Goal: Information Seeking & Learning: Check status

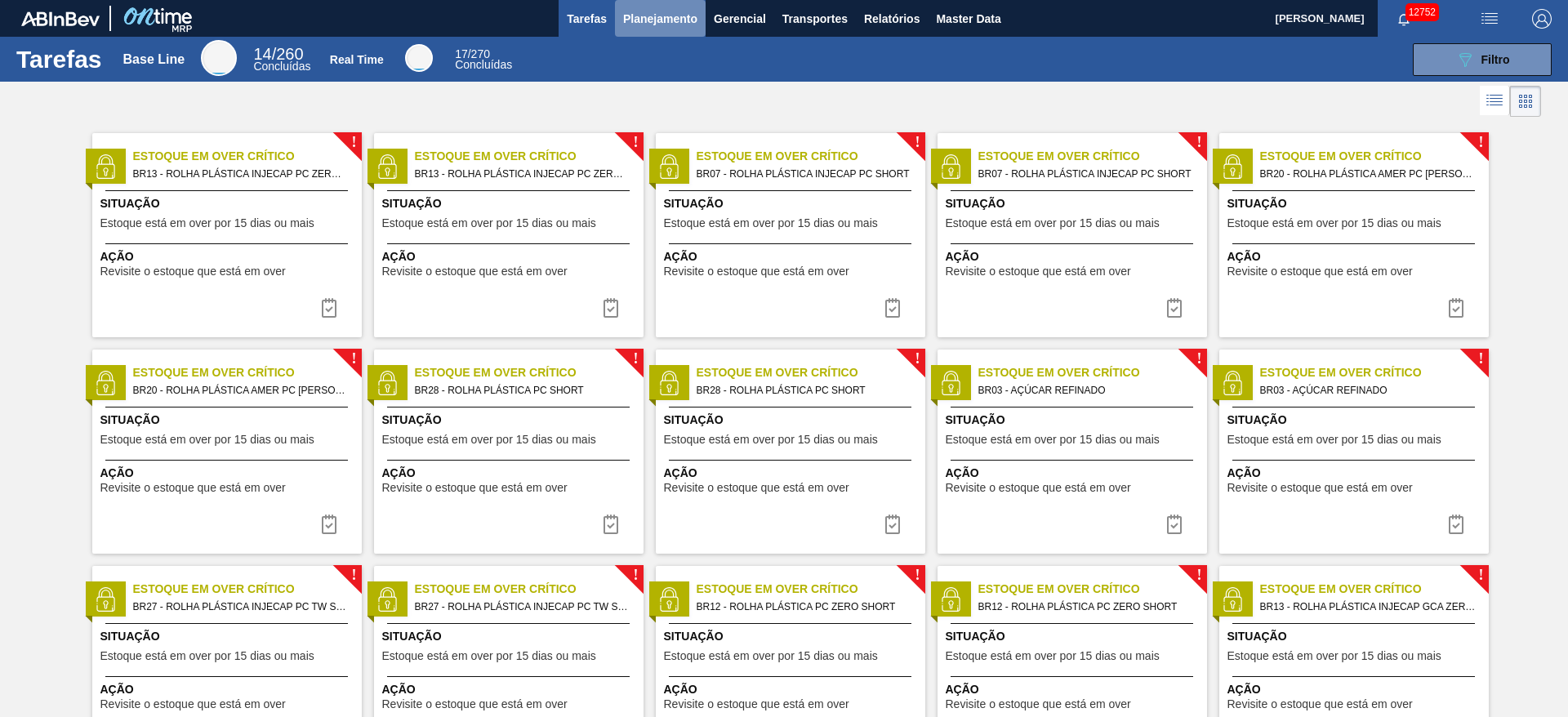
click at [675, 20] on span "Planejamento" at bounding box center [660, 19] width 74 height 20
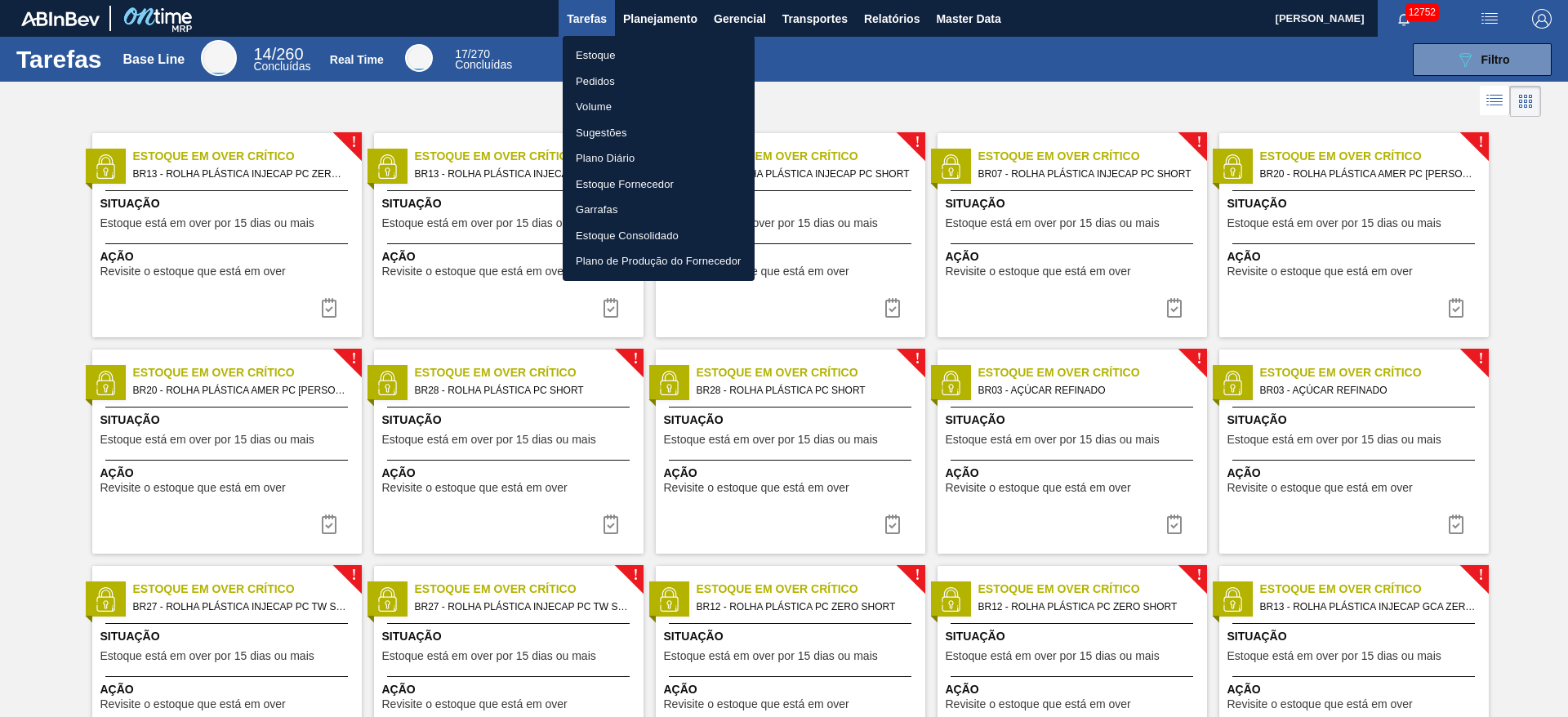
click at [628, 51] on li "Estoque" at bounding box center [659, 55] width 192 height 26
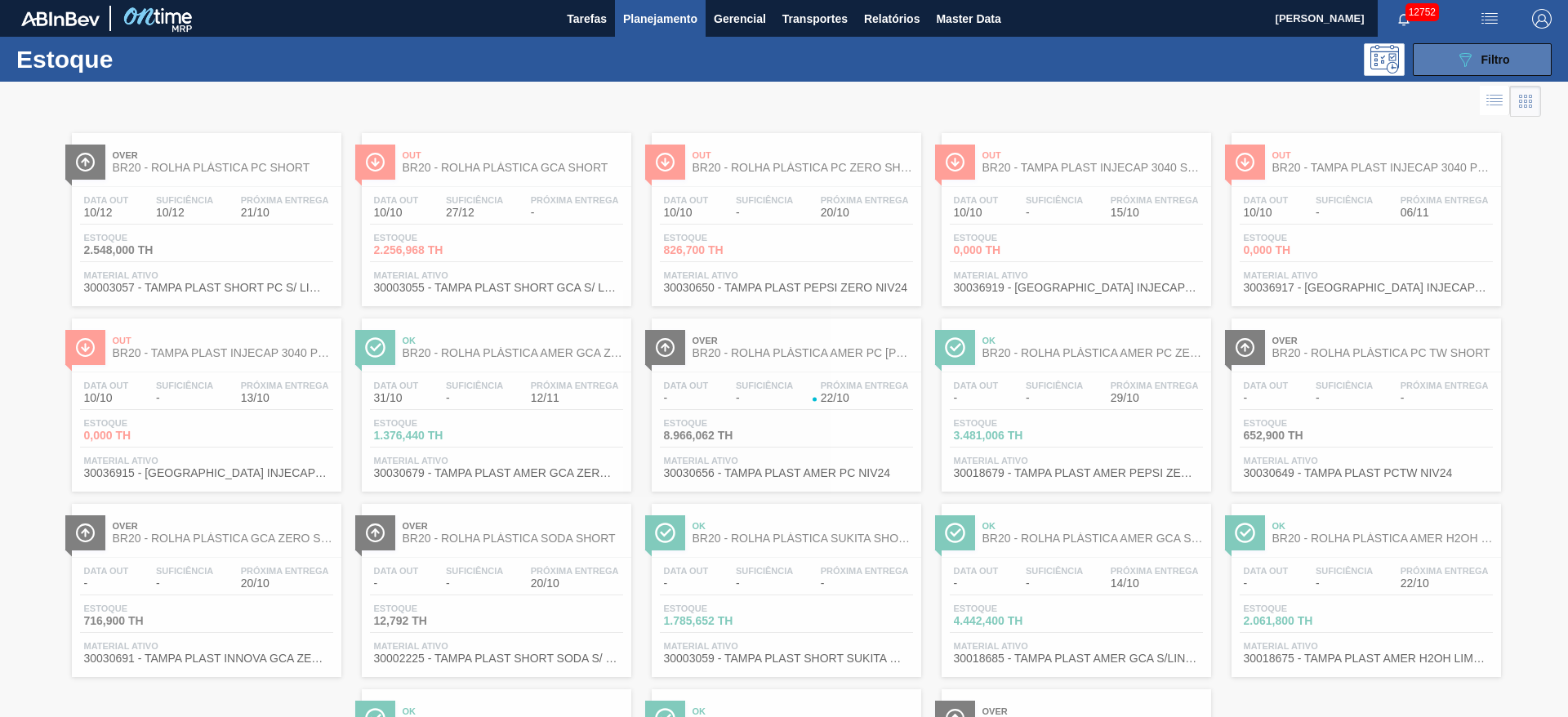
click at [1044, 64] on icon "089F7B8B-B2A5-4AFE-B5C0-19BA573D28AC" at bounding box center [1465, 60] width 20 height 20
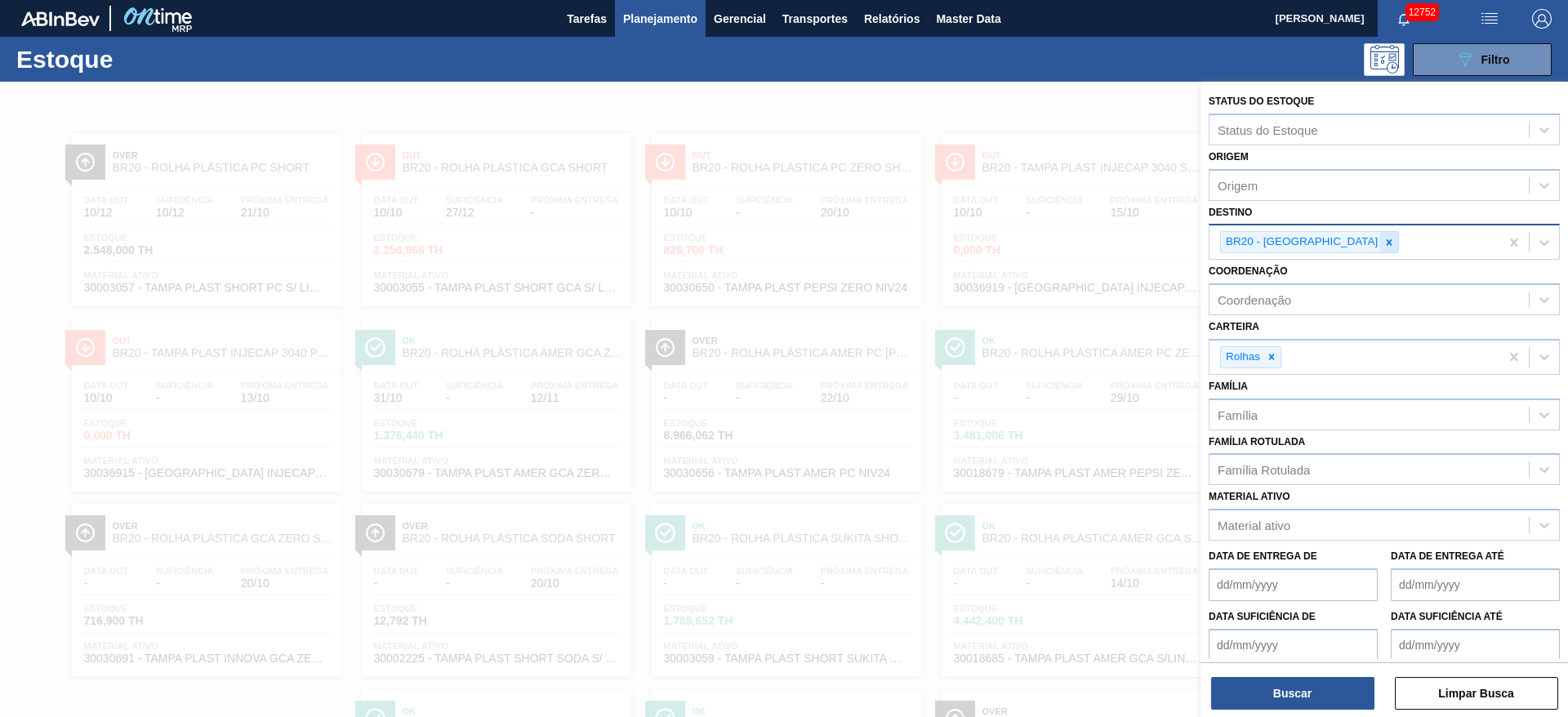
click at [1044, 247] on div at bounding box center [1389, 242] width 18 height 20
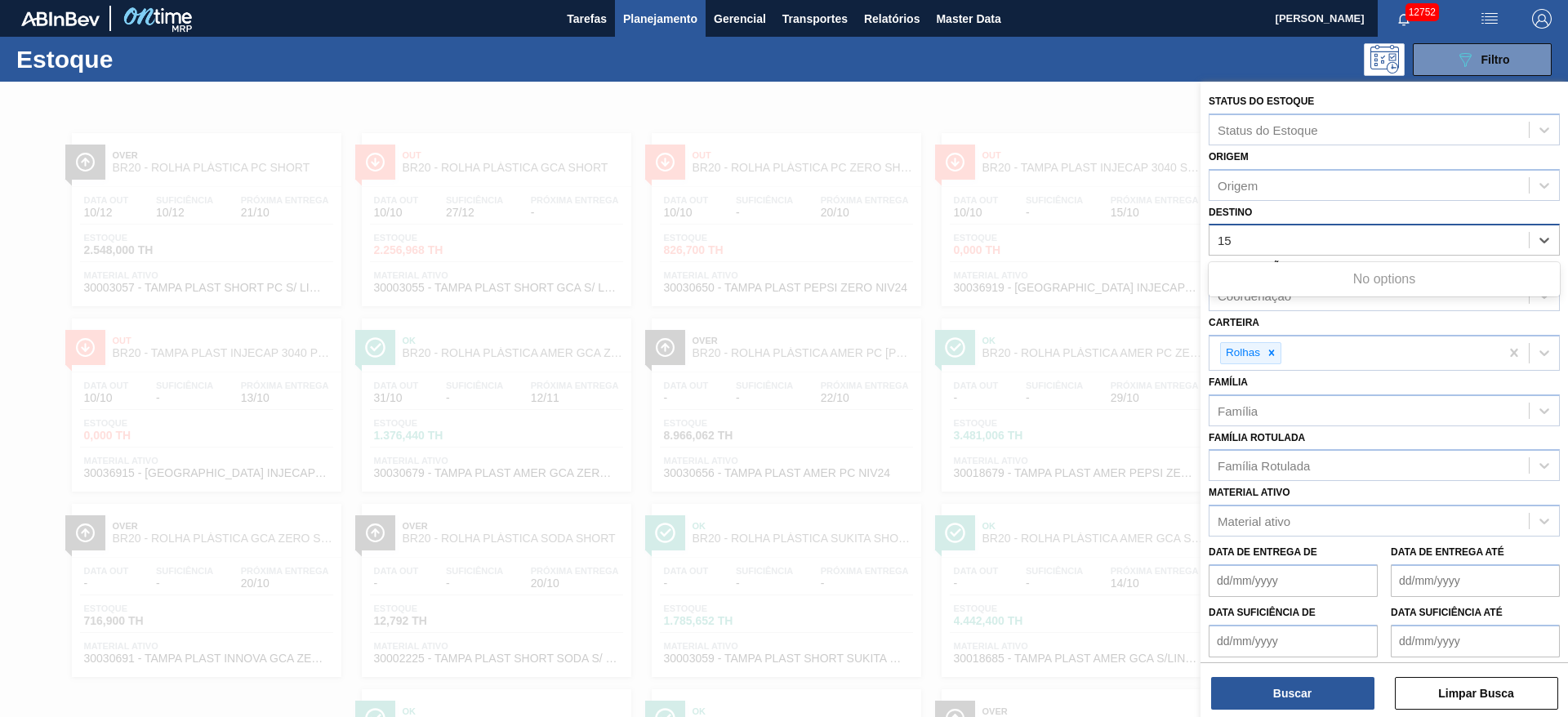
type input "15"
click at [1044, 211] on div "Destino Destino" at bounding box center [1383, 229] width 351 height 56
click at [1044, 248] on div "Destino" at bounding box center [1368, 241] width 319 height 24
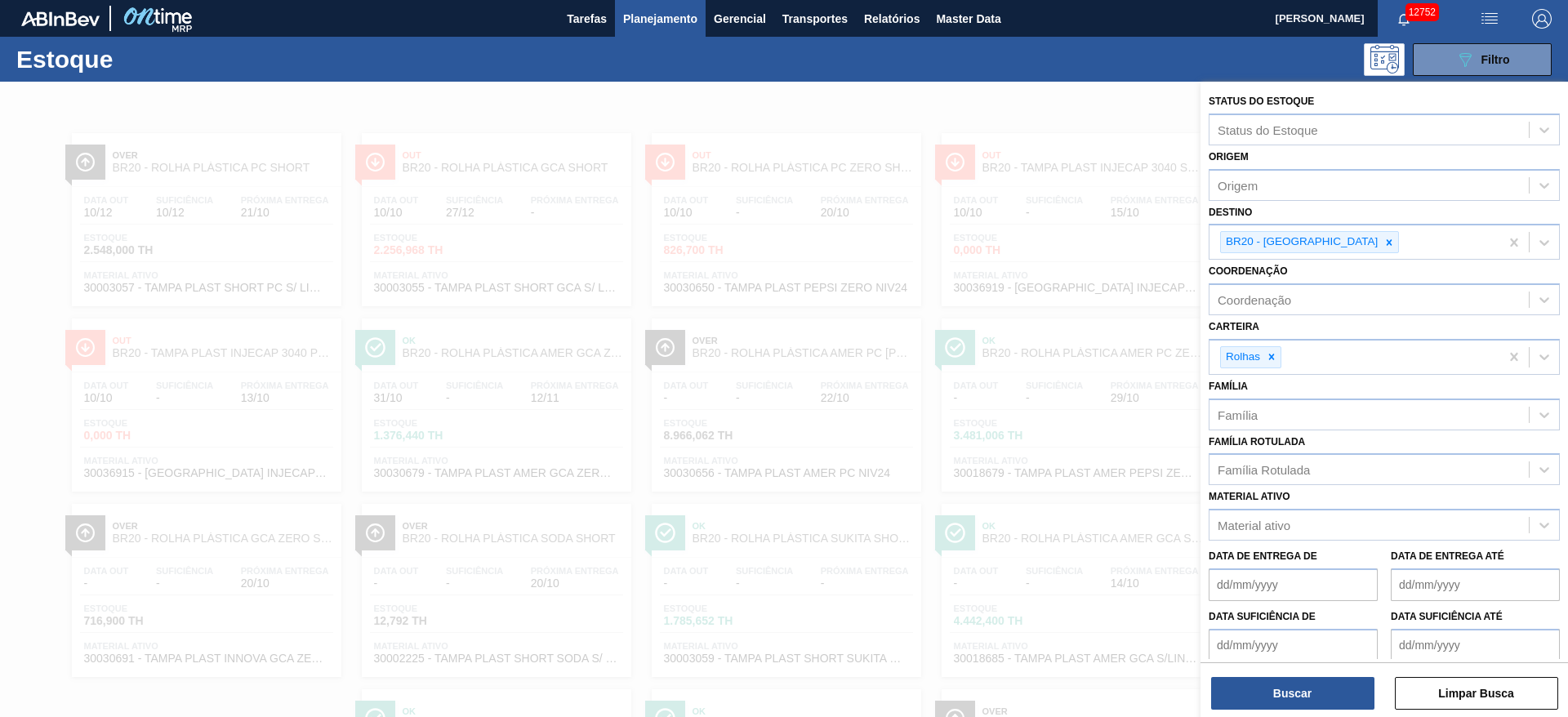
click at [1044, 217] on div "Destino BR20 - Sapucaia" at bounding box center [1383, 231] width 351 height 60
click at [1044, 239] on icon at bounding box center [1388, 242] width 11 height 11
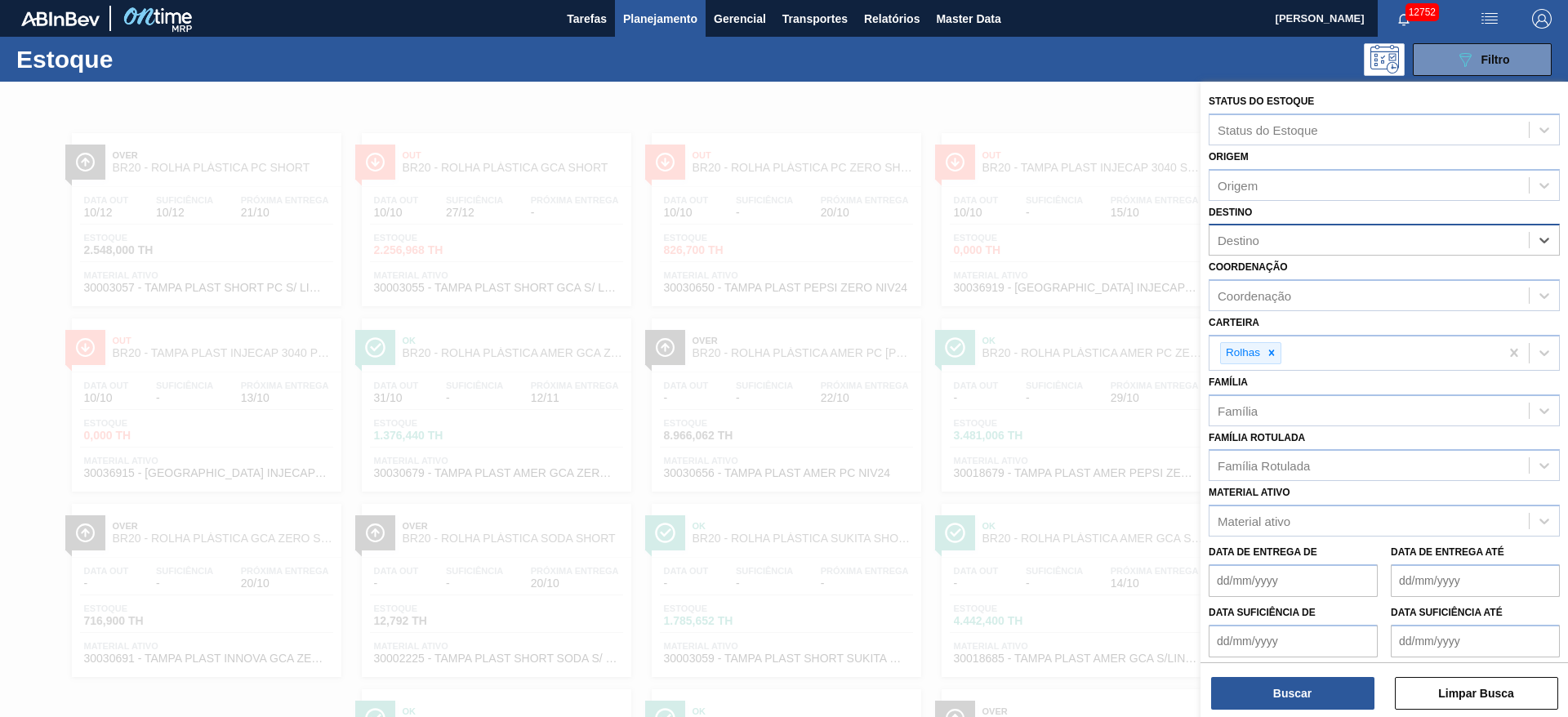
type input "15"
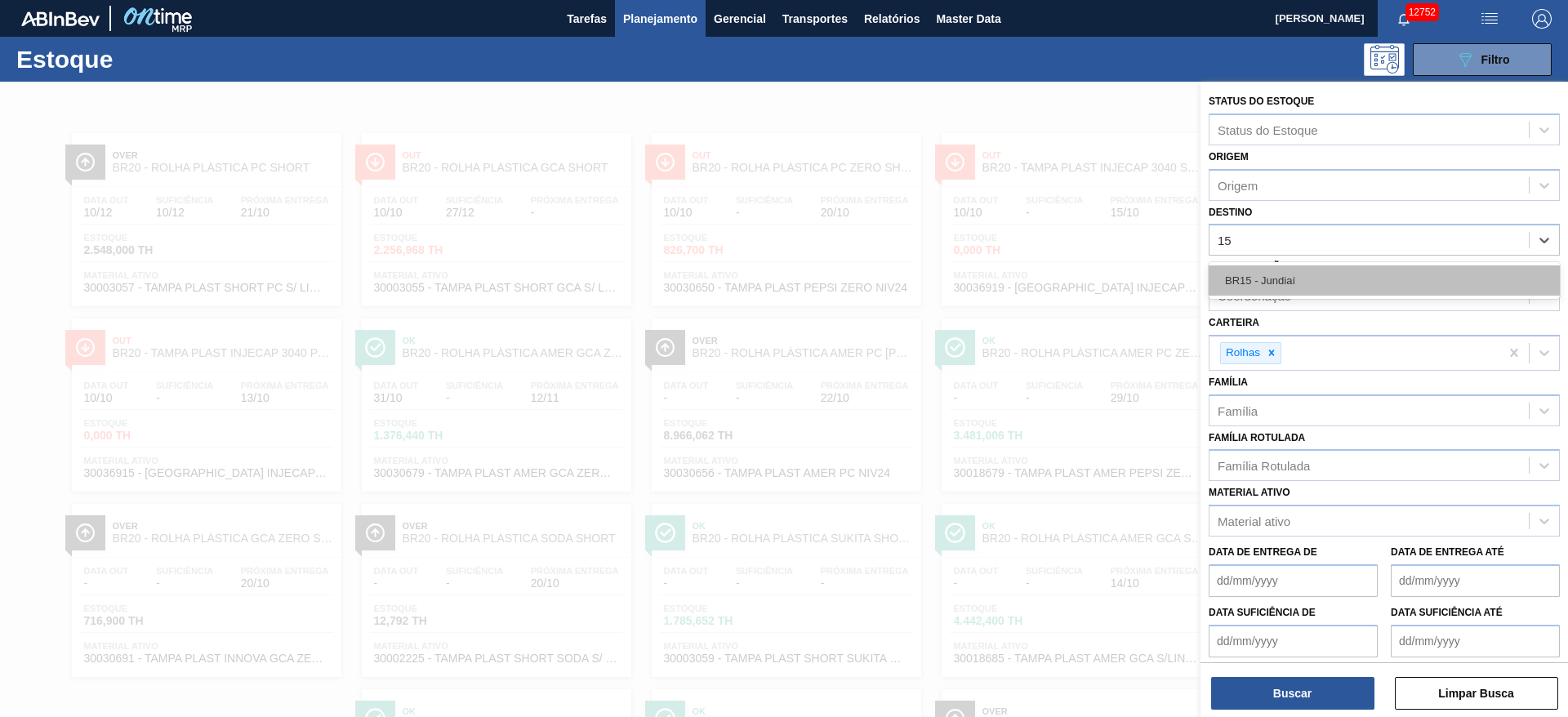
click at [1044, 274] on div "BR15 - Jundiaí" at bounding box center [1383, 280] width 351 height 30
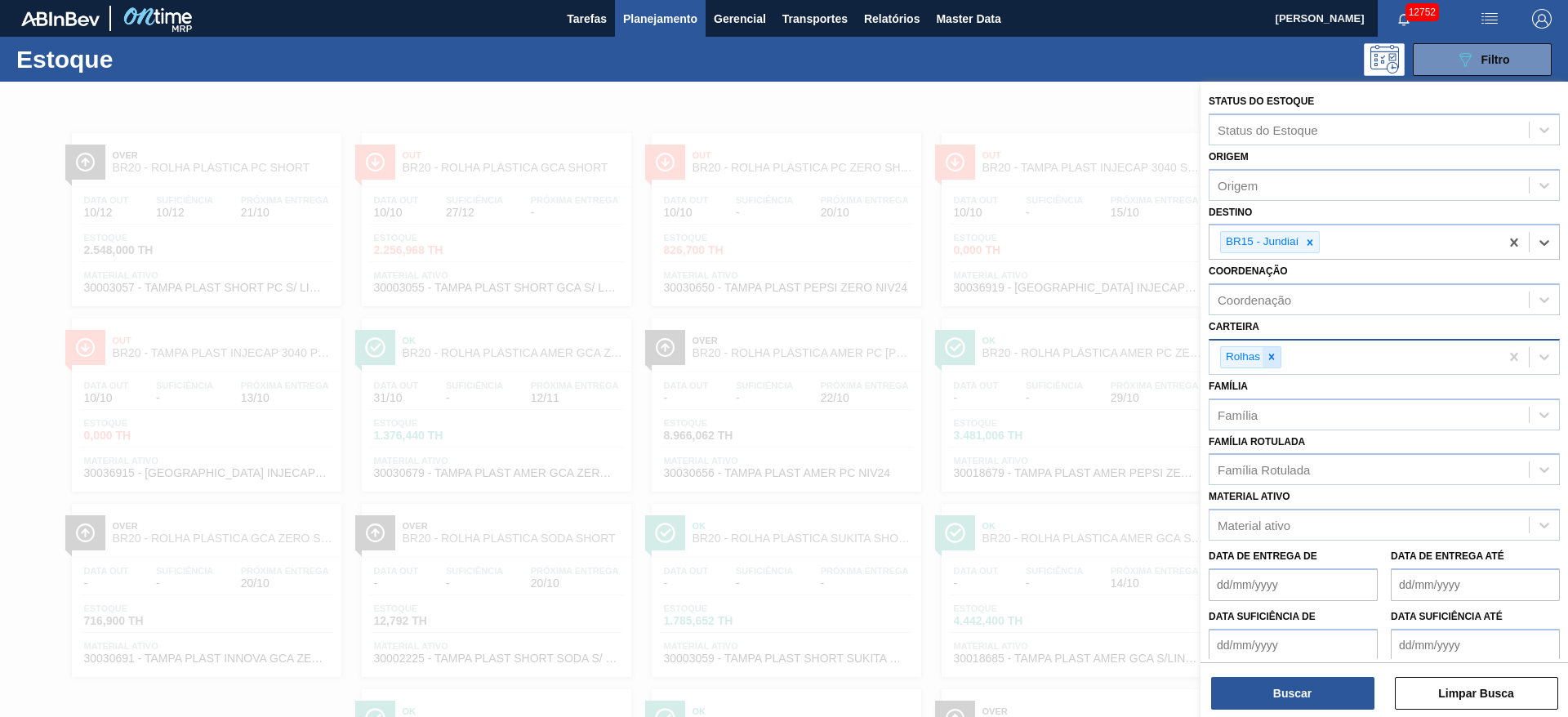
click at [1044, 362] on icon at bounding box center [1270, 356] width 11 height 11
click at [1044, 362] on div "Carteira" at bounding box center [1368, 355] width 319 height 24
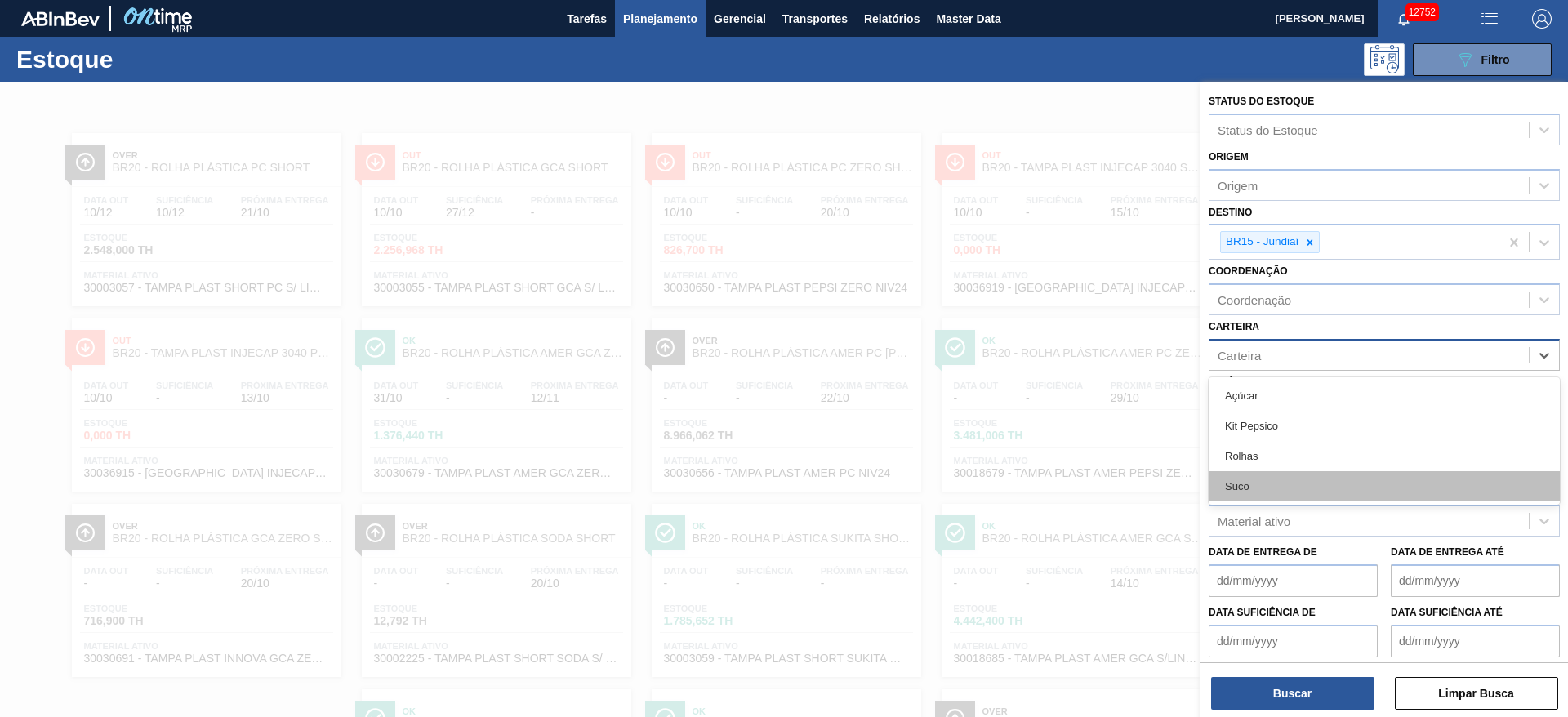
click at [1044, 477] on div "Suco" at bounding box center [1383, 486] width 351 height 30
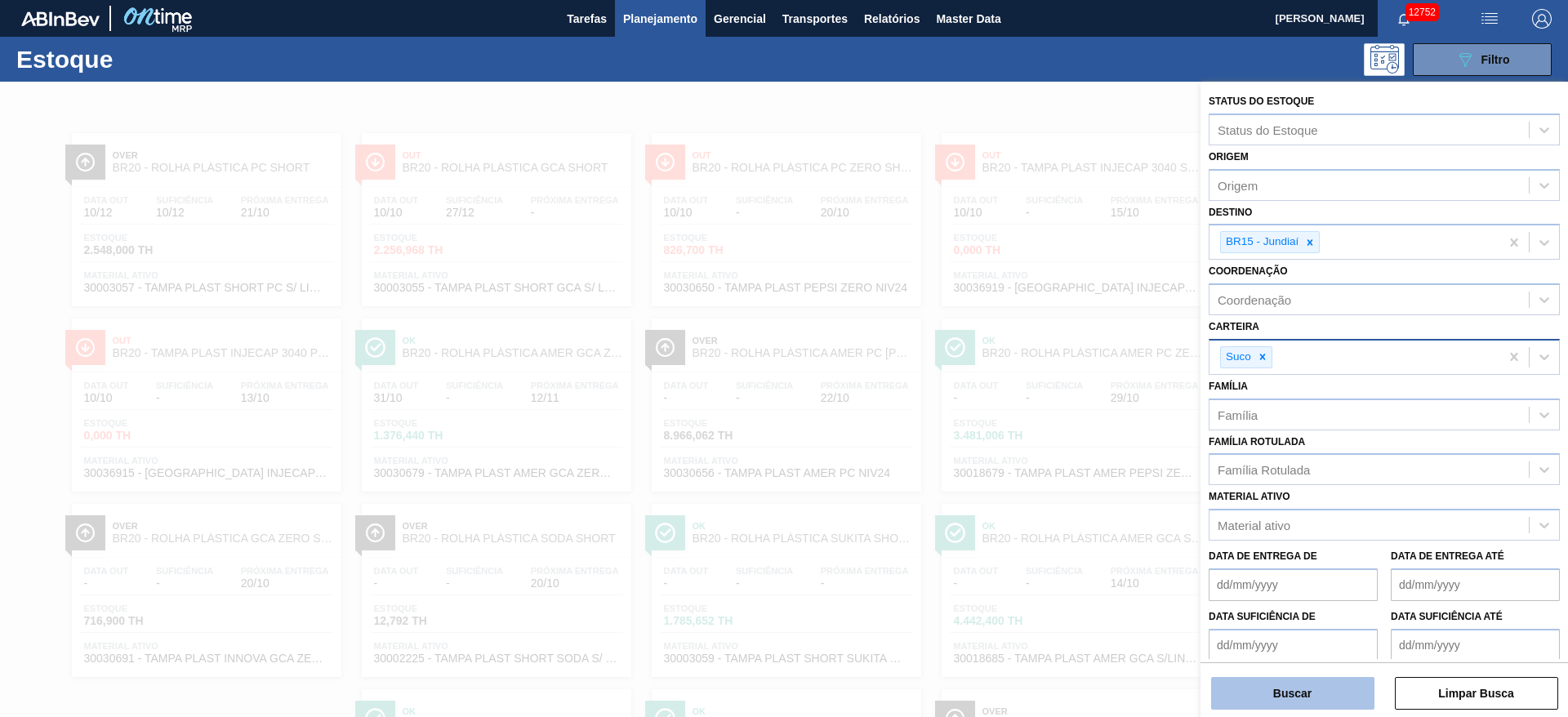
click at [1044, 477] on button "Buscar" at bounding box center [1292, 693] width 163 height 33
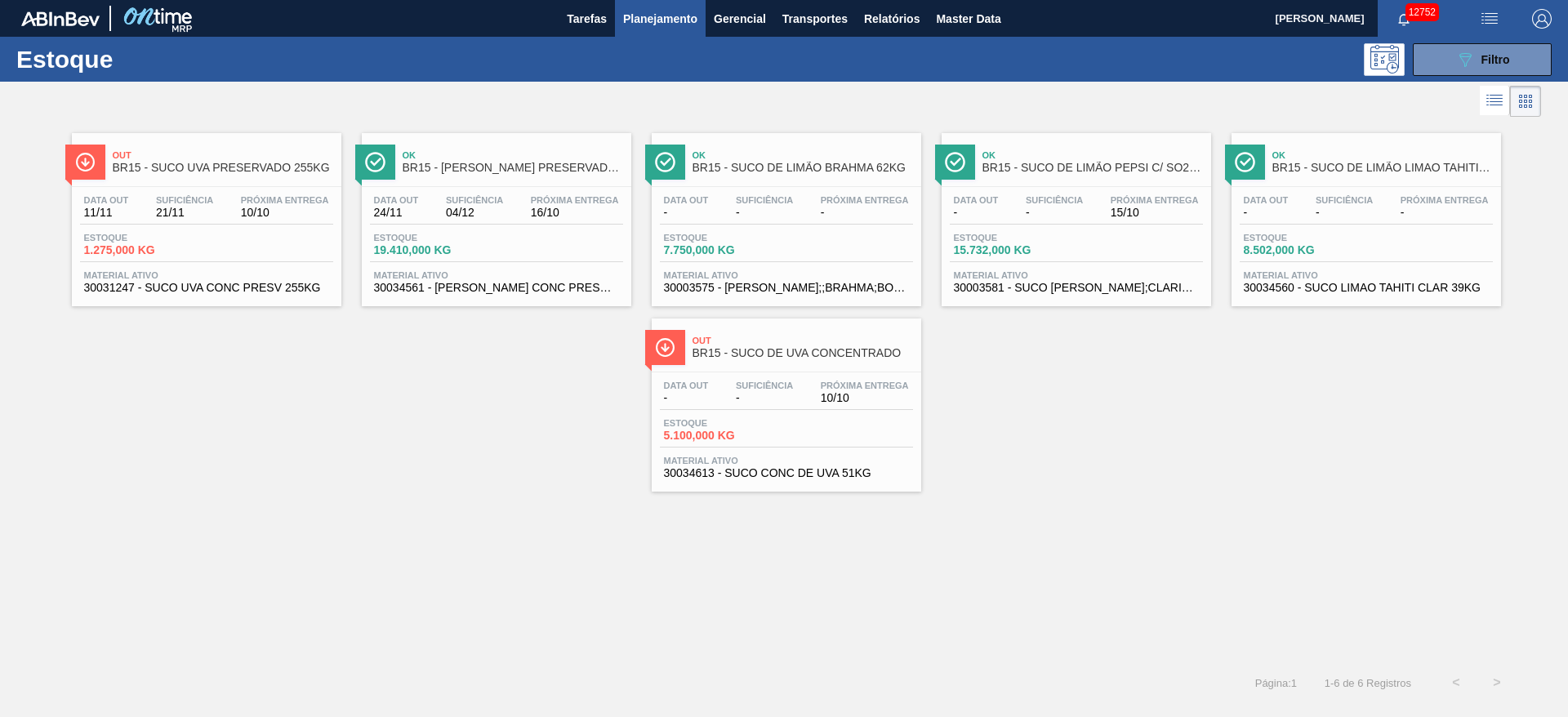
click at [1044, 41] on div "Estoque 089F7B8B-B2A5-4AFE-B5C0-19BA573D28AC Filtro" at bounding box center [784, 59] width 1568 height 45
click at [1044, 44] on button "089F7B8B-B2A5-4AFE-B5C0-19BA573D28AC Filtro" at bounding box center [1481, 59] width 139 height 33
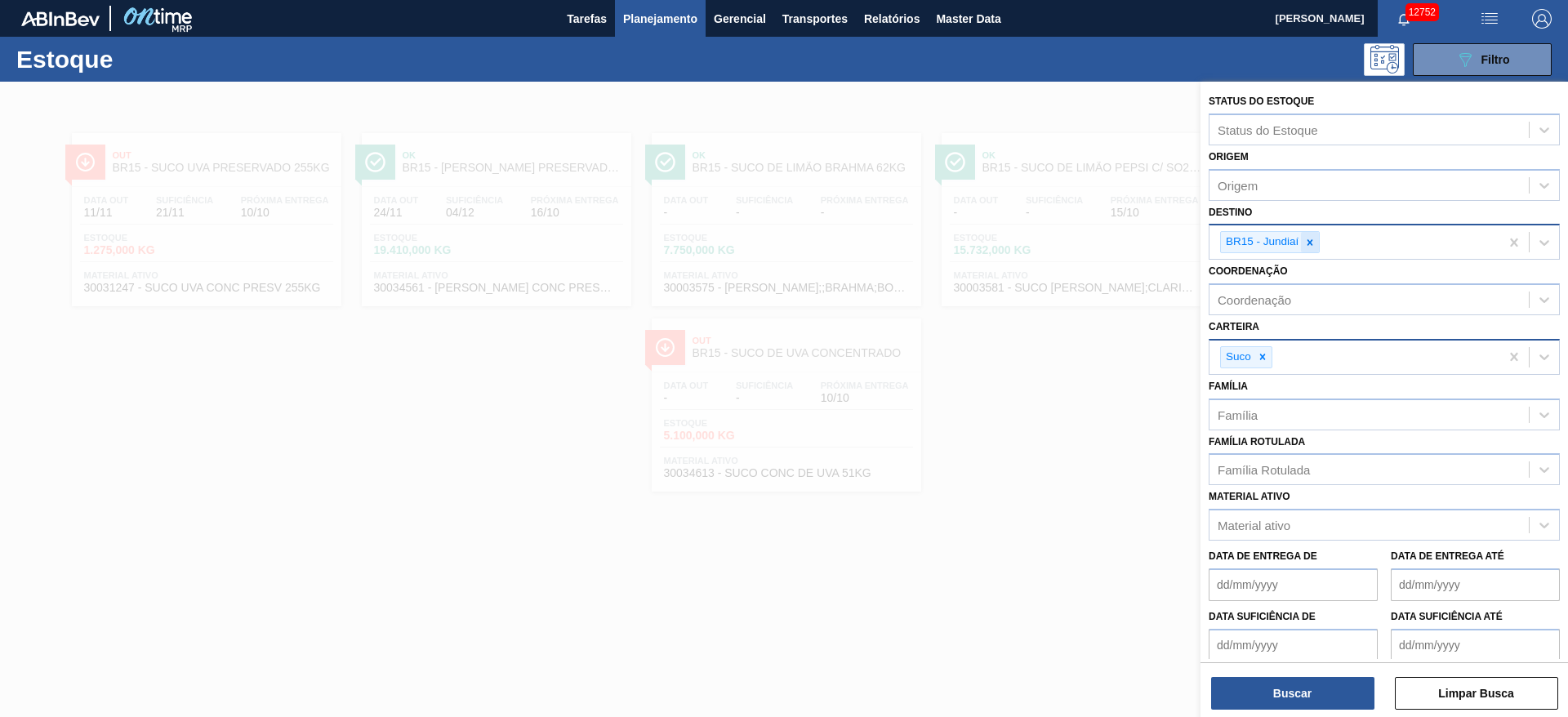
click at [1044, 245] on icon at bounding box center [1309, 242] width 11 height 11
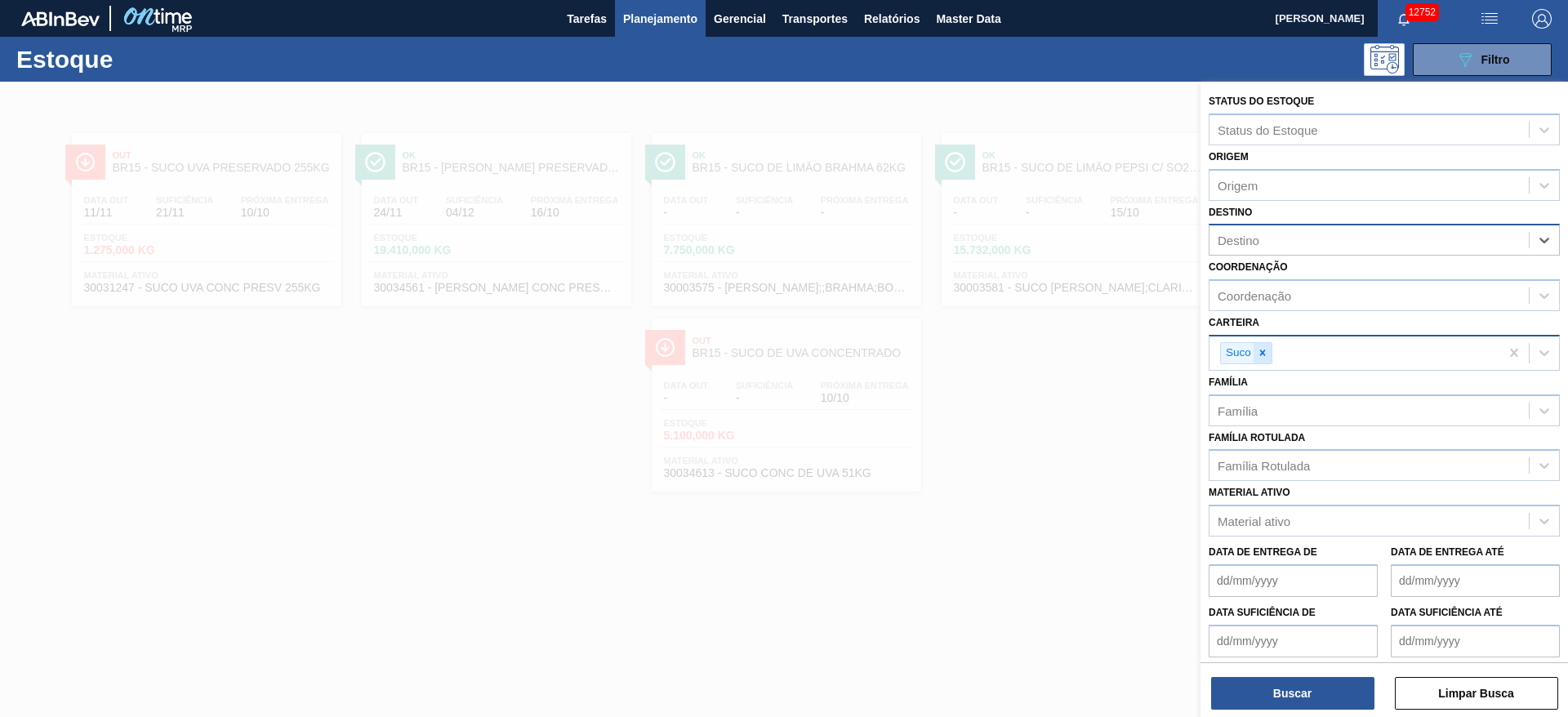
click at [1044, 358] on icon at bounding box center [1261, 352] width 11 height 11
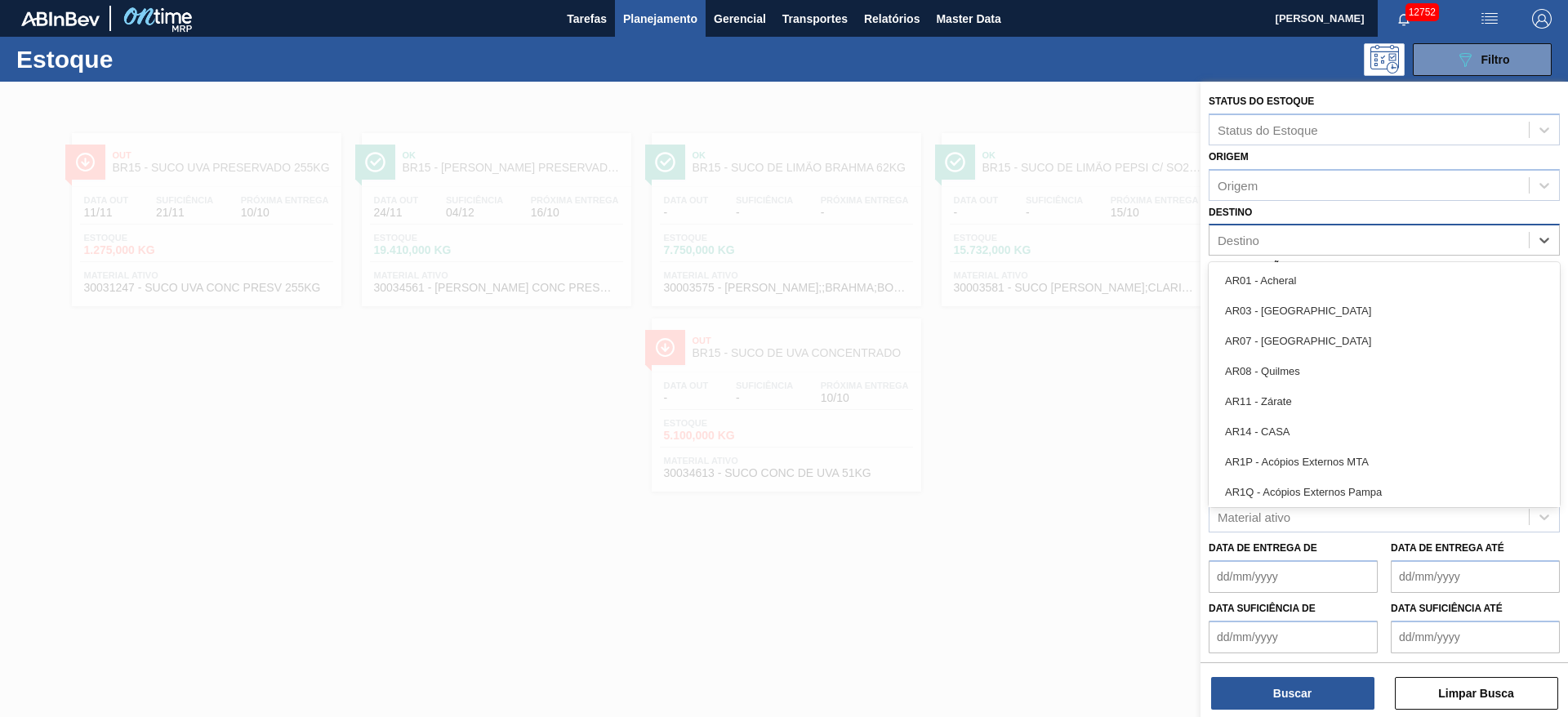
click at [1044, 249] on div "Destino" at bounding box center [1368, 241] width 319 height 24
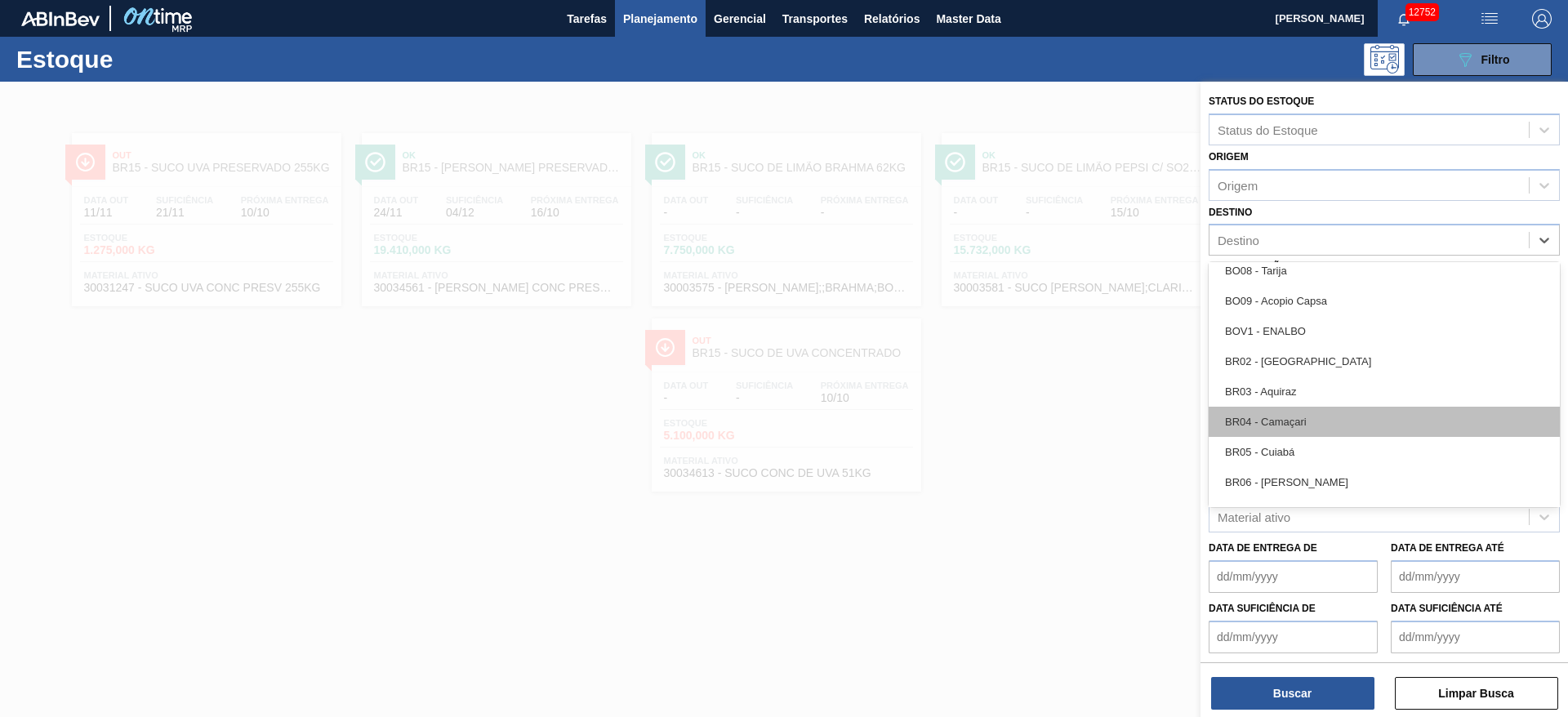
click at [1044, 420] on div "BR04 - Camaçari" at bounding box center [1383, 422] width 351 height 30
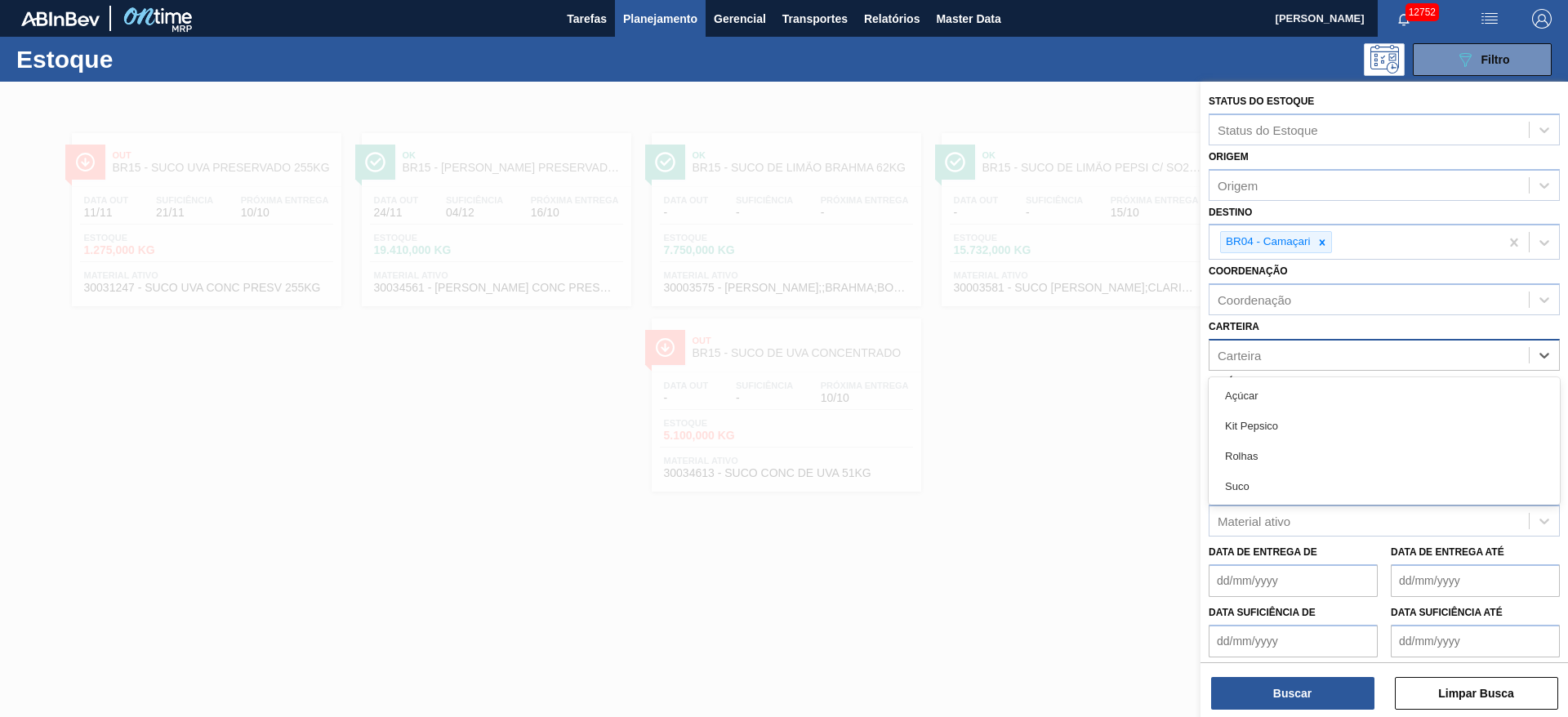
click at [1044, 357] on div "Carteira" at bounding box center [1368, 355] width 319 height 24
drag, startPoint x: 1283, startPoint y: 417, endPoint x: 1274, endPoint y: 454, distance: 37.8
click at [1044, 420] on div "Kit Pepsico" at bounding box center [1383, 426] width 351 height 30
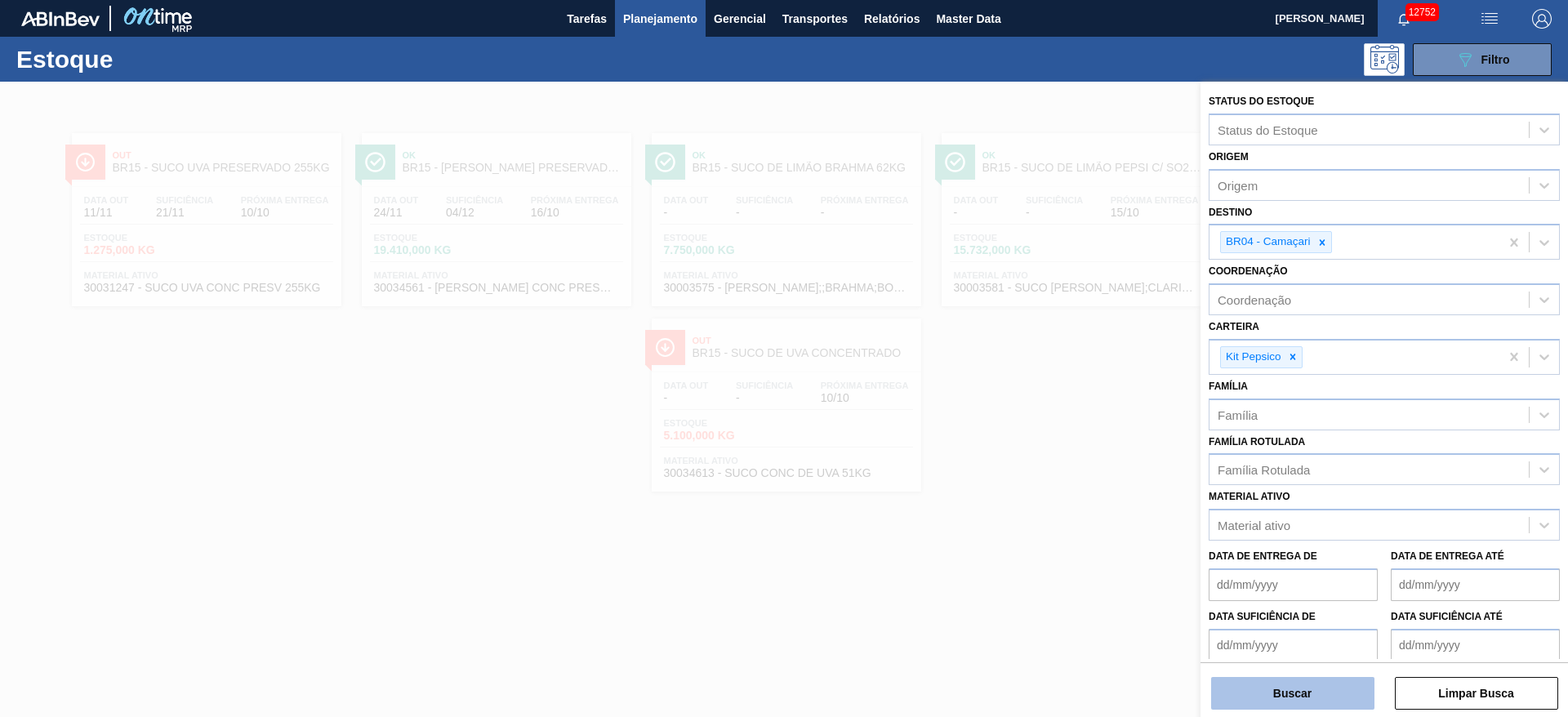
click at [1044, 477] on button "Buscar" at bounding box center [1292, 693] width 163 height 33
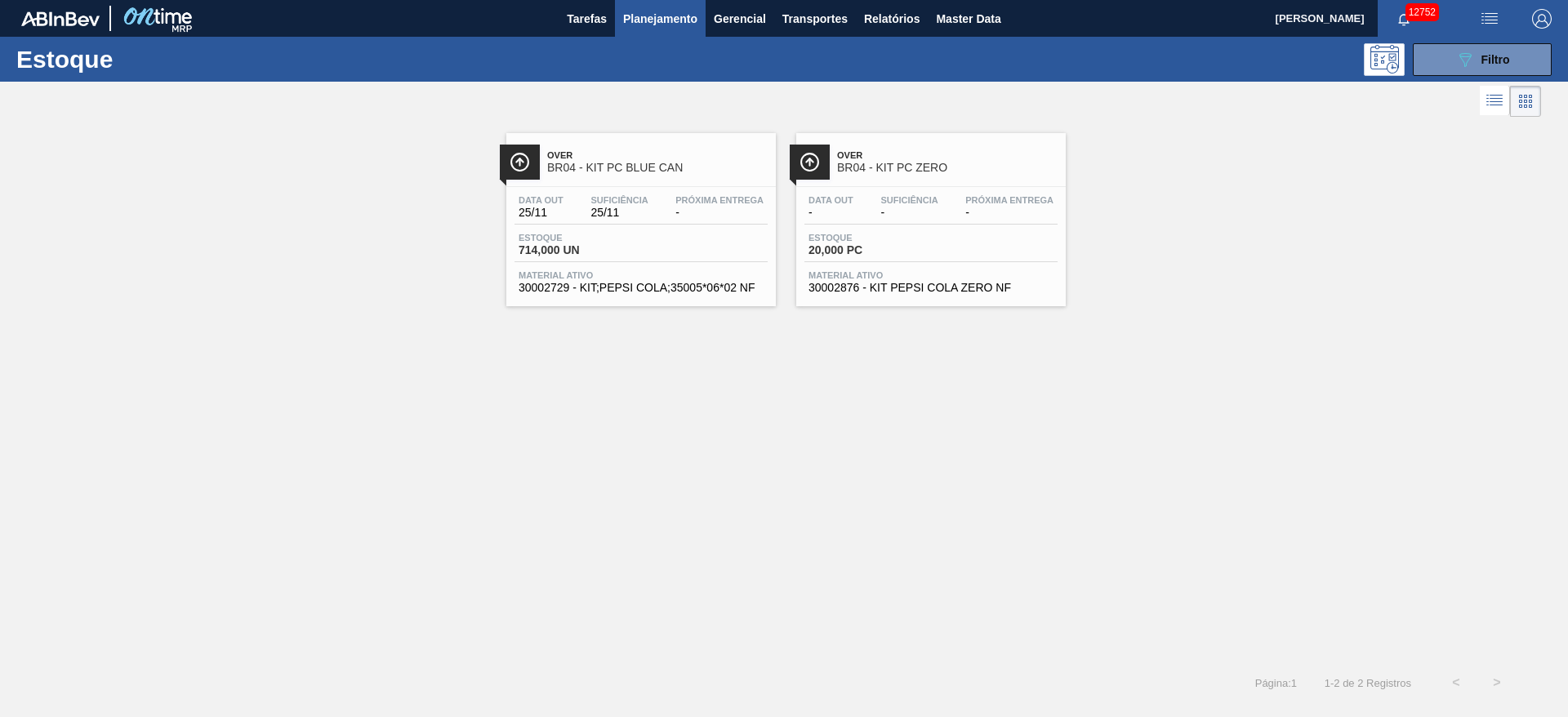
drag, startPoint x: 931, startPoint y: 194, endPoint x: 687, endPoint y: 357, distance: 293.2
click at [697, 437] on div "Over BR04 - KIT PC BLUE CAN Data out 25/11 Suficiência 25/11 Próxima Entrega - …" at bounding box center [784, 391] width 1568 height 541
click at [1044, 51] on button "089F7B8B-B2A5-4AFE-B5C0-19BA573D28AC Filtro" at bounding box center [1481, 59] width 139 height 33
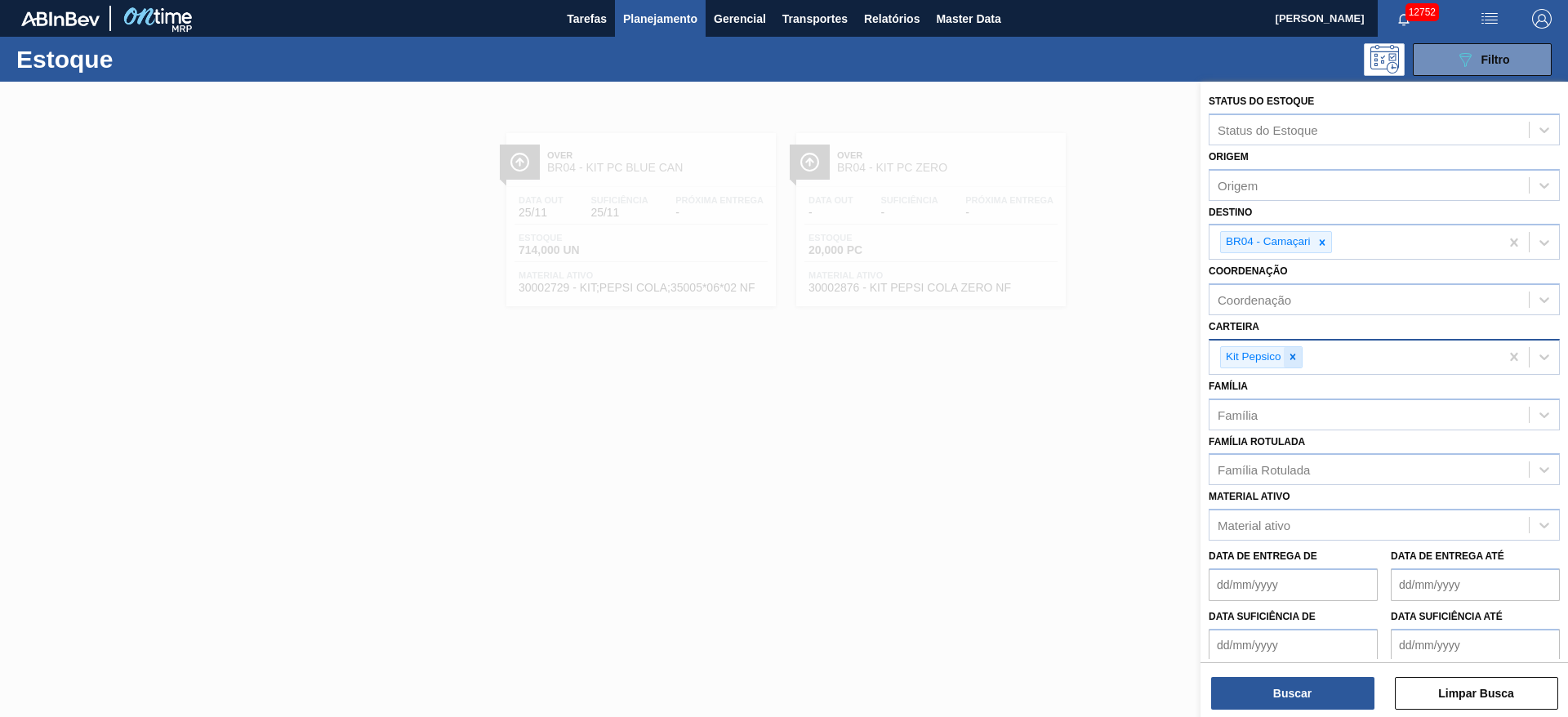
click at [1044, 353] on icon at bounding box center [1292, 356] width 11 height 11
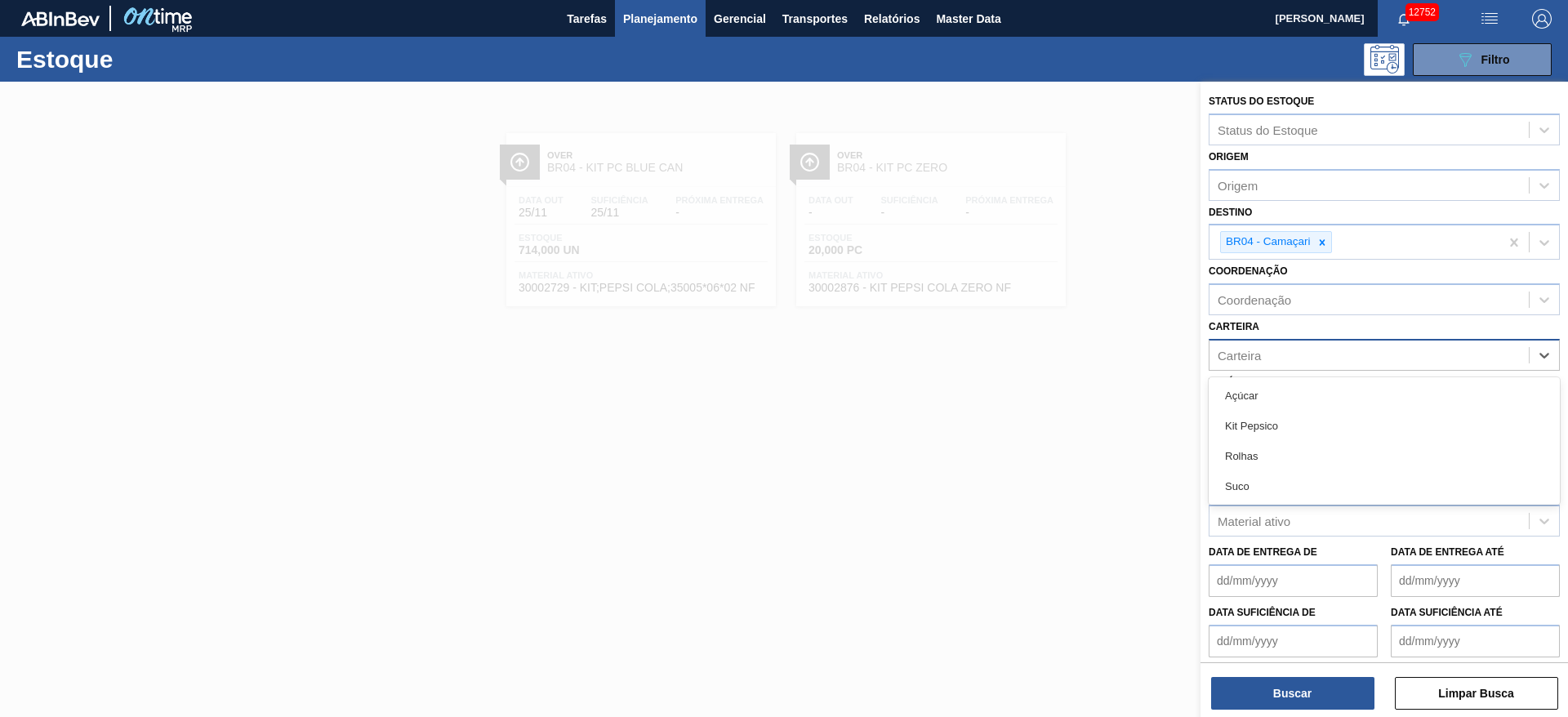
click at [1044, 353] on div "Carteira" at bounding box center [1368, 355] width 319 height 24
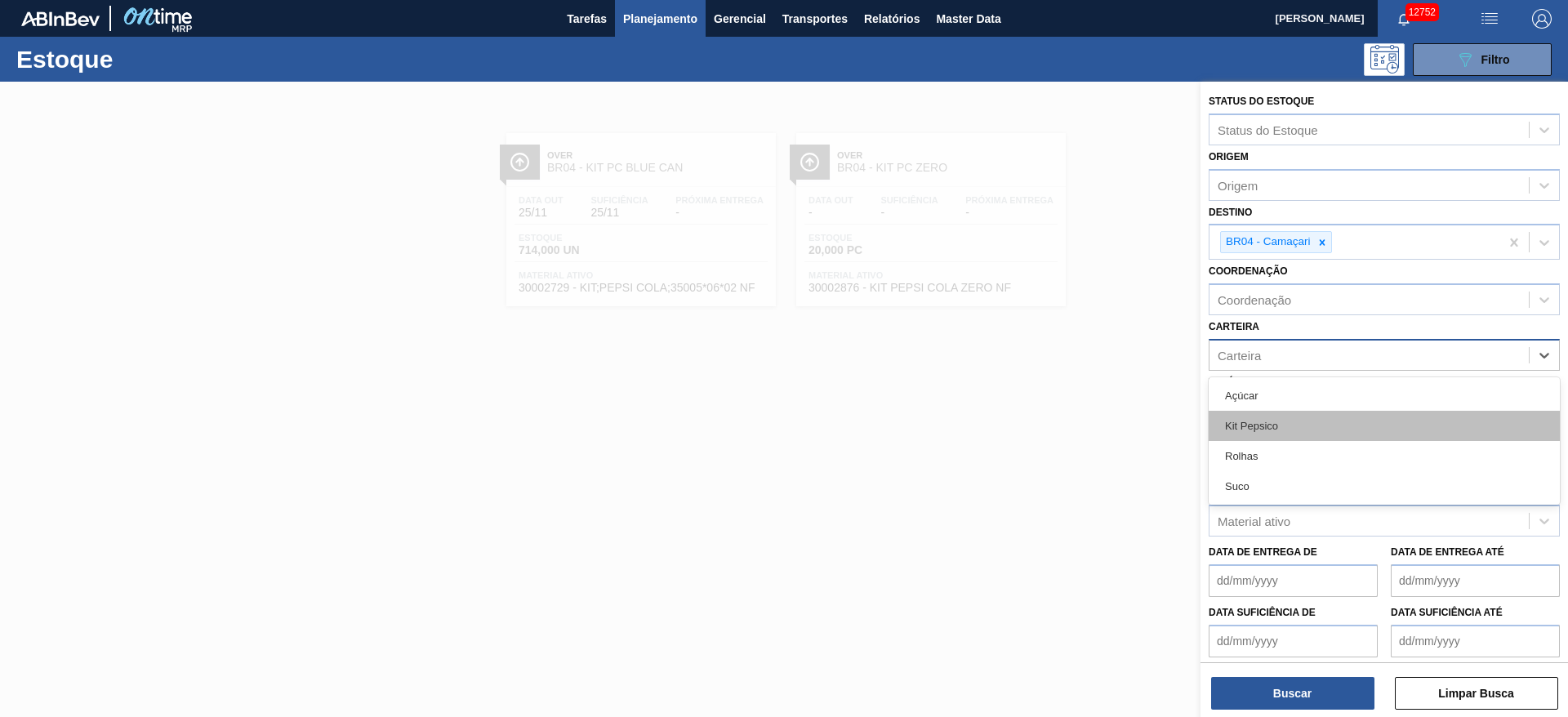
click at [1044, 425] on div "Kit Pepsico" at bounding box center [1383, 426] width 351 height 30
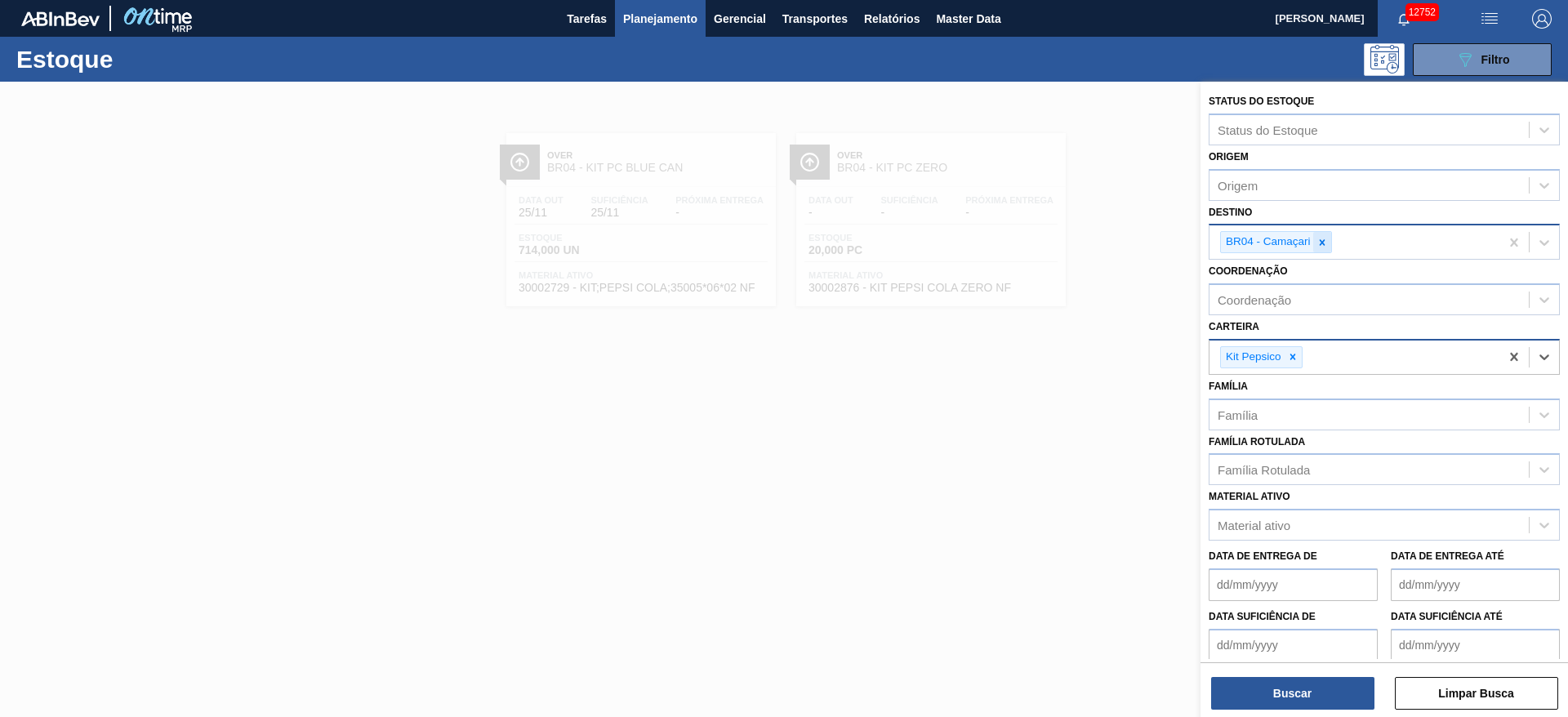
click at [1044, 247] on icon at bounding box center [1321, 242] width 11 height 11
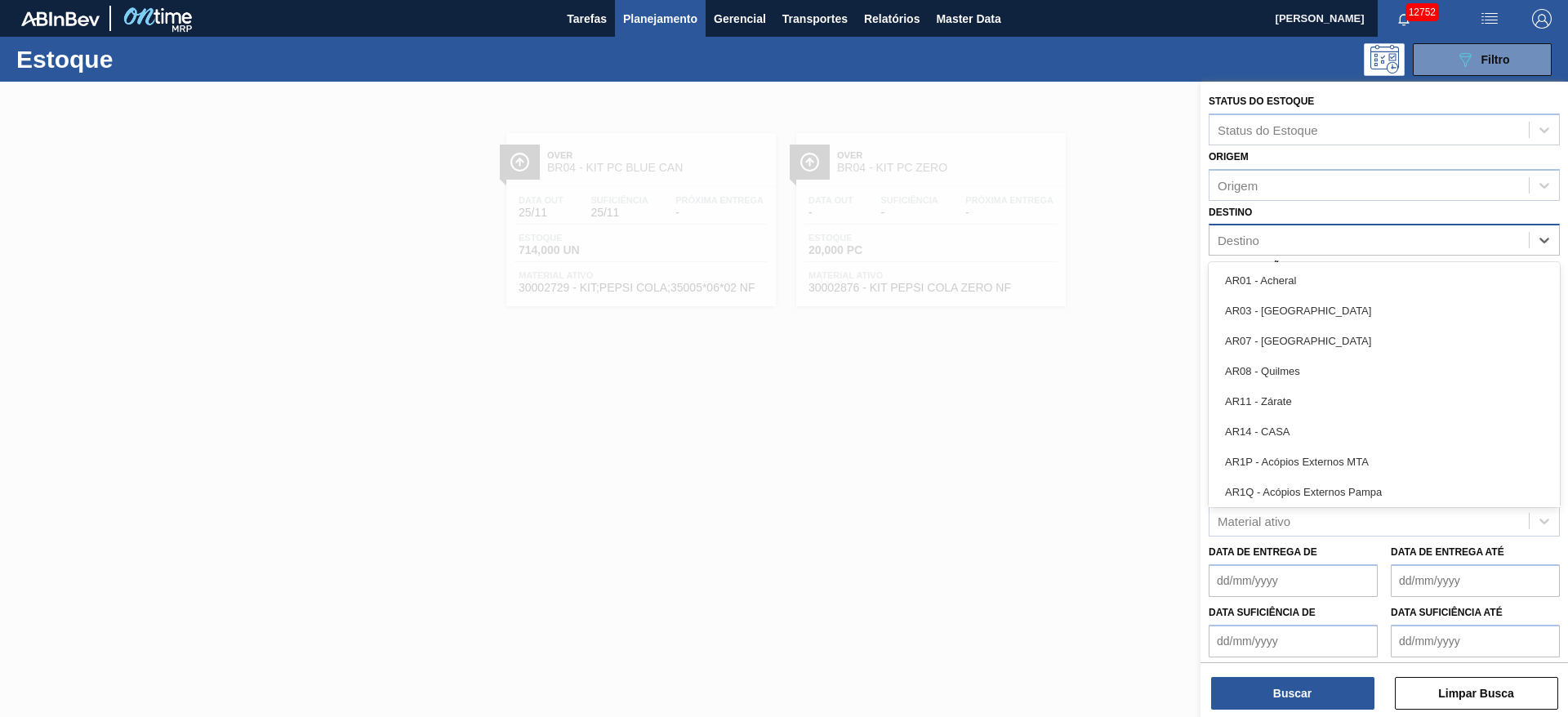
click at [1044, 247] on div "Destino" at bounding box center [1368, 241] width 319 height 24
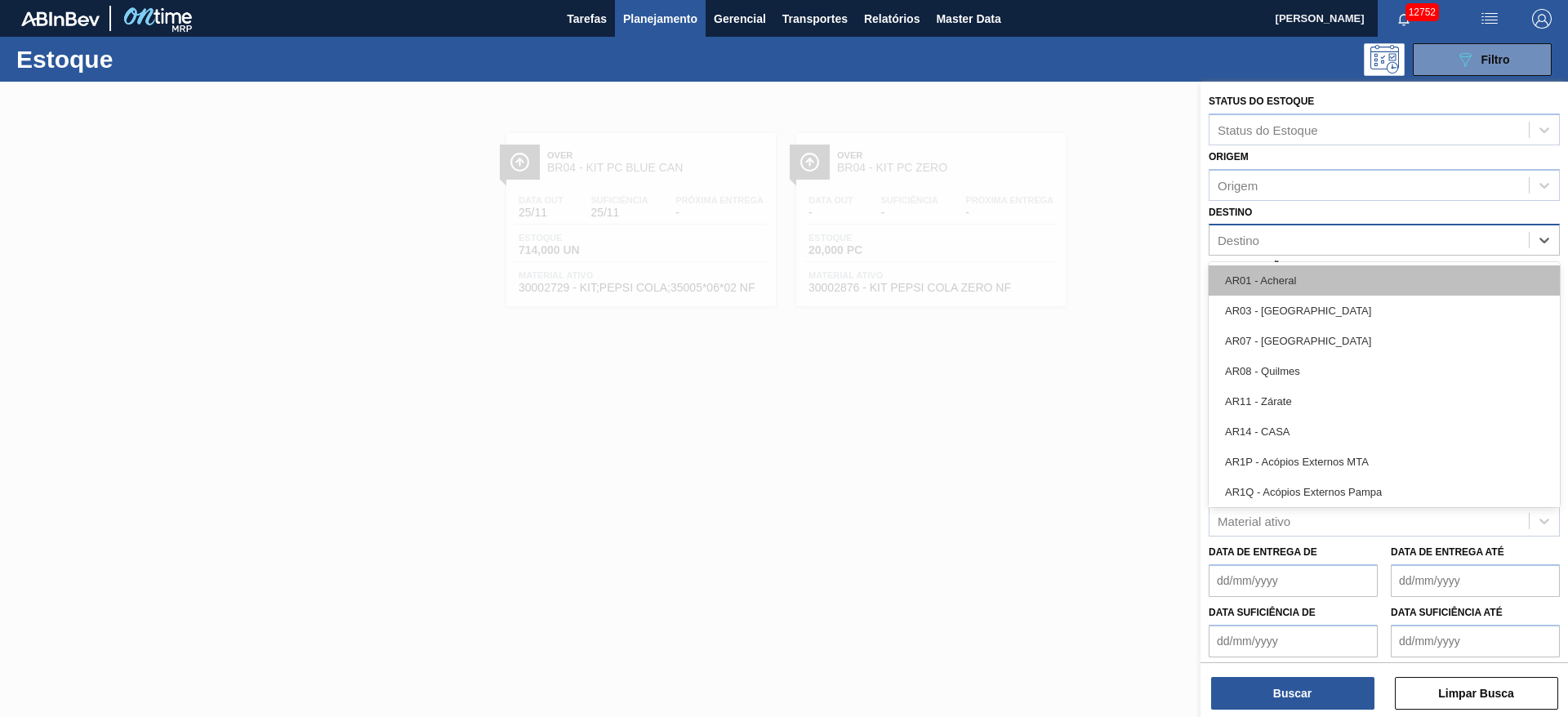
type input "3"
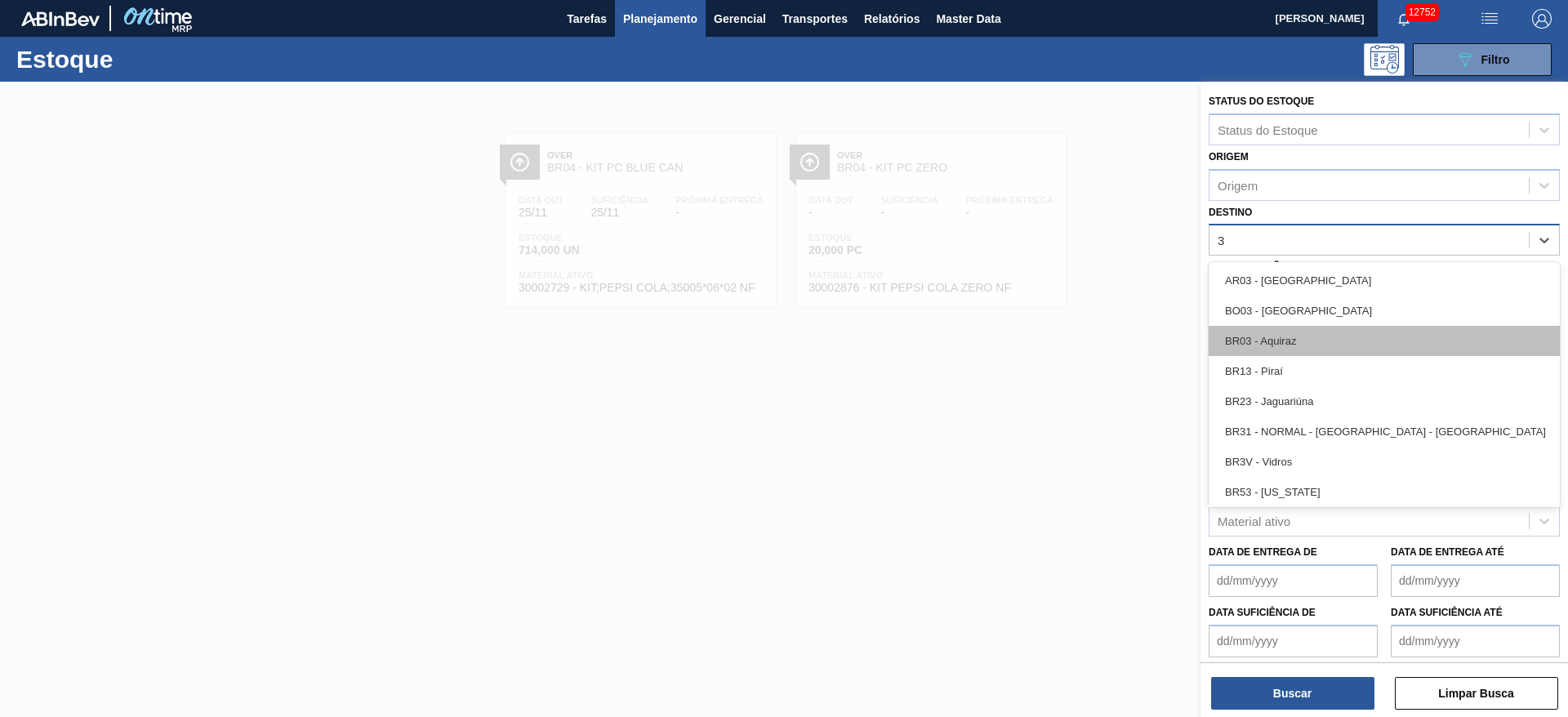
click at [1044, 348] on div "BR03 - Aquiraz" at bounding box center [1383, 341] width 351 height 30
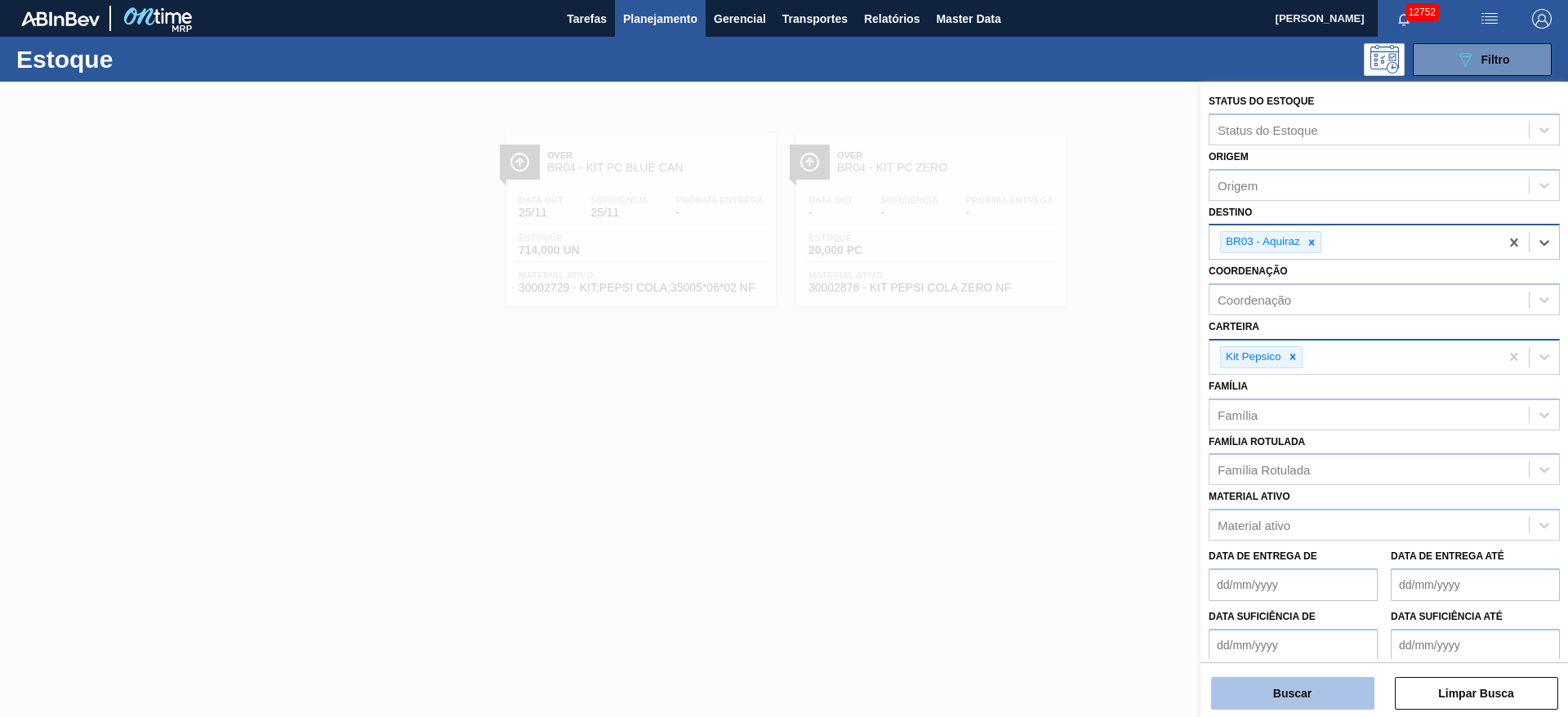
click at [1044, 477] on button "Buscar" at bounding box center [1292, 693] width 163 height 33
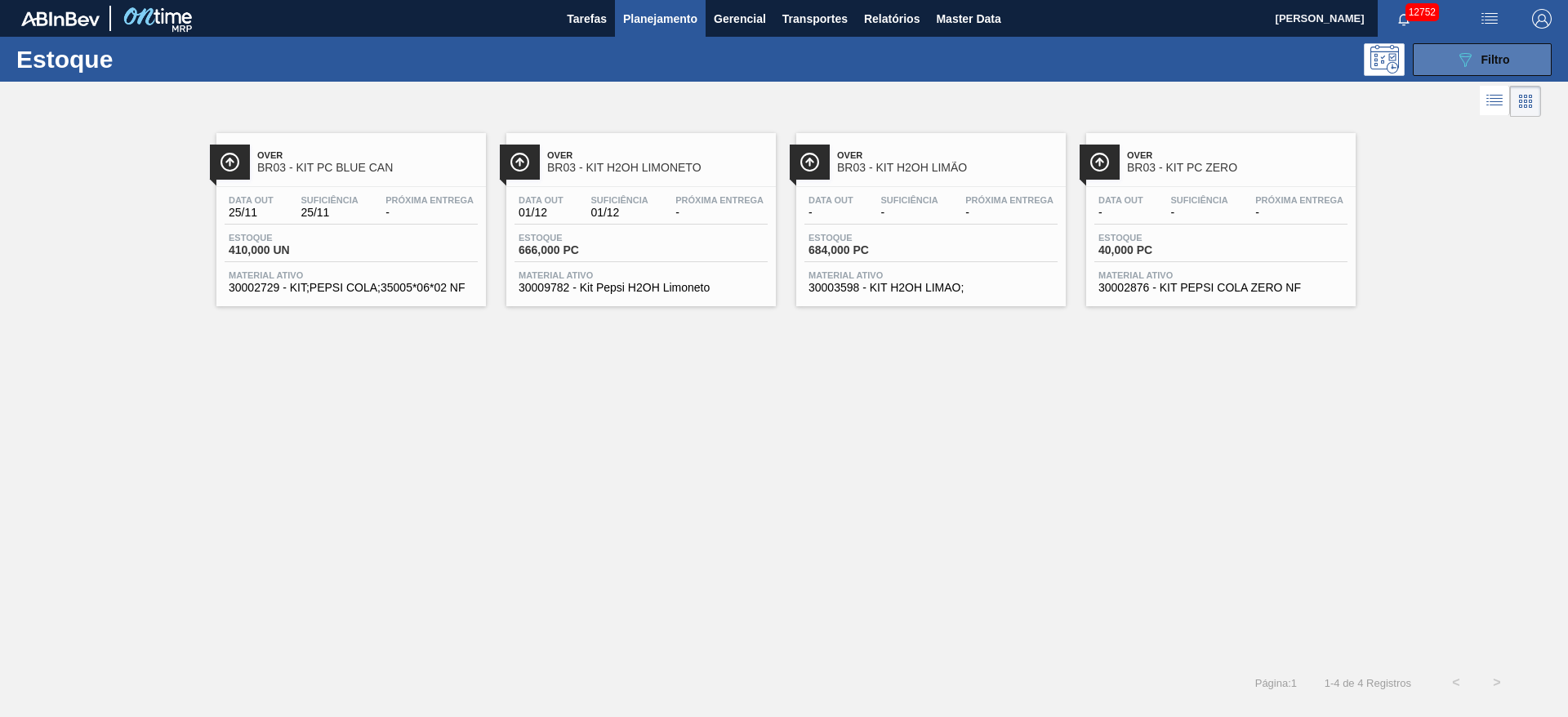
click at [1044, 56] on button "089F7B8B-B2A5-4AFE-B5C0-19BA573D28AC Filtro" at bounding box center [1481, 59] width 139 height 33
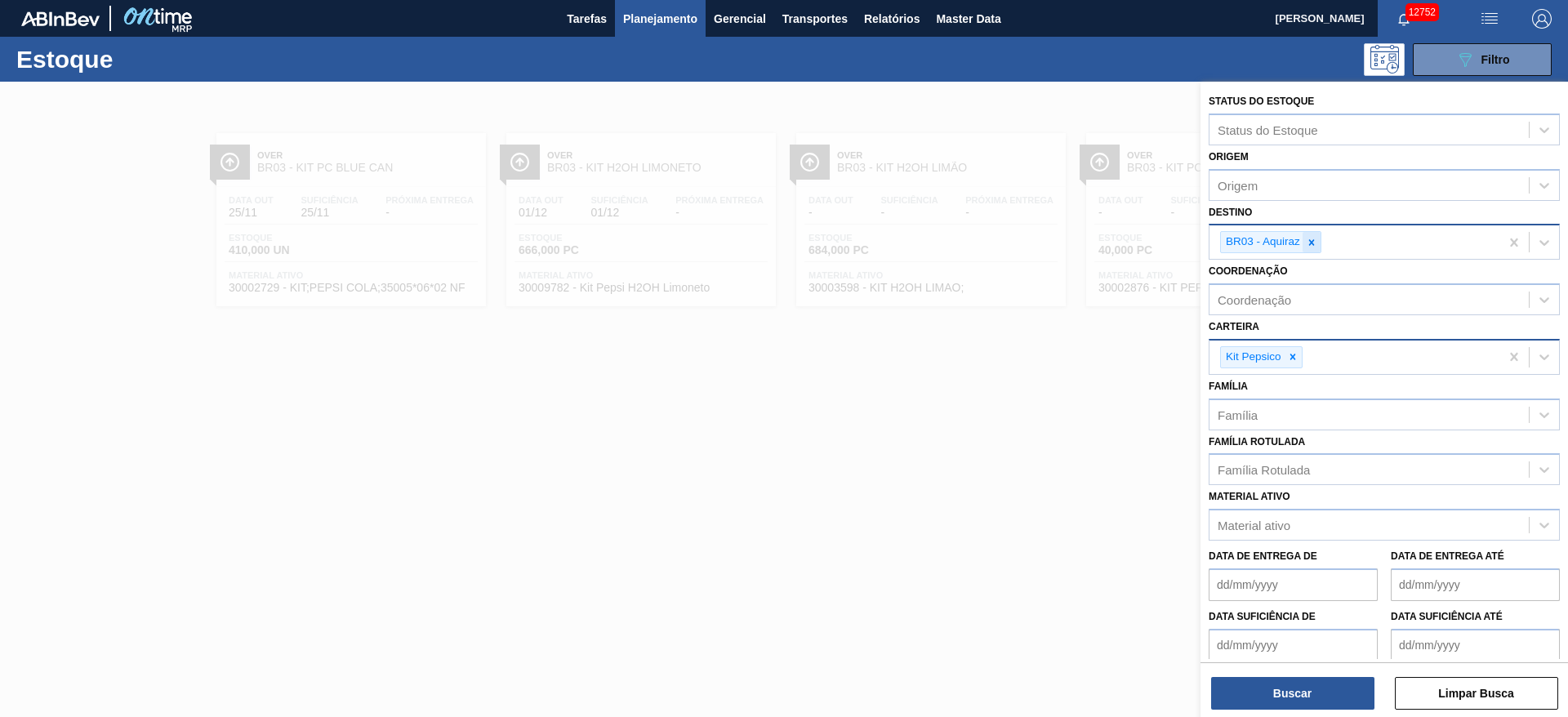
click at [1044, 243] on div at bounding box center [1311, 242] width 18 height 20
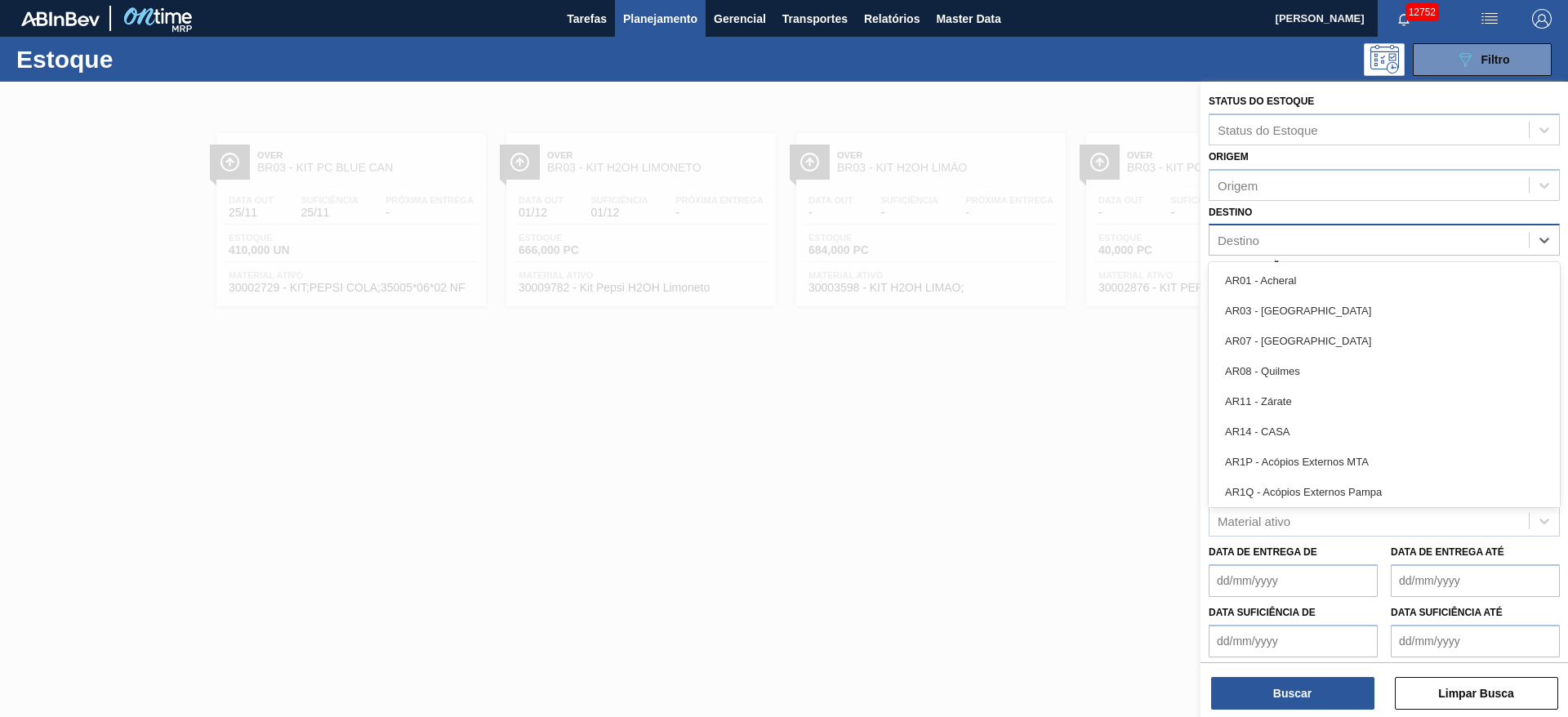
click at [1044, 243] on div "Destino" at bounding box center [1368, 241] width 319 height 24
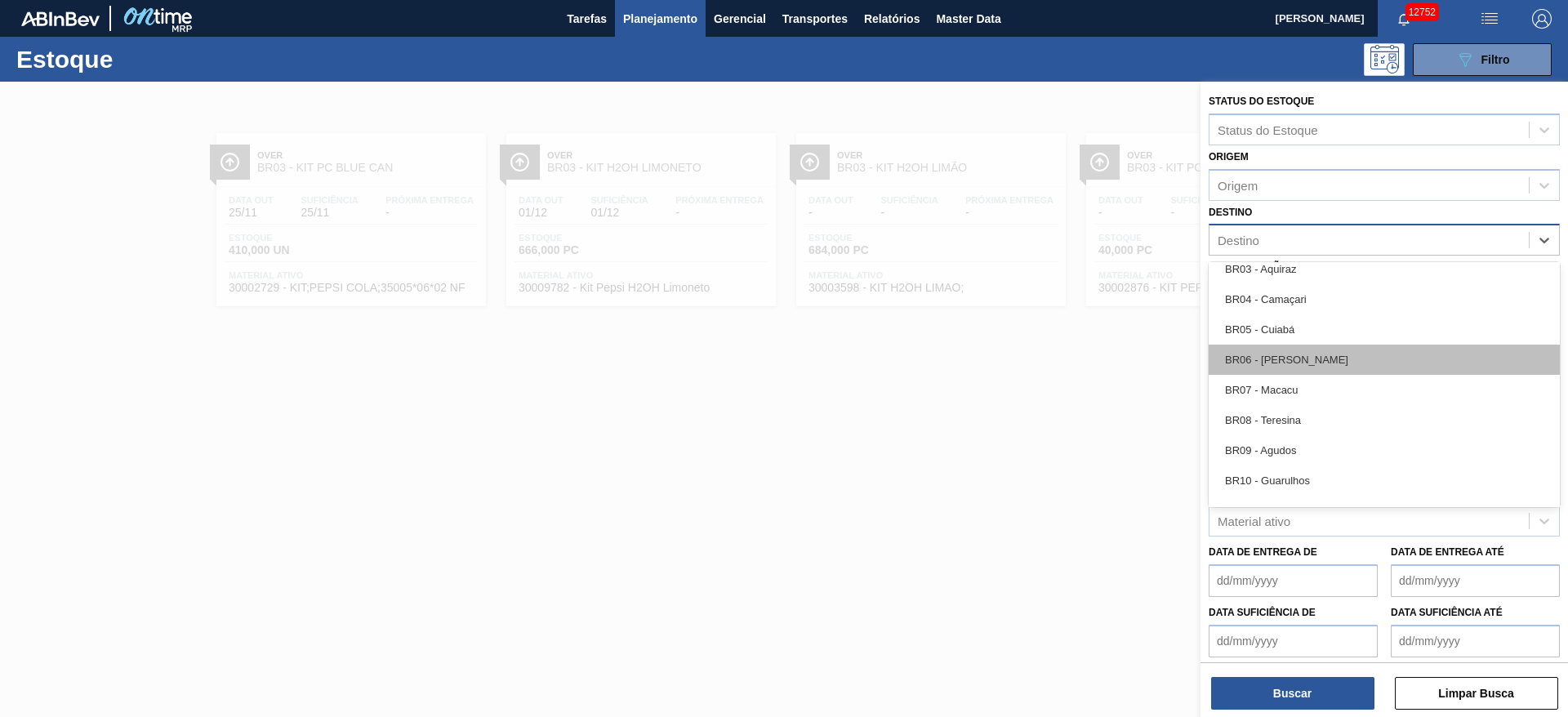
scroll to position [980, 0]
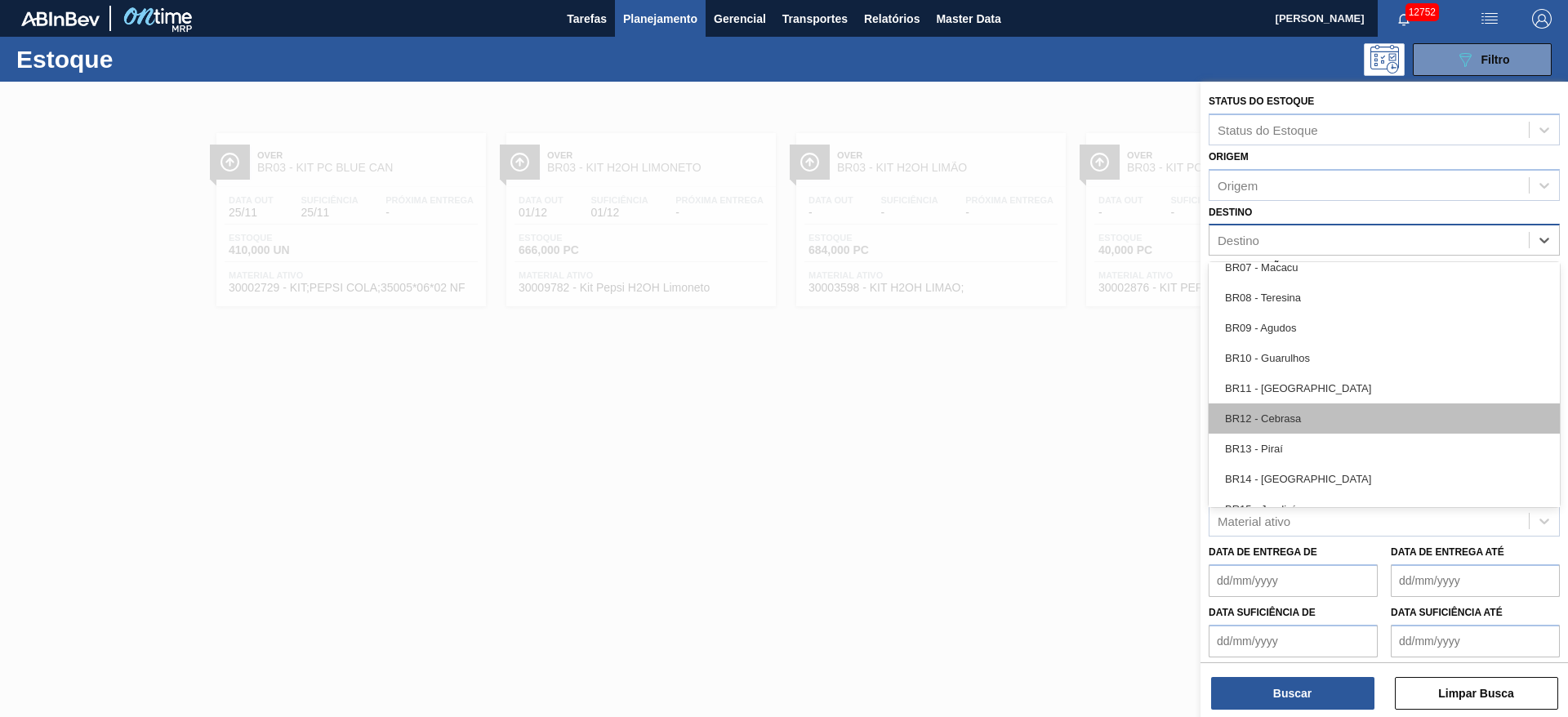
click at [1044, 423] on div "BR12 - Cebrasa" at bounding box center [1383, 418] width 351 height 30
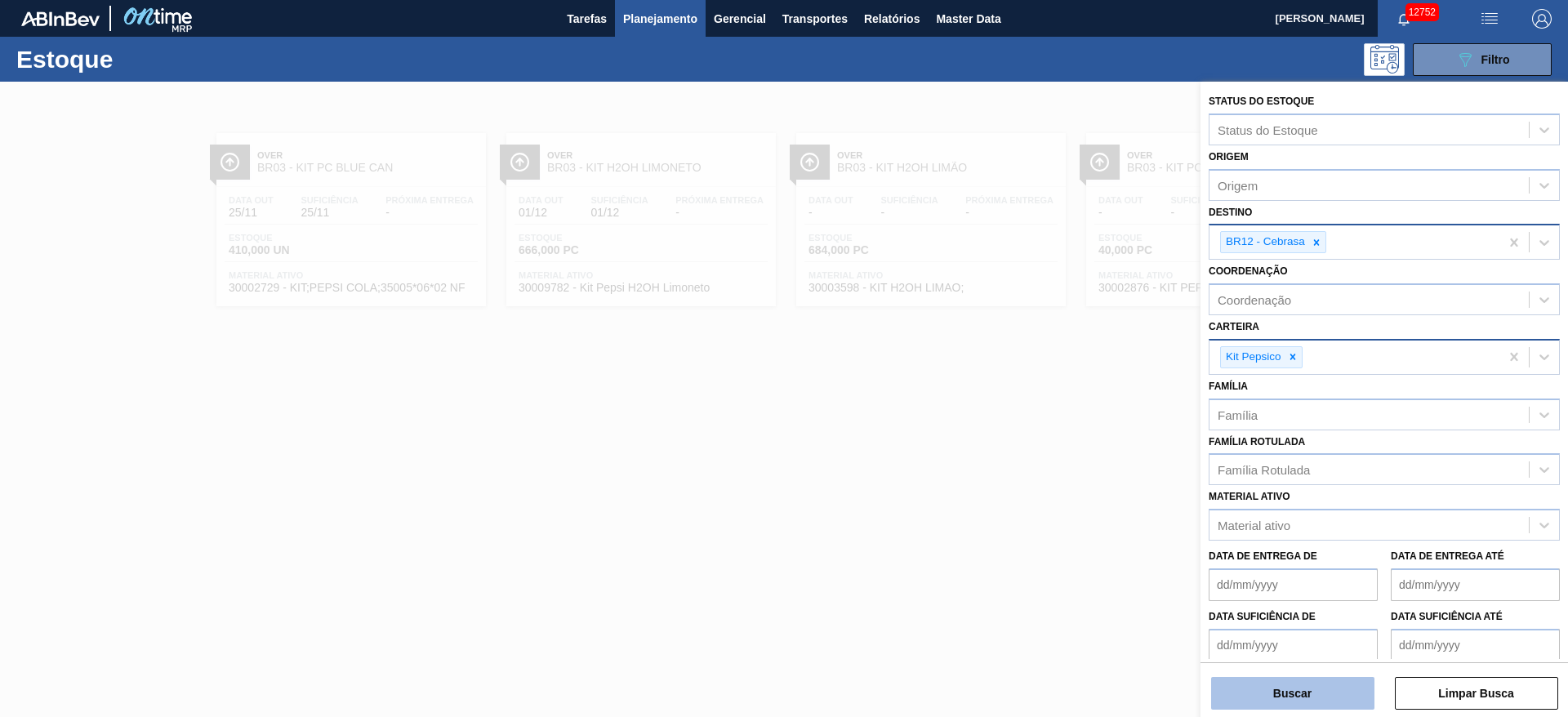
click at [1044, 477] on button "Buscar" at bounding box center [1292, 693] width 163 height 33
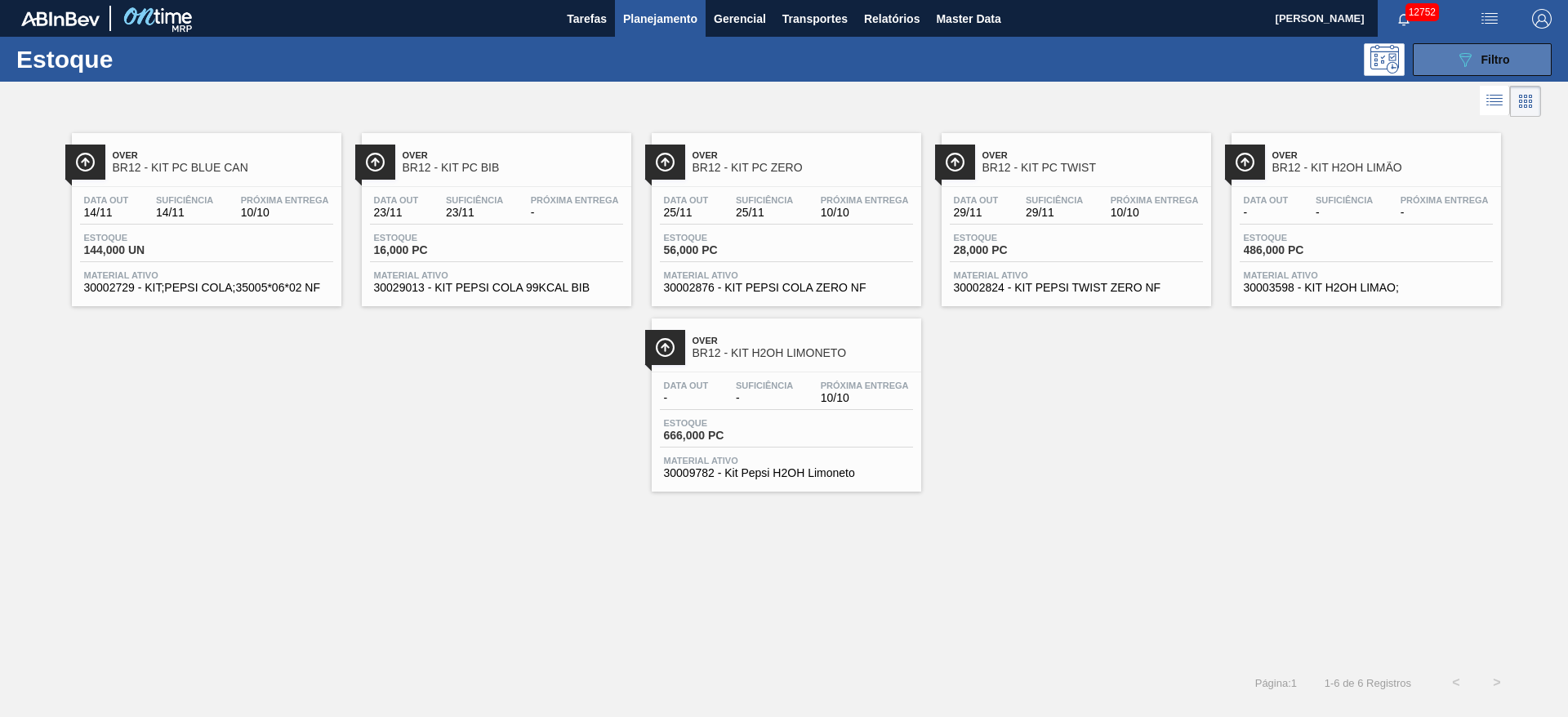
click at [1044, 69] on button "089F7B8B-B2A5-4AFE-B5C0-19BA573D28AC Filtro" at bounding box center [1481, 59] width 139 height 33
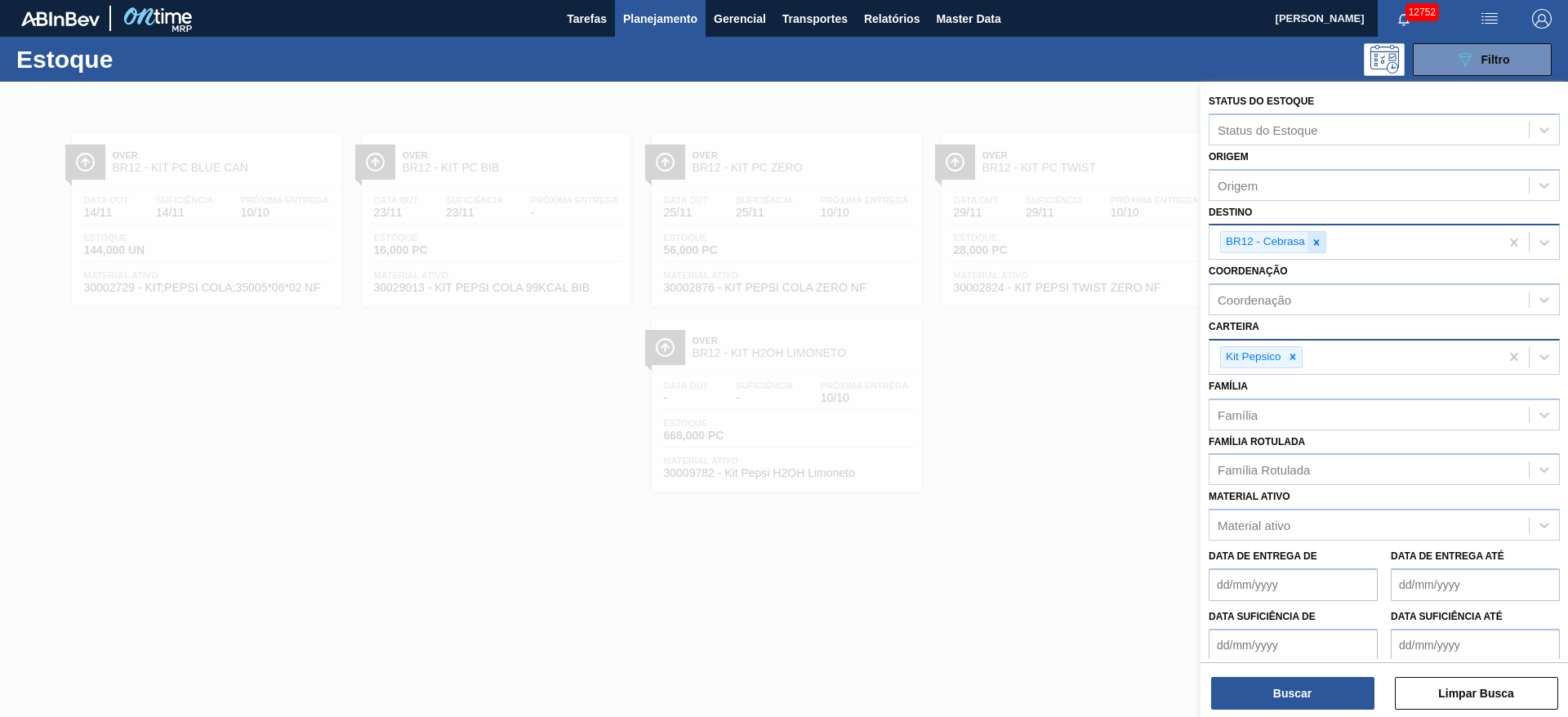
click at [1044, 237] on icon at bounding box center [1315, 242] width 11 height 11
click at [1044, 236] on div "BR12 - Cebrasa" at bounding box center [1354, 241] width 290 height 33
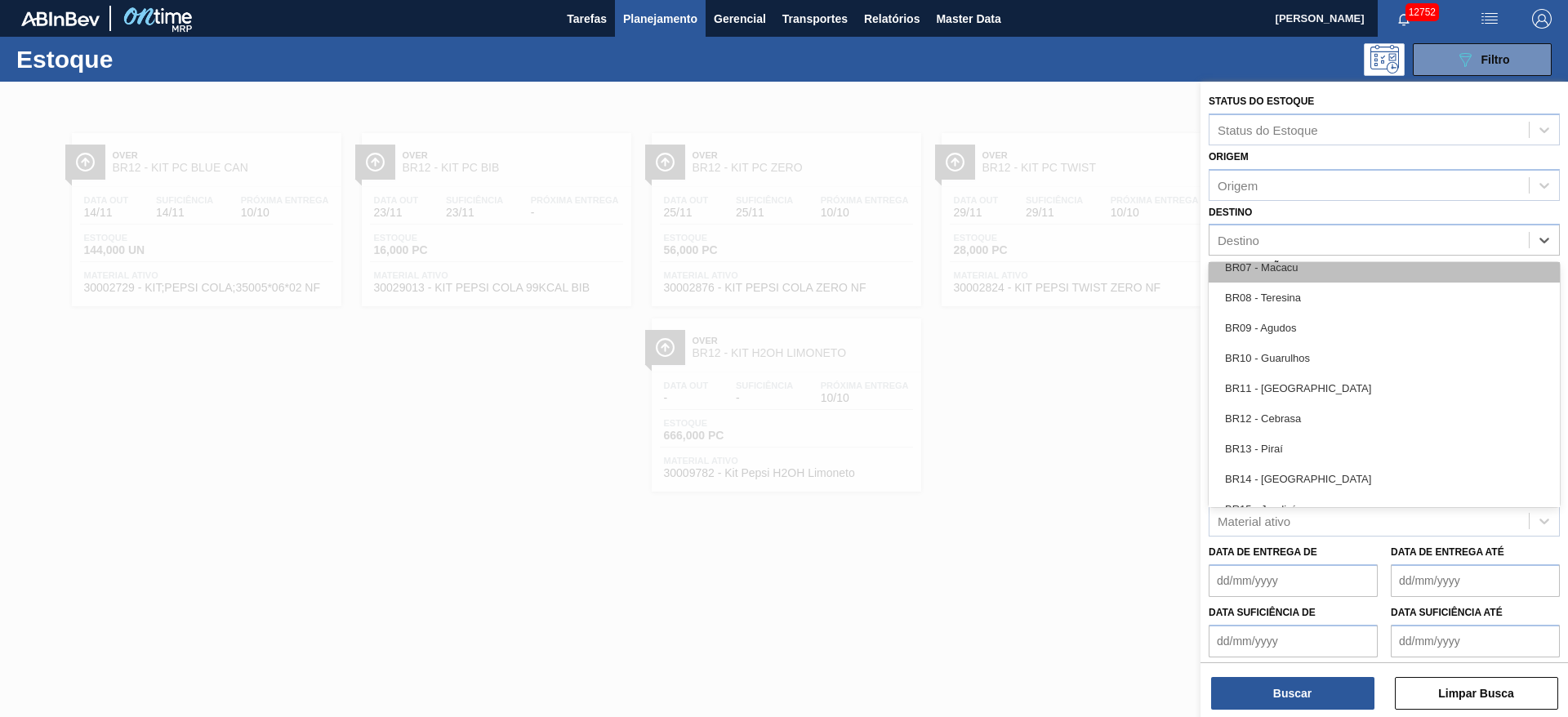
click at [1044, 273] on div "BR07 - Macacu" at bounding box center [1383, 267] width 351 height 30
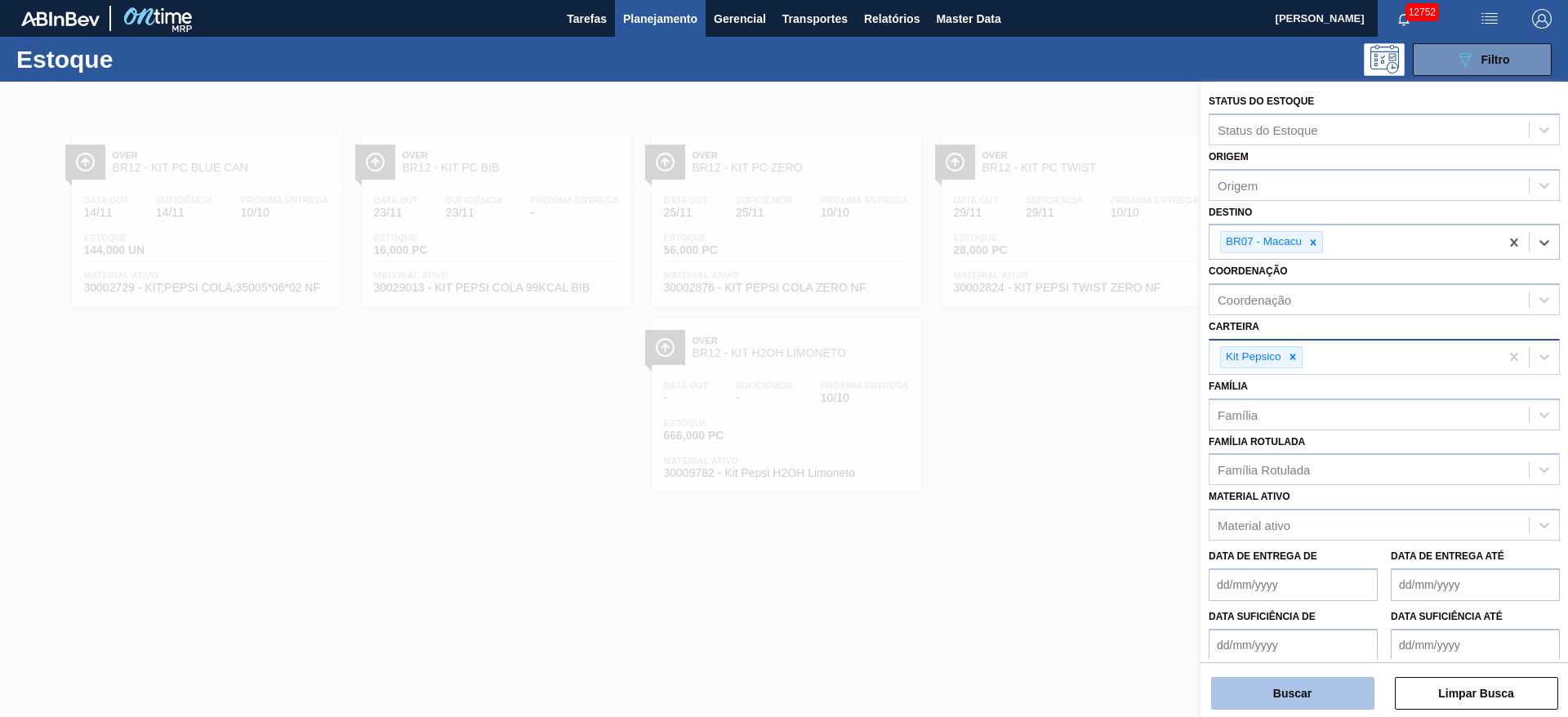
click at [1044, 477] on button "Buscar" at bounding box center [1292, 693] width 163 height 33
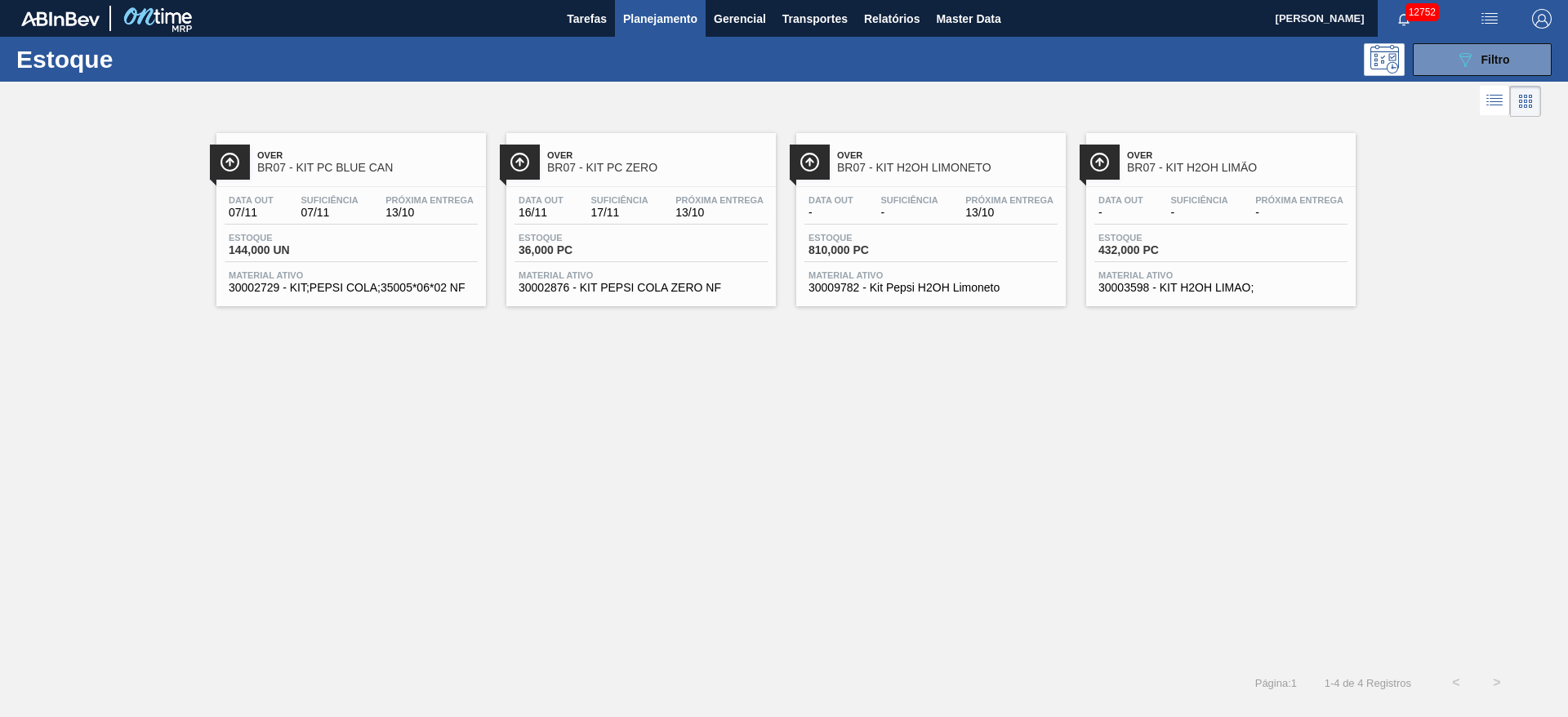
click at [668, 23] on span "Planejamento" at bounding box center [660, 19] width 74 height 20
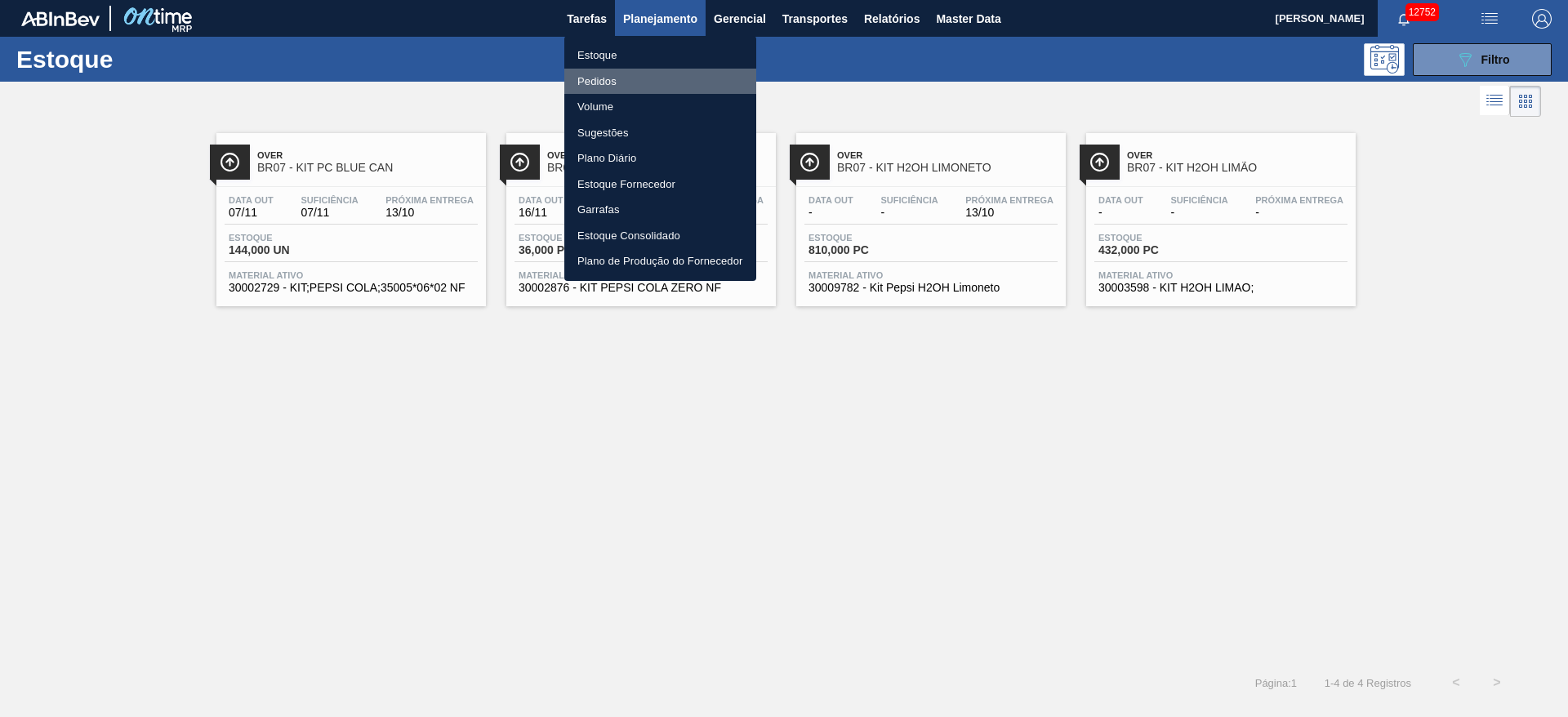
click at [648, 78] on li "Pedidos" at bounding box center [660, 82] width 192 height 26
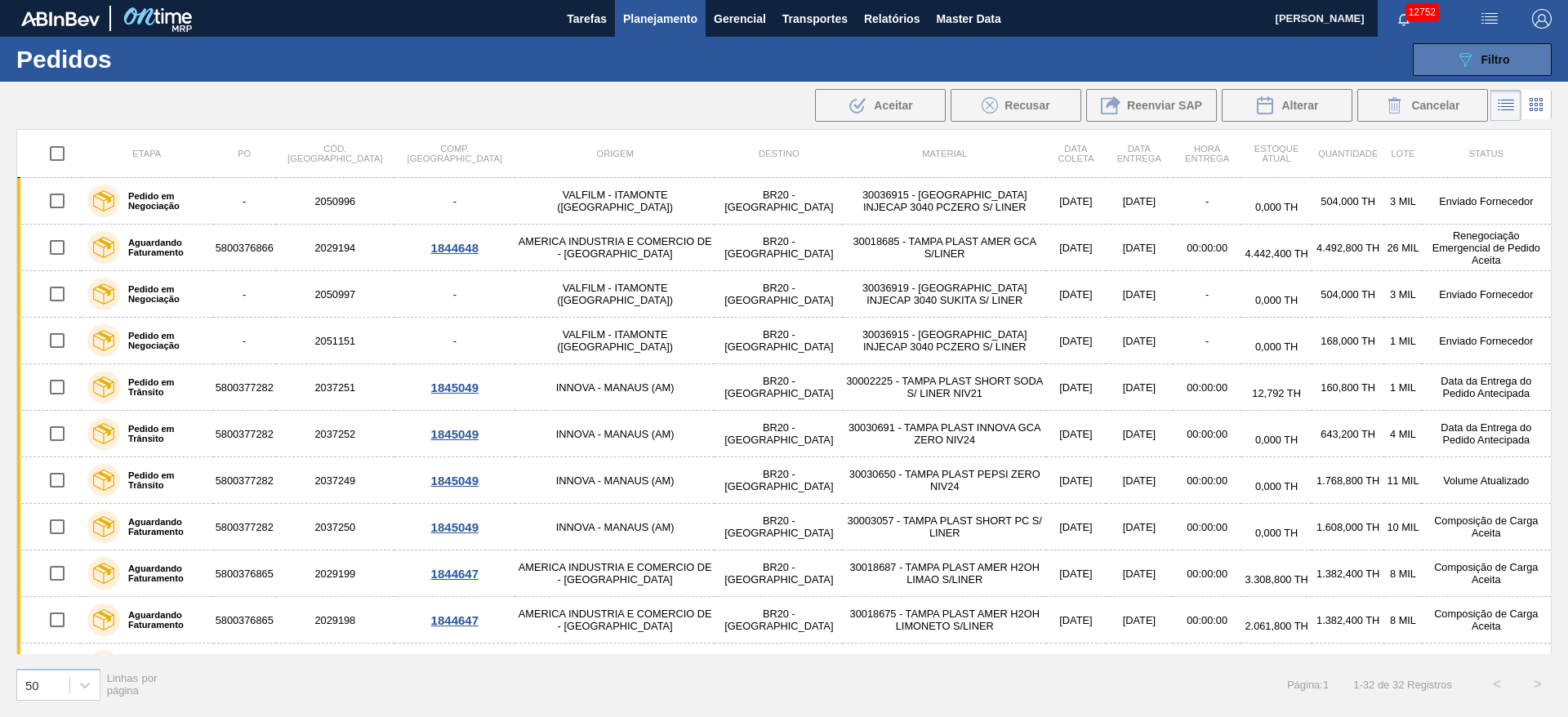
click at [1044, 68] on icon "089F7B8B-B2A5-4AFE-B5C0-19BA573D28AC" at bounding box center [1465, 60] width 20 height 20
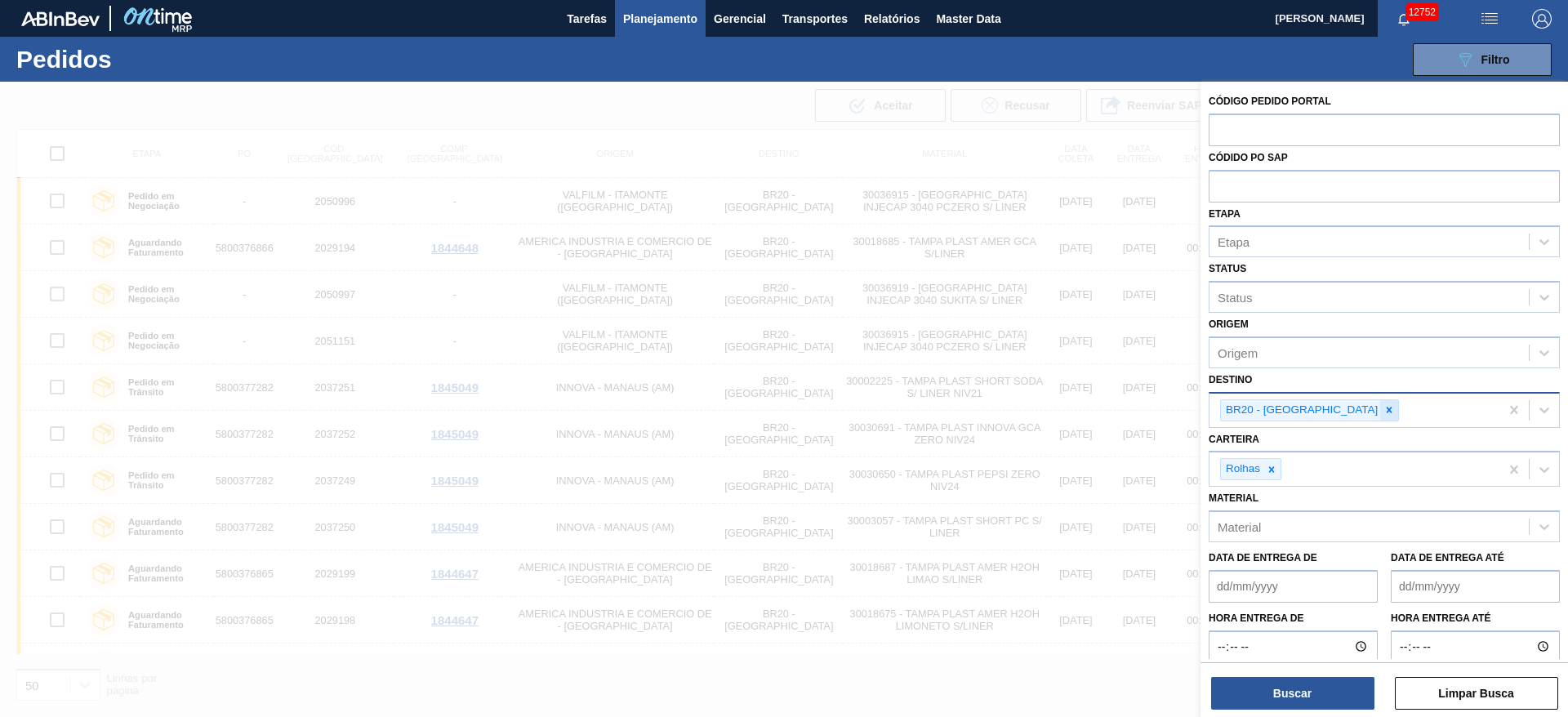
click at [1044, 411] on icon at bounding box center [1388, 409] width 11 height 11
type input "23"
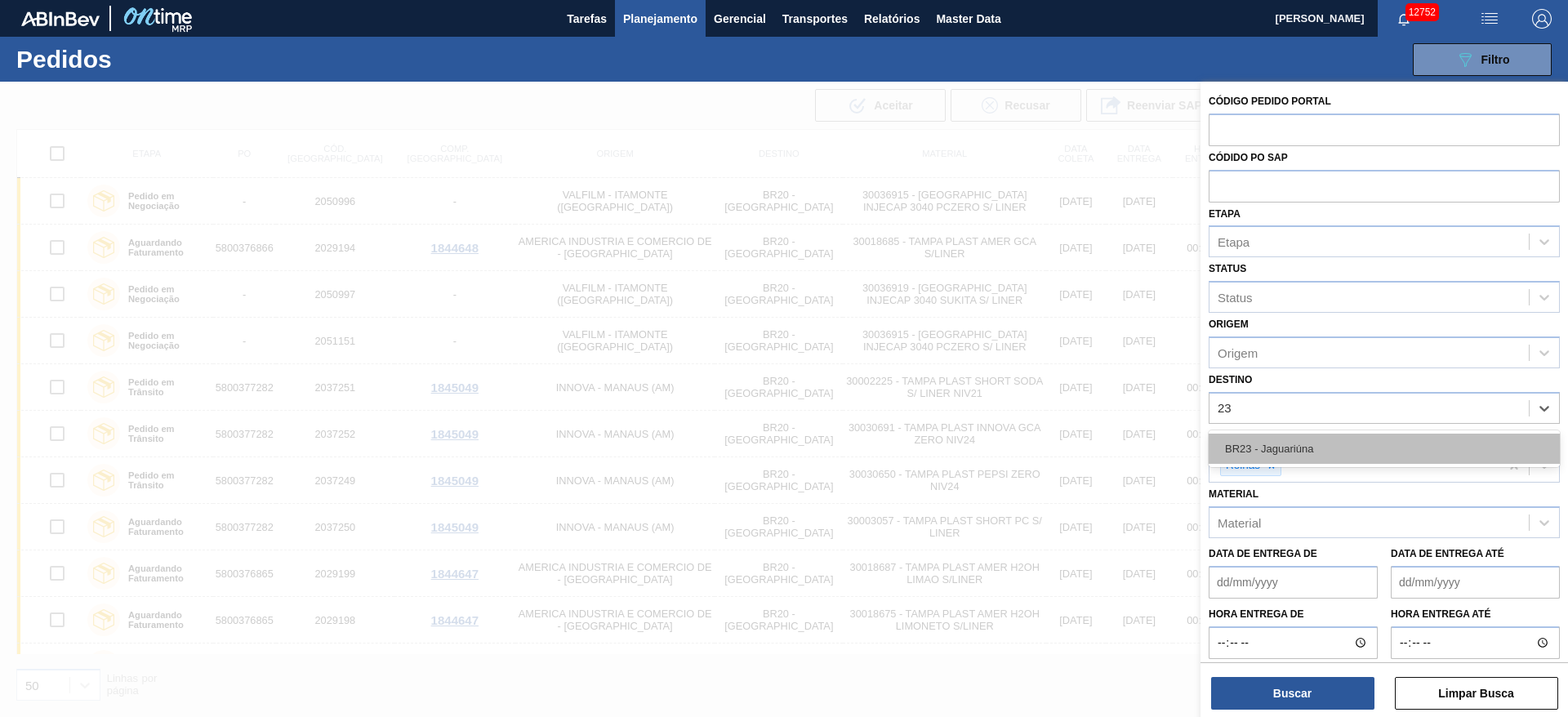
click at [1044, 437] on div "BR23 - Jaguariúna" at bounding box center [1383, 449] width 351 height 30
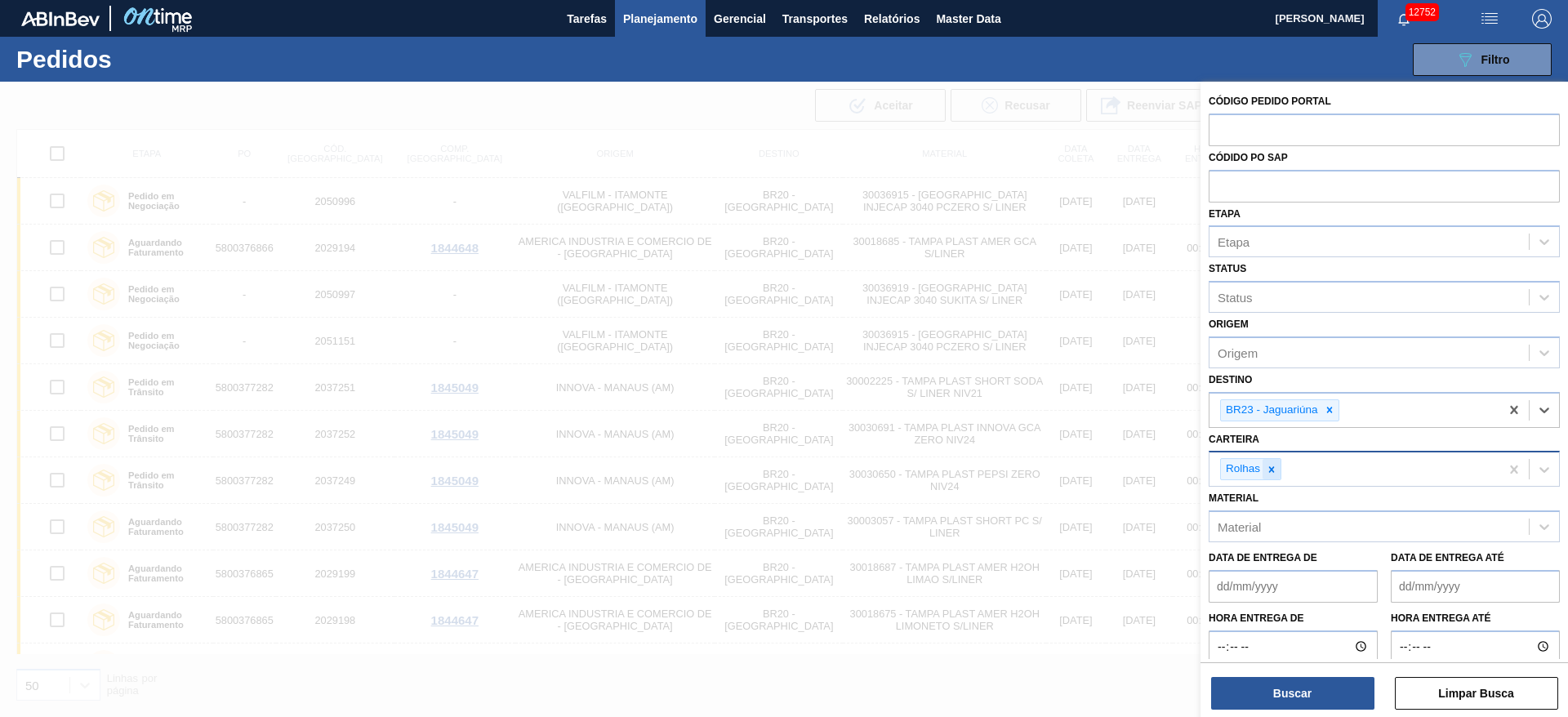
click at [1044, 467] on icon at bounding box center [1272, 469] width 6 height 6
click at [1044, 467] on div "Rolhas" at bounding box center [1354, 468] width 290 height 33
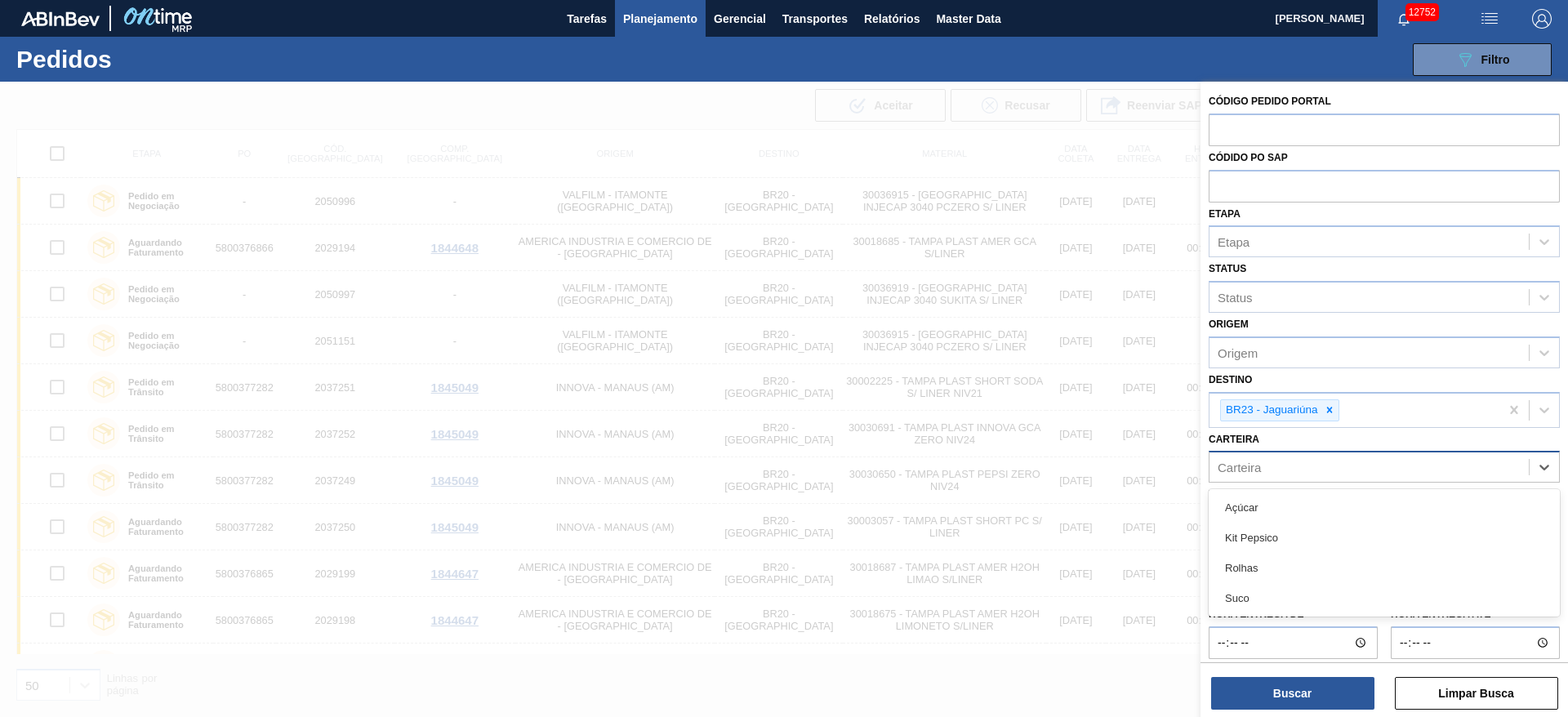
drag, startPoint x: 1272, startPoint y: 532, endPoint x: 1276, endPoint y: 554, distance: 21.6
click at [1044, 477] on div "Kit Pepsico" at bounding box center [1383, 538] width 351 height 30
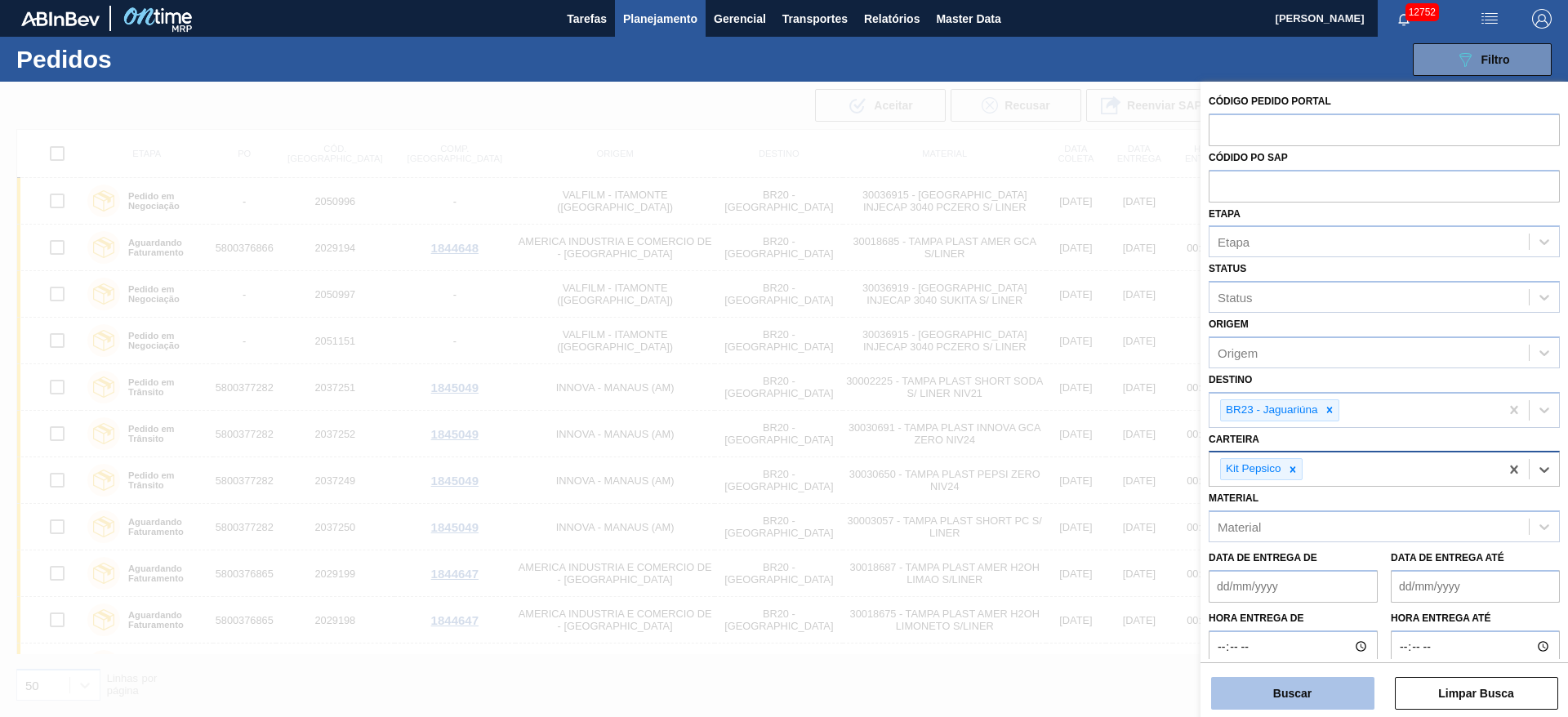
click at [1044, 477] on button "Buscar" at bounding box center [1292, 693] width 163 height 33
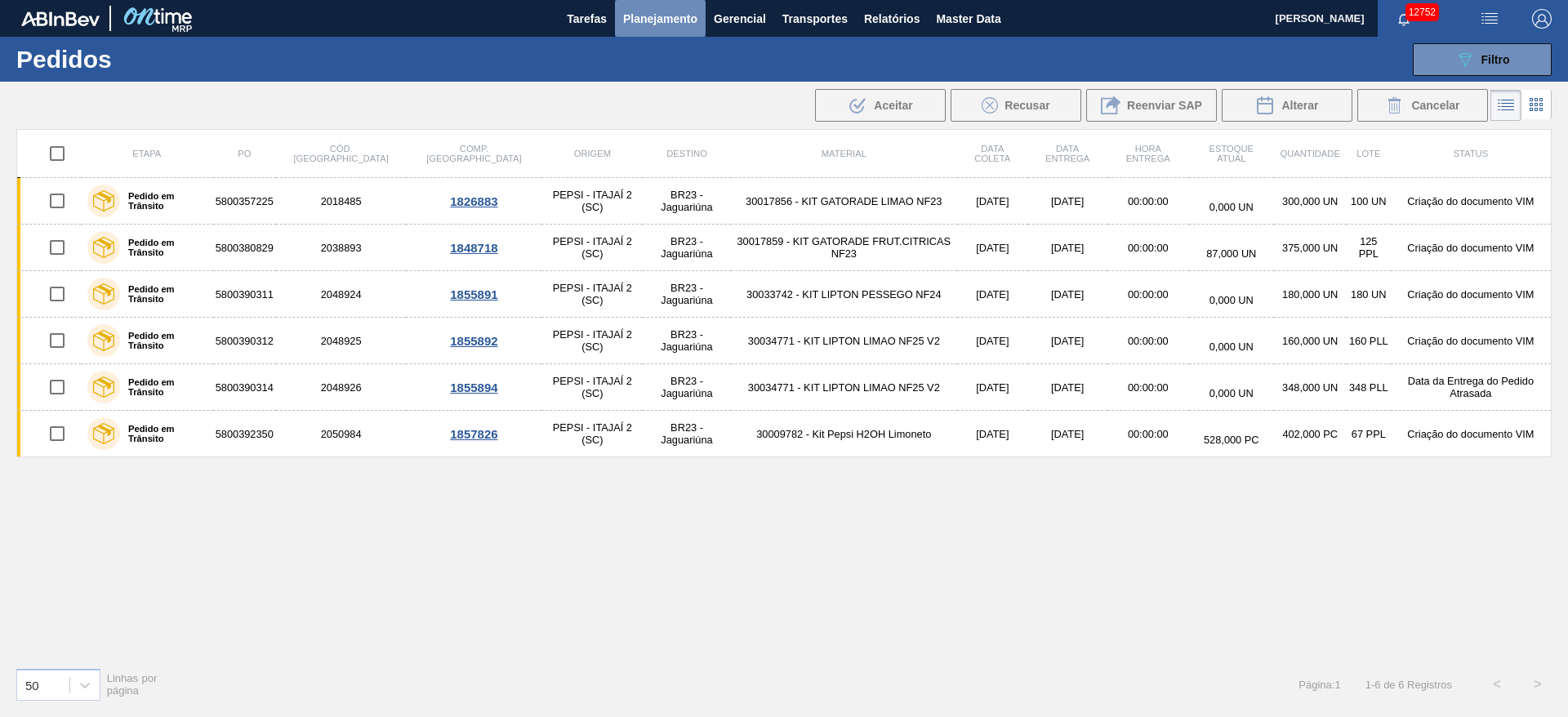
click at [634, 36] on button "Planejamento" at bounding box center [660, 18] width 91 height 37
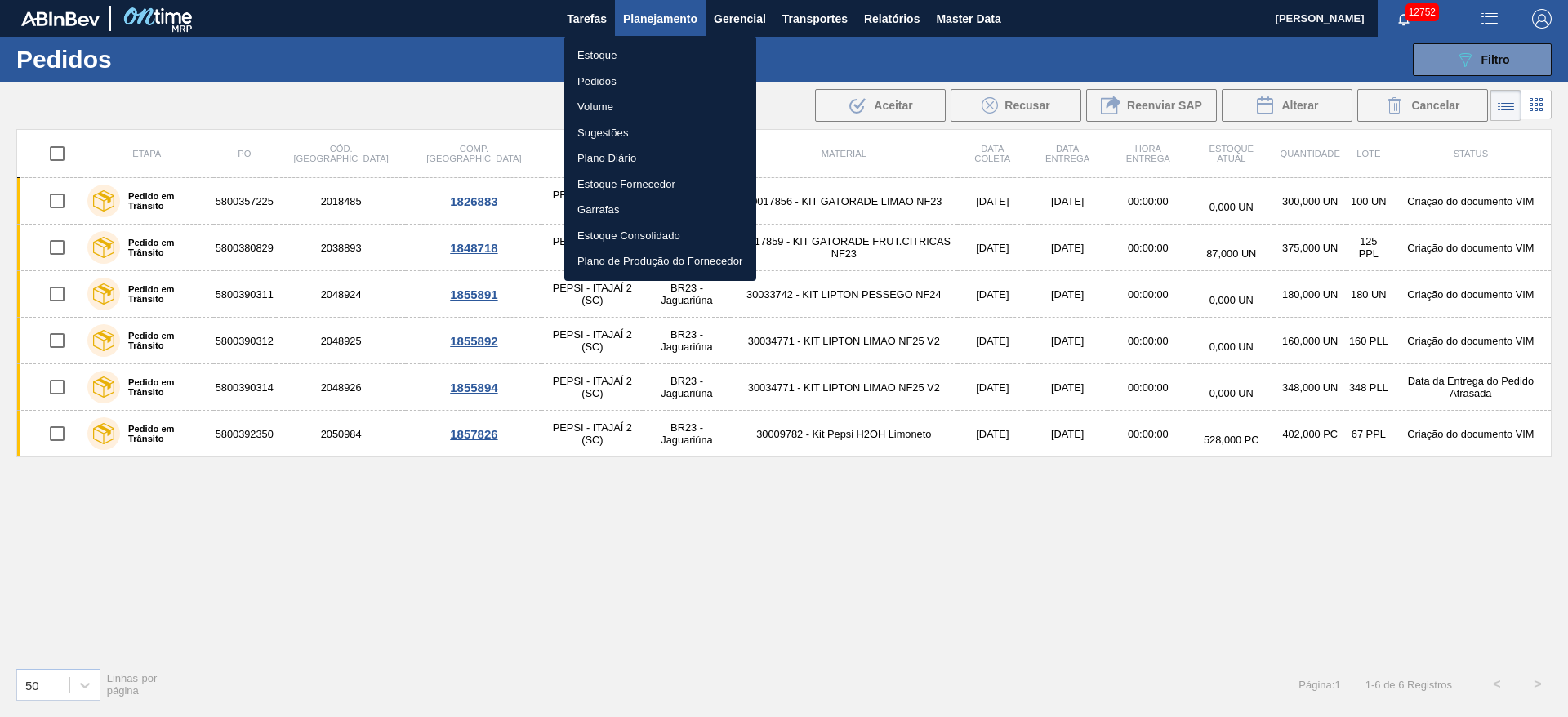
click at [639, 62] on li "Estoque" at bounding box center [660, 55] width 192 height 26
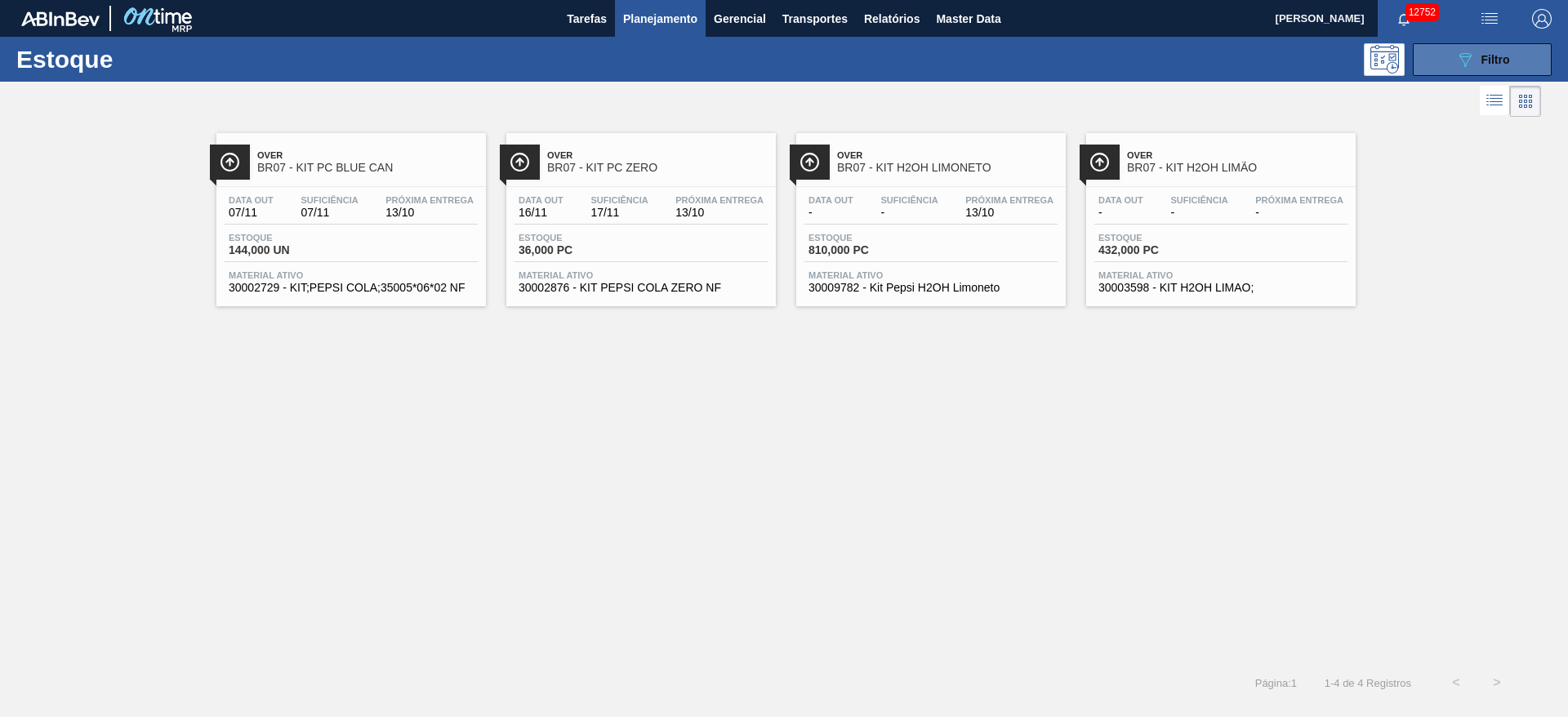
click at [1044, 63] on span "Filtro" at bounding box center [1495, 59] width 29 height 13
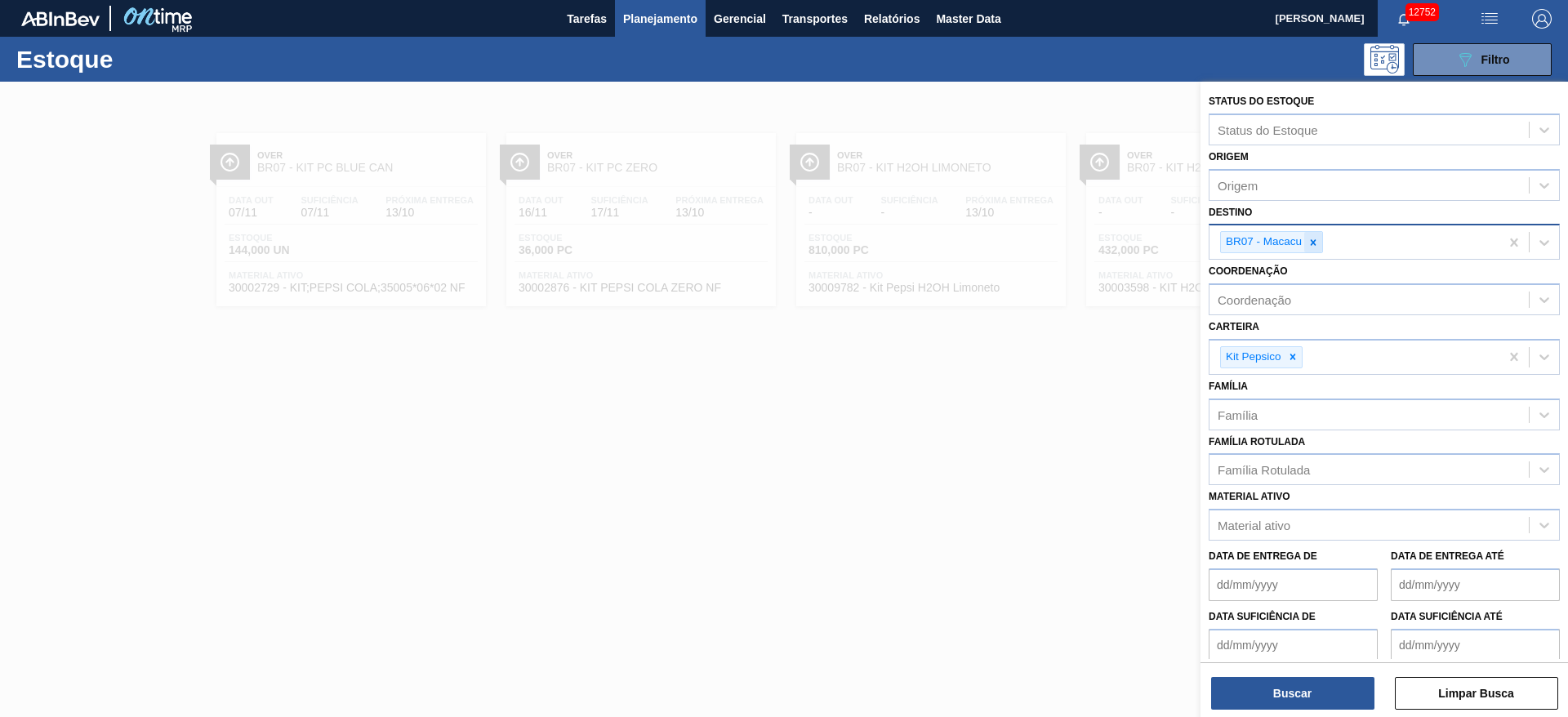
click at [1044, 240] on icon at bounding box center [1312, 242] width 11 height 11
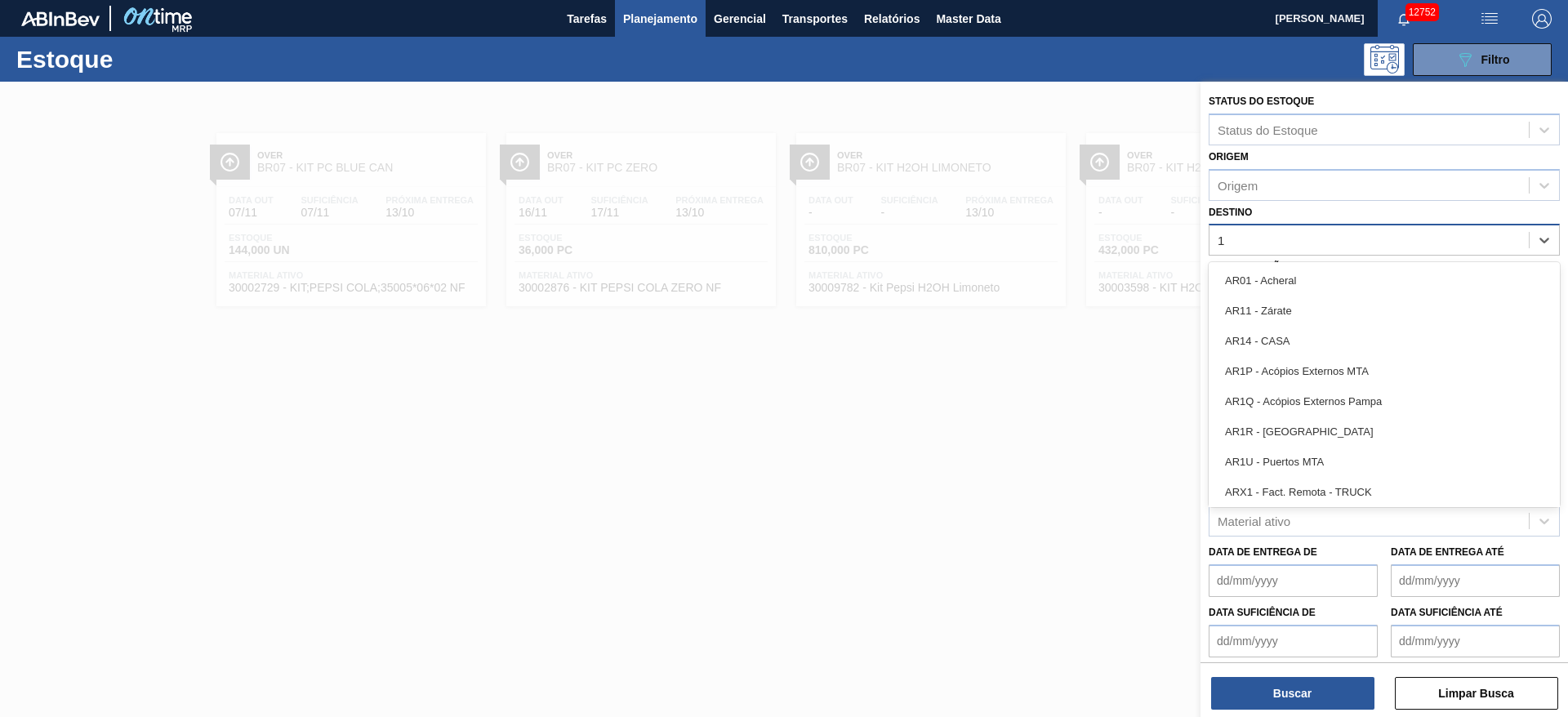
type input "18"
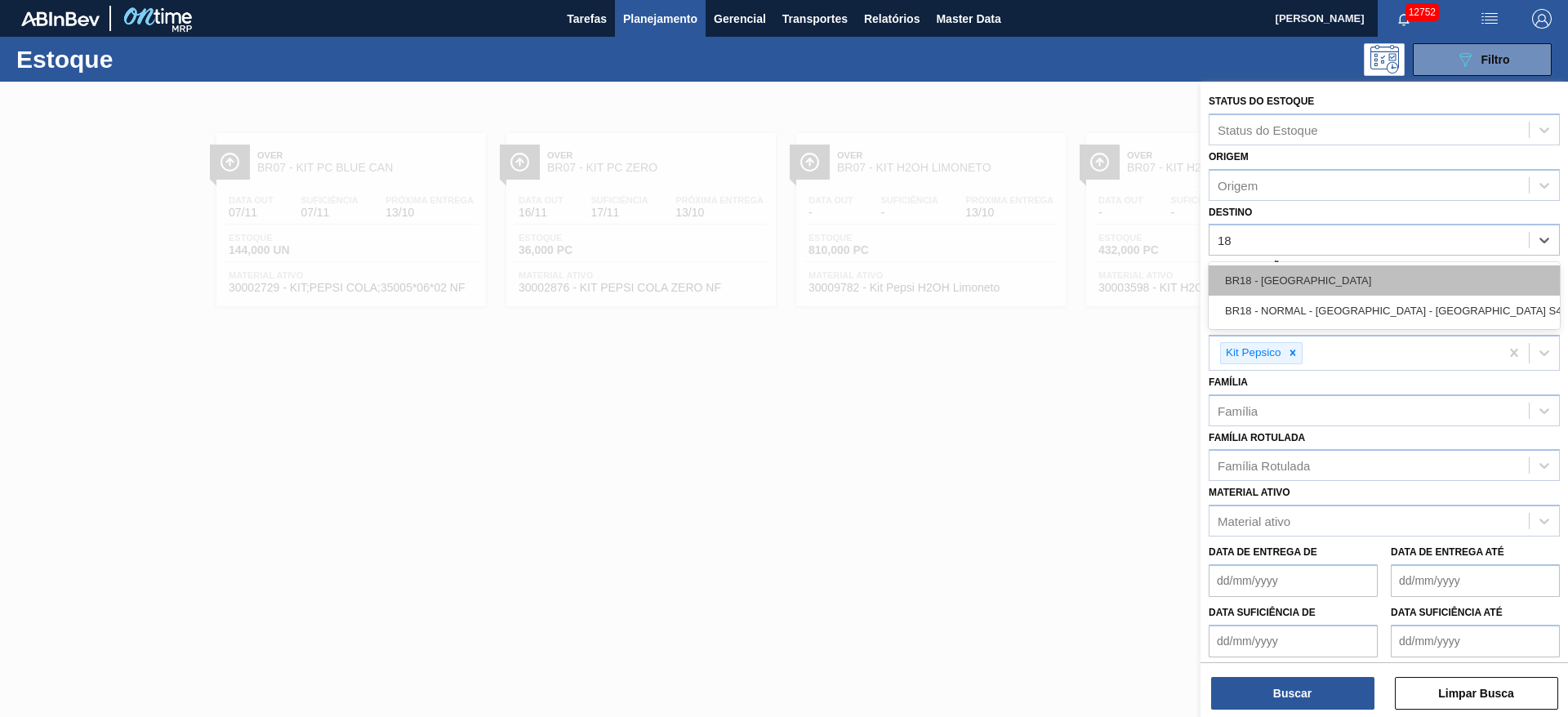
click at [1044, 280] on div "BR18 - Pernambuco" at bounding box center [1383, 280] width 351 height 30
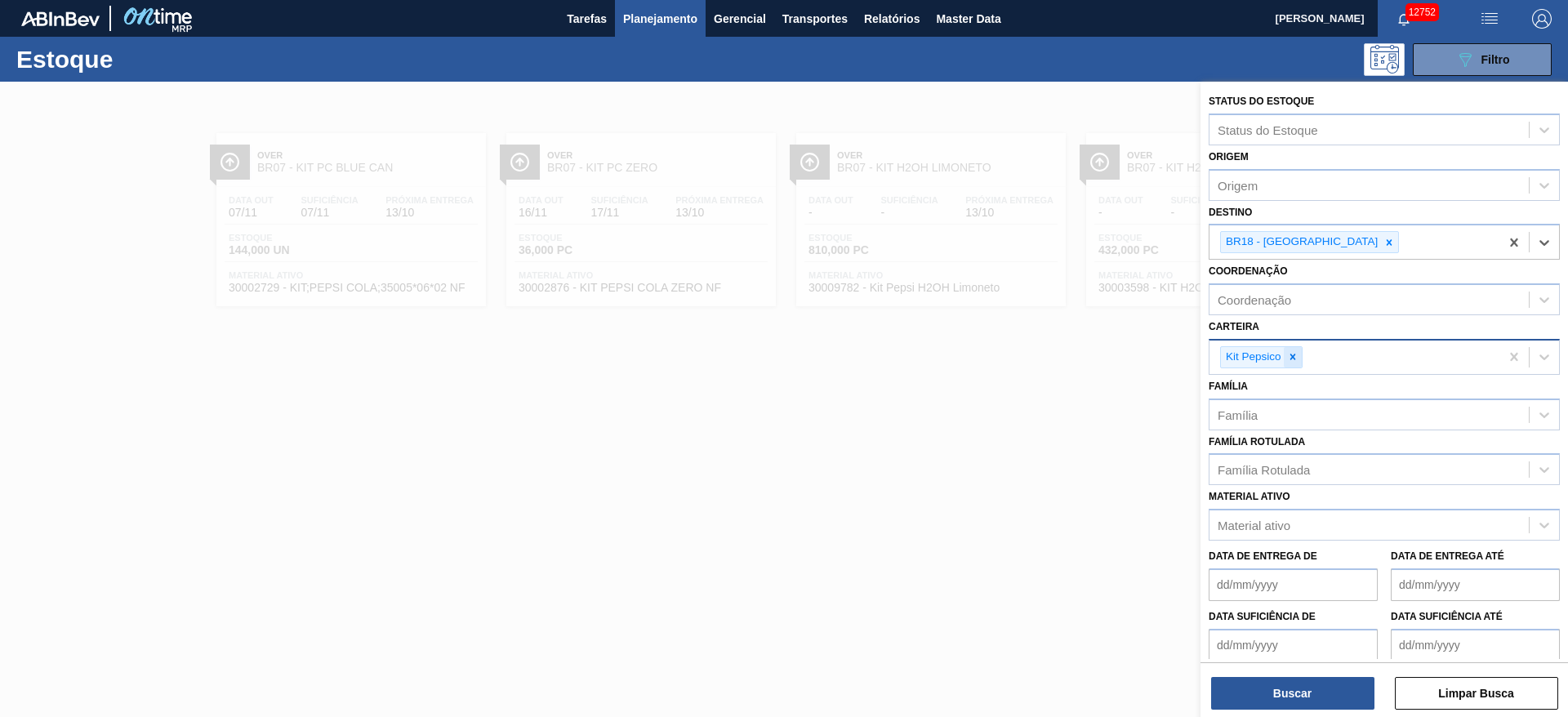
click at [1044, 349] on div at bounding box center [1292, 357] width 18 height 20
drag, startPoint x: 1291, startPoint y: 349, endPoint x: 1288, endPoint y: 371, distance: 23.1
click at [1044, 349] on div "Carteira" at bounding box center [1368, 355] width 319 height 24
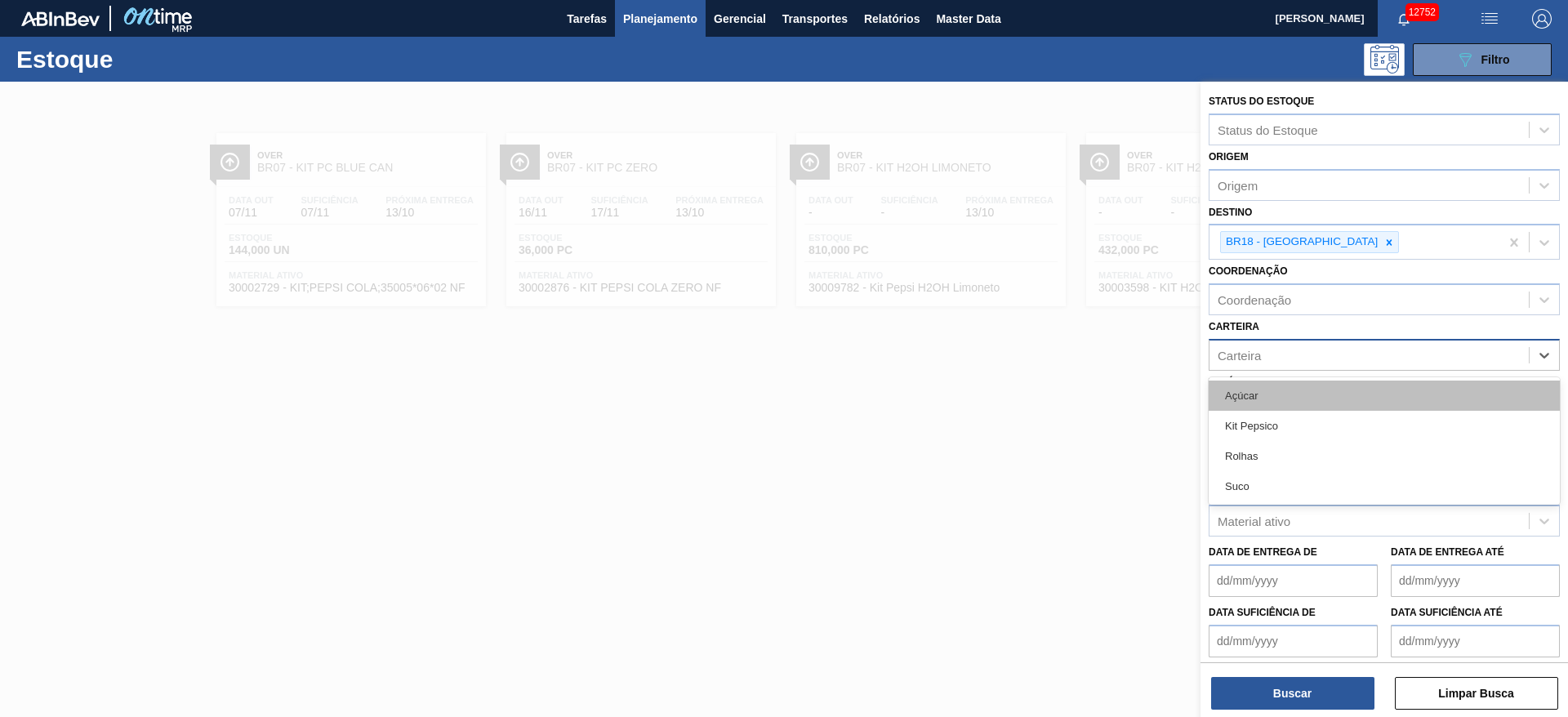
click at [1044, 392] on div "Açúcar" at bounding box center [1383, 395] width 351 height 30
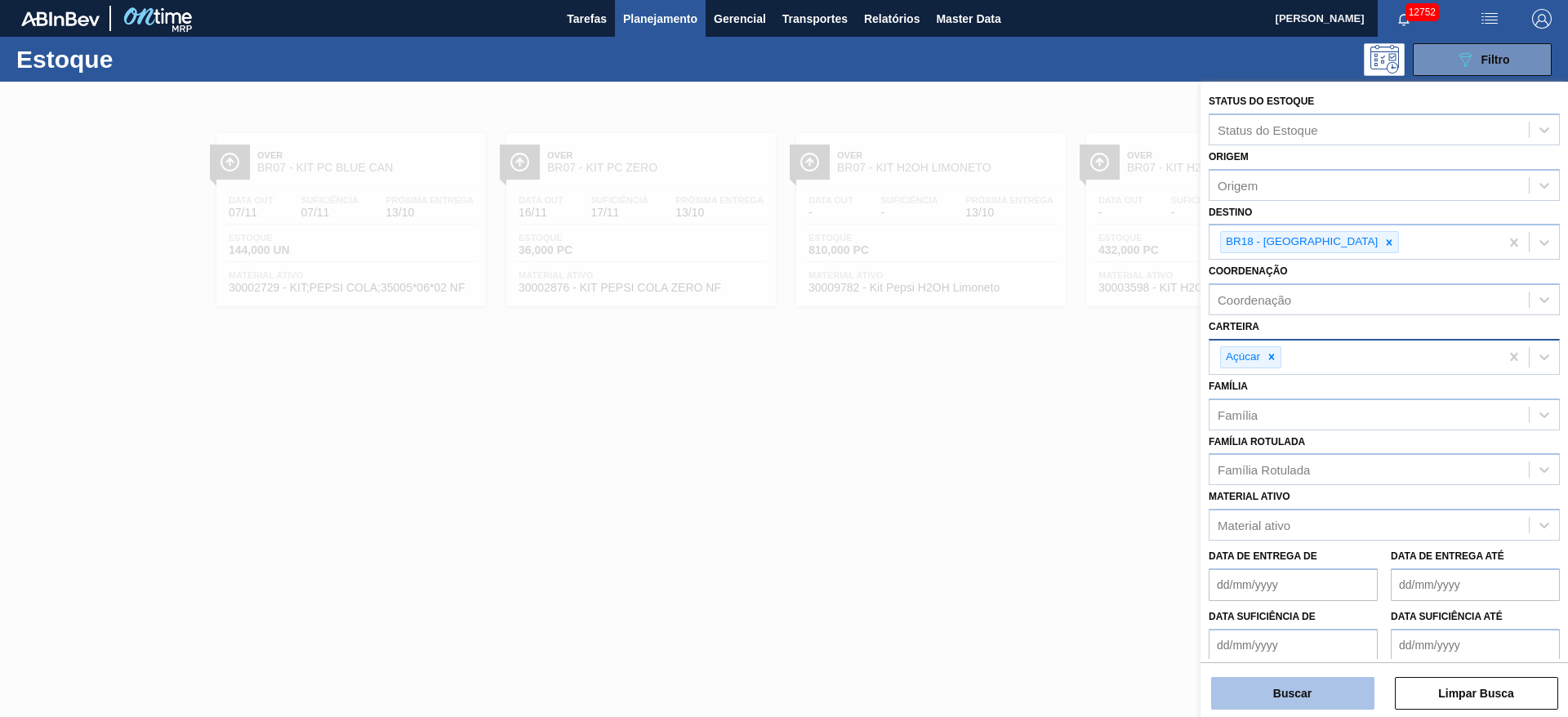
click at [1044, 477] on button "Buscar" at bounding box center [1292, 693] width 163 height 33
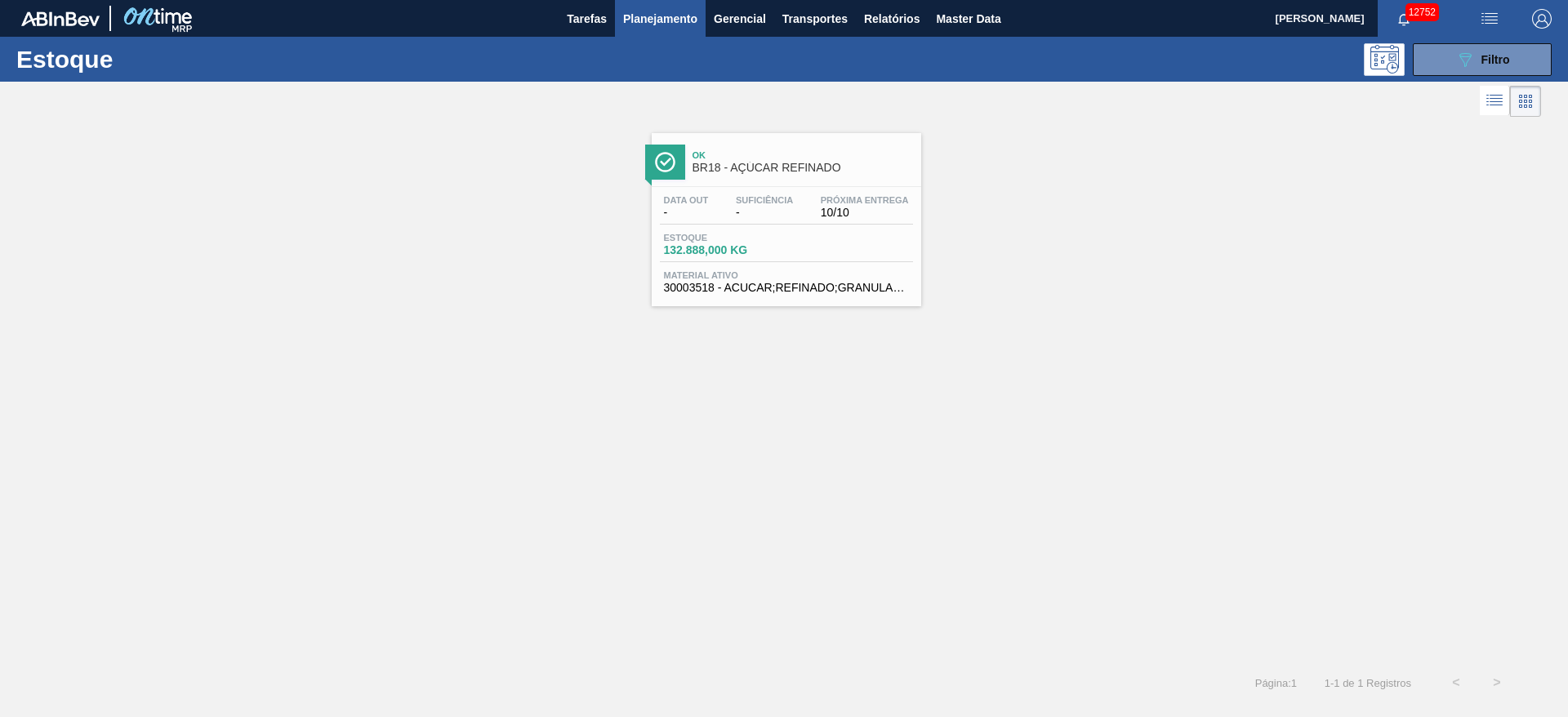
click at [220, 385] on div "Ok BR18 - AÇÚCAR REFINADO Data out - Suficiência - Próxima Entrega 10/10 Estoqu…" at bounding box center [784, 391] width 1568 height 541
click at [1044, 57] on div "089F7B8B-B2A5-4AFE-B5C0-19BA573D28AC Filtro" at bounding box center [1482, 60] width 55 height 20
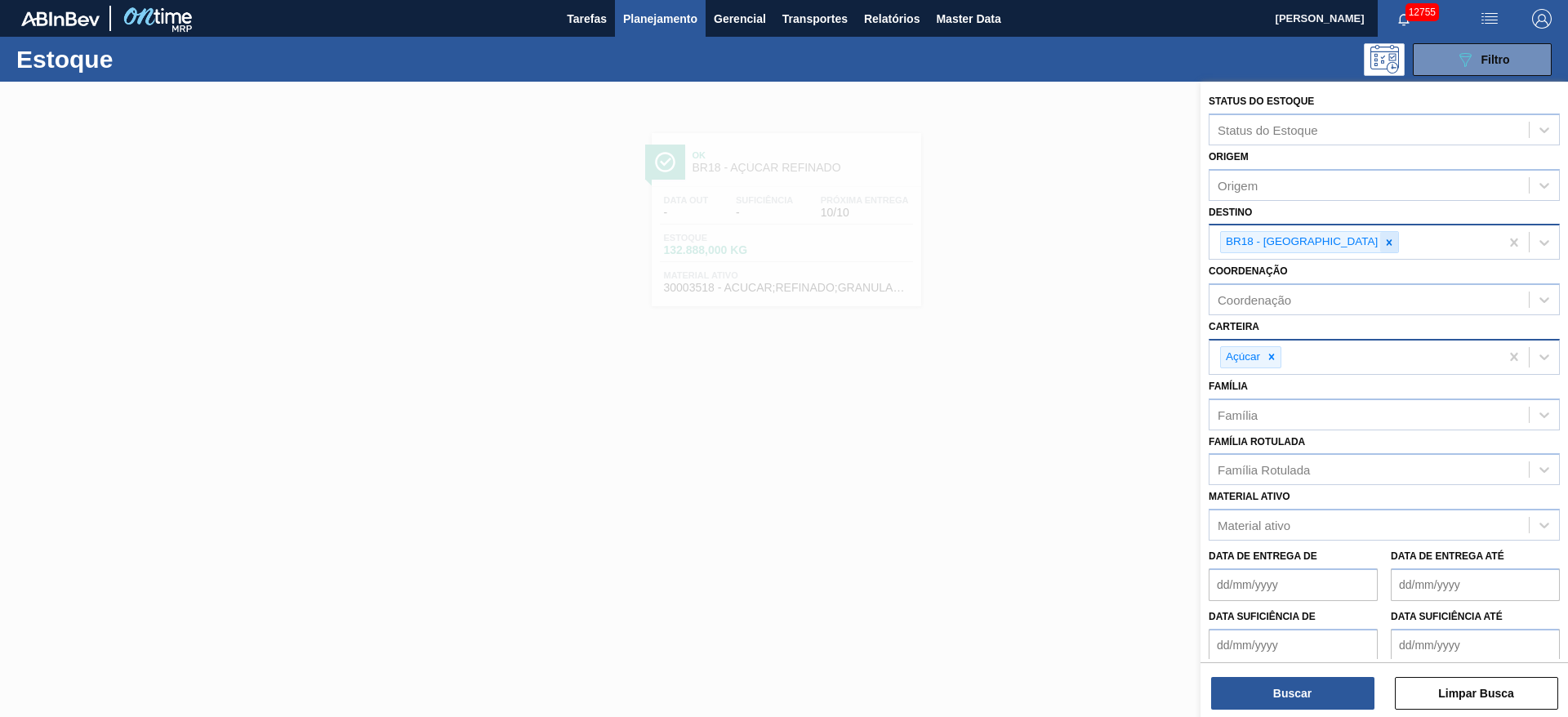
click at [1044, 251] on div at bounding box center [1389, 242] width 18 height 20
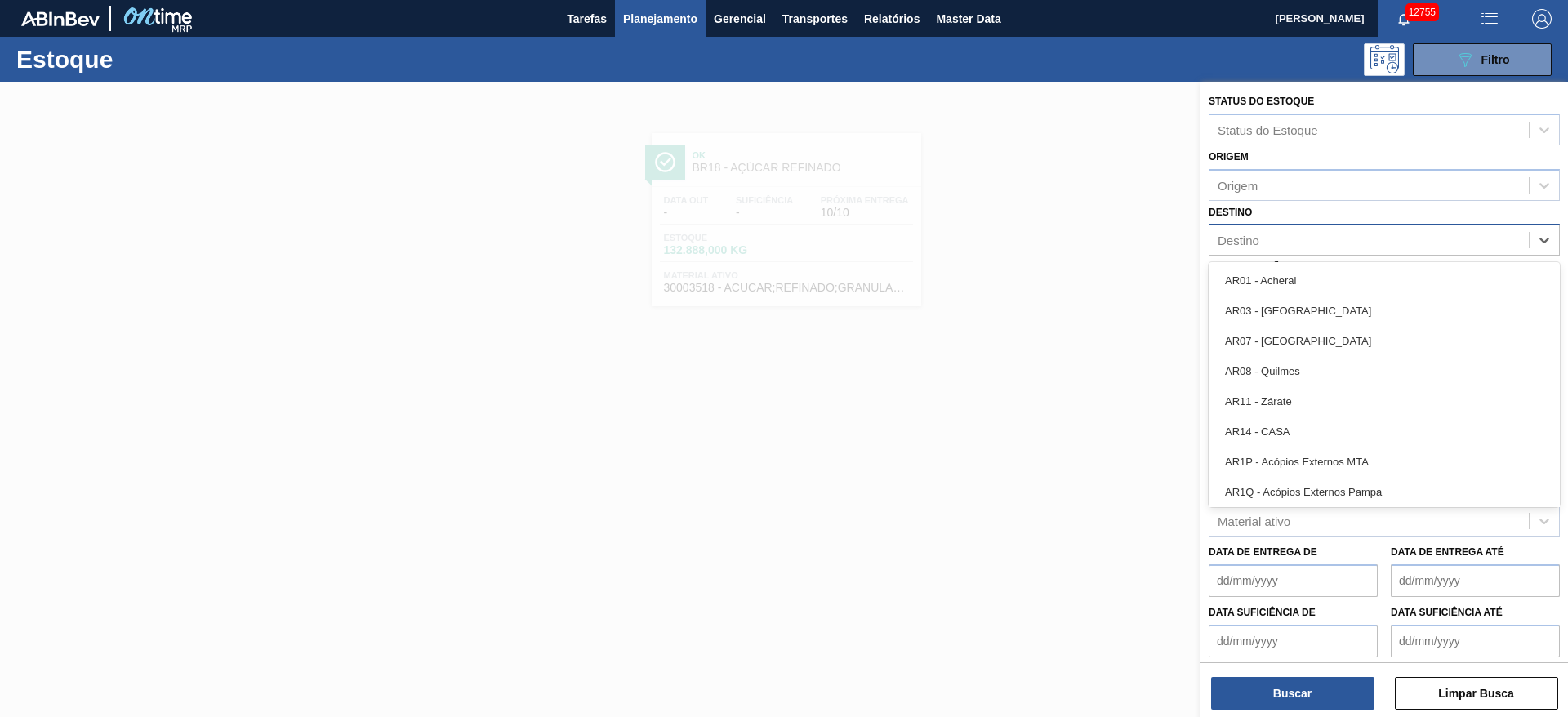
click at [1044, 249] on div "Destino" at bounding box center [1368, 241] width 319 height 24
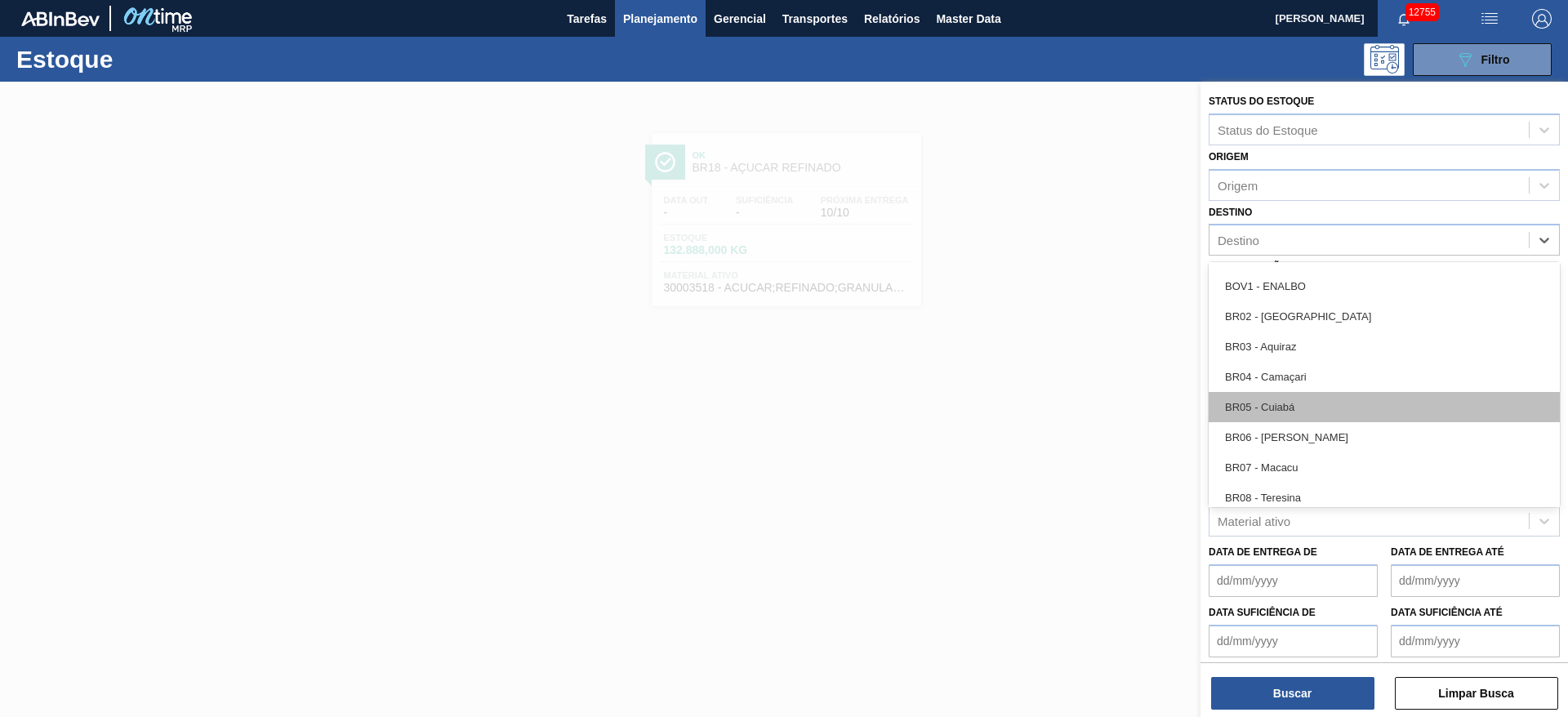
scroll to position [735, 0]
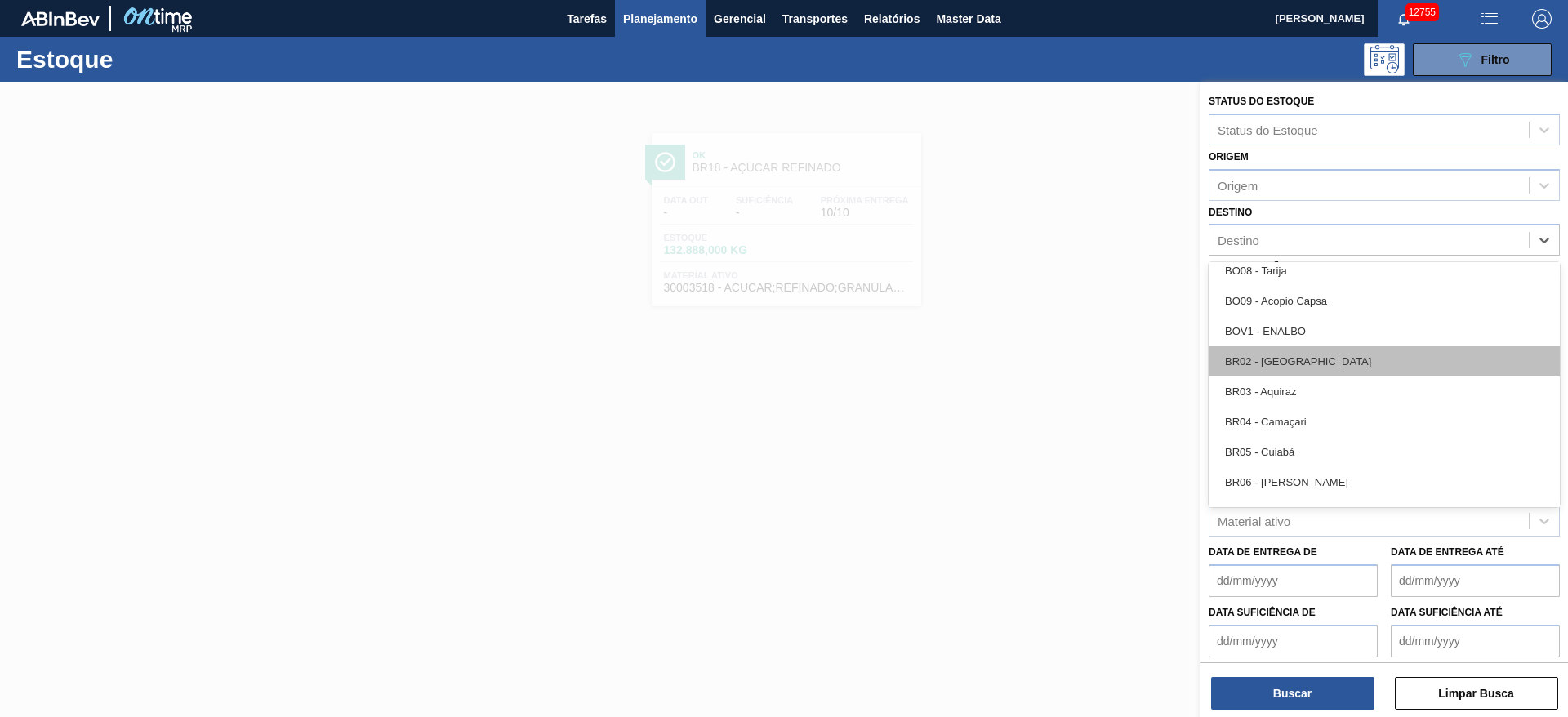
click at [1044, 362] on div "BR02 - Sergipe" at bounding box center [1383, 361] width 351 height 30
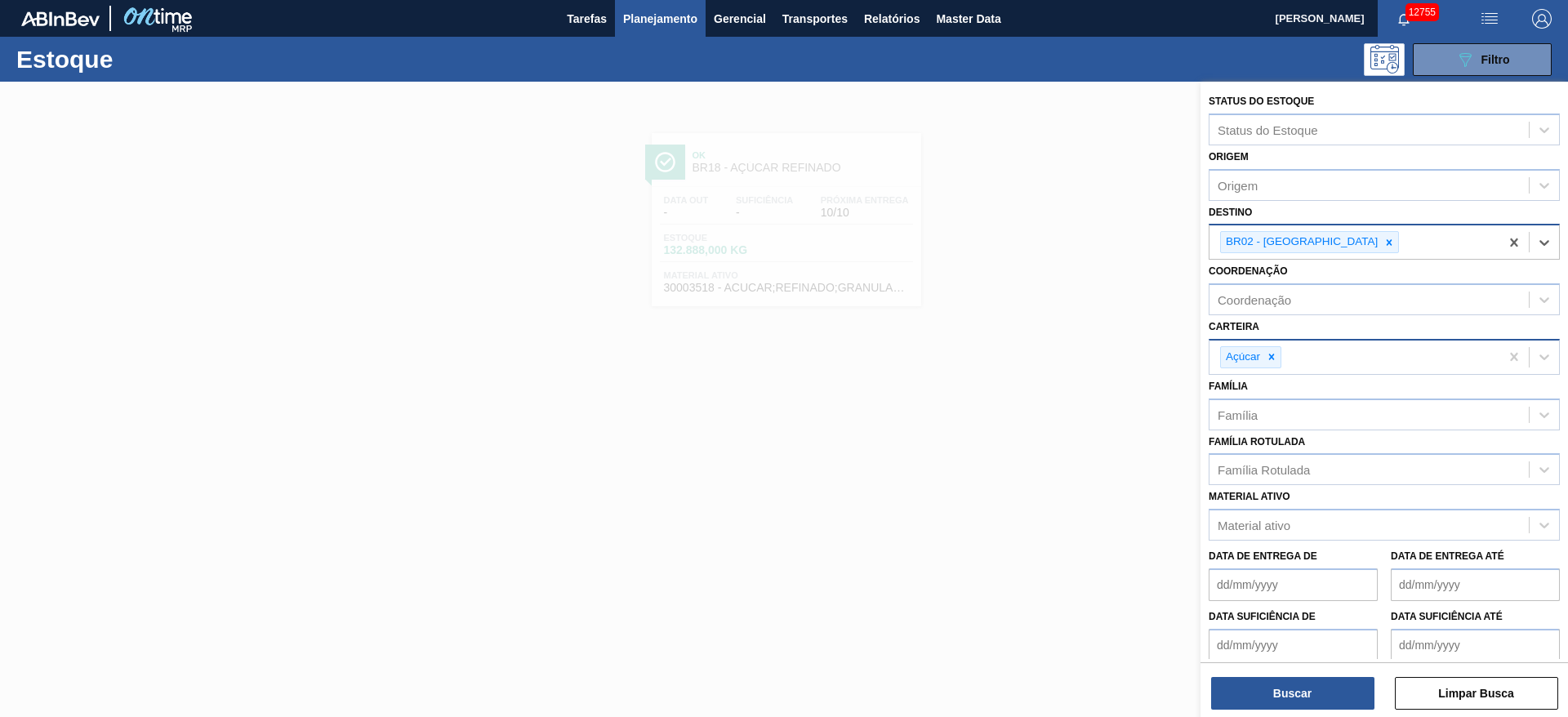
click at [1044, 245] on icon at bounding box center [1388, 242] width 11 height 11
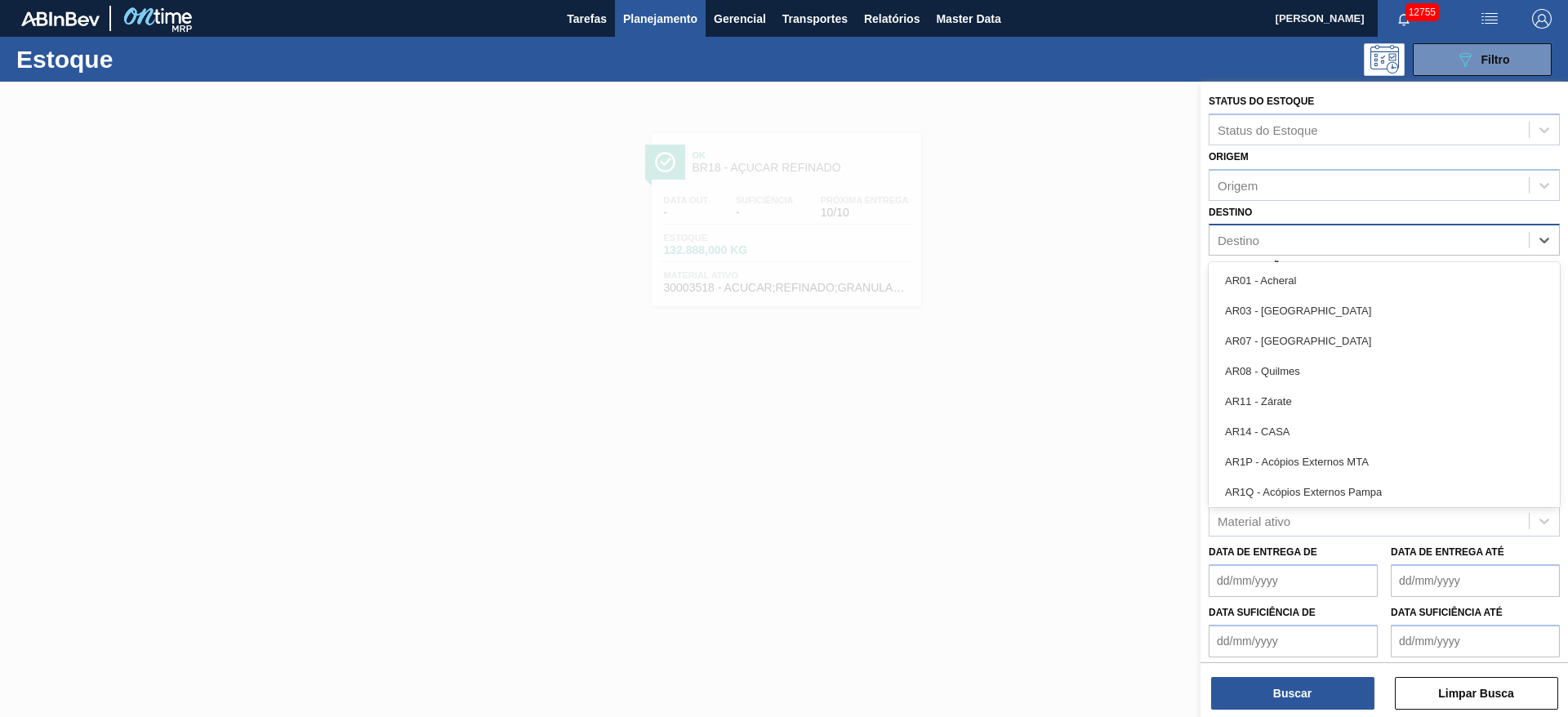
drag, startPoint x: 1310, startPoint y: 245, endPoint x: 1299, endPoint y: 245, distance: 11.4
click at [1044, 245] on div "Destino" at bounding box center [1368, 241] width 319 height 24
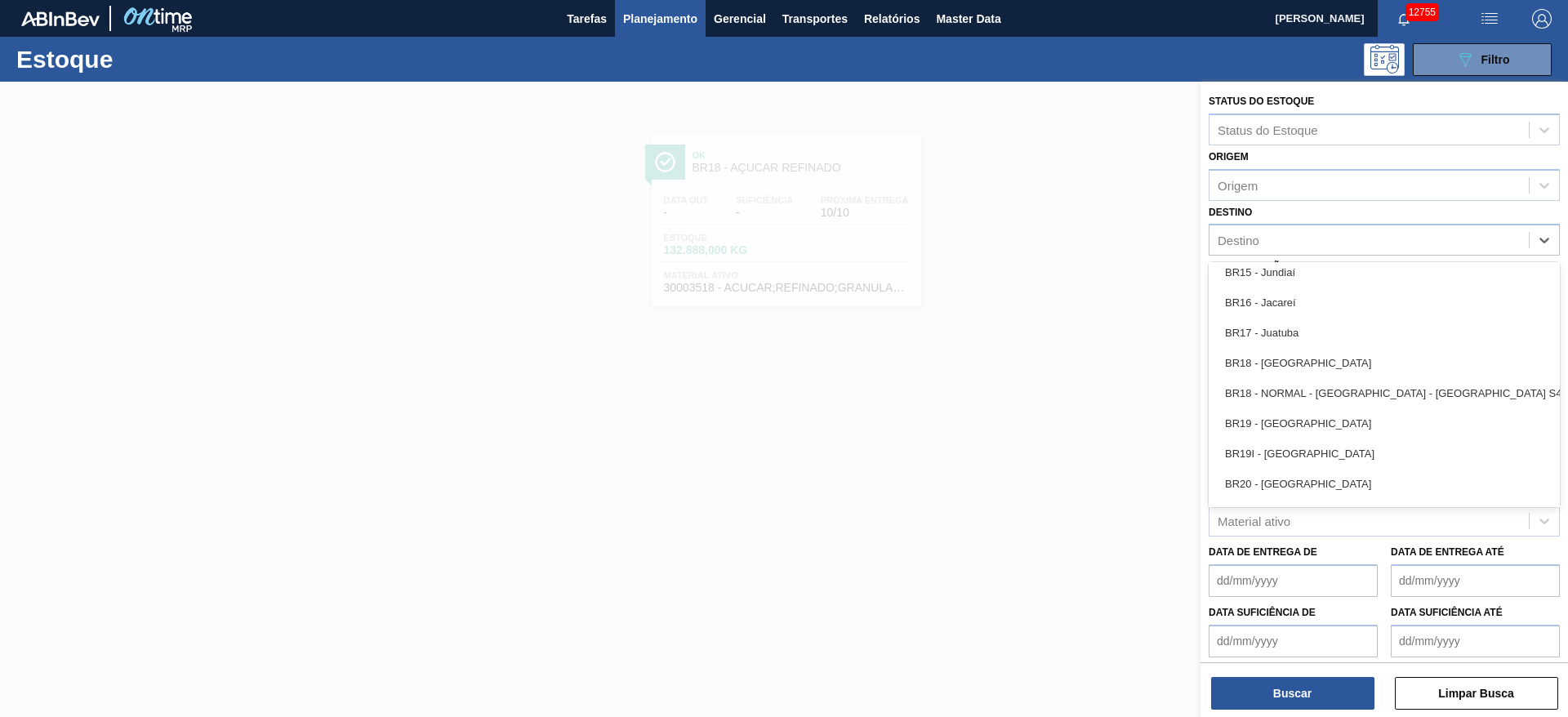
scroll to position [1225, 0]
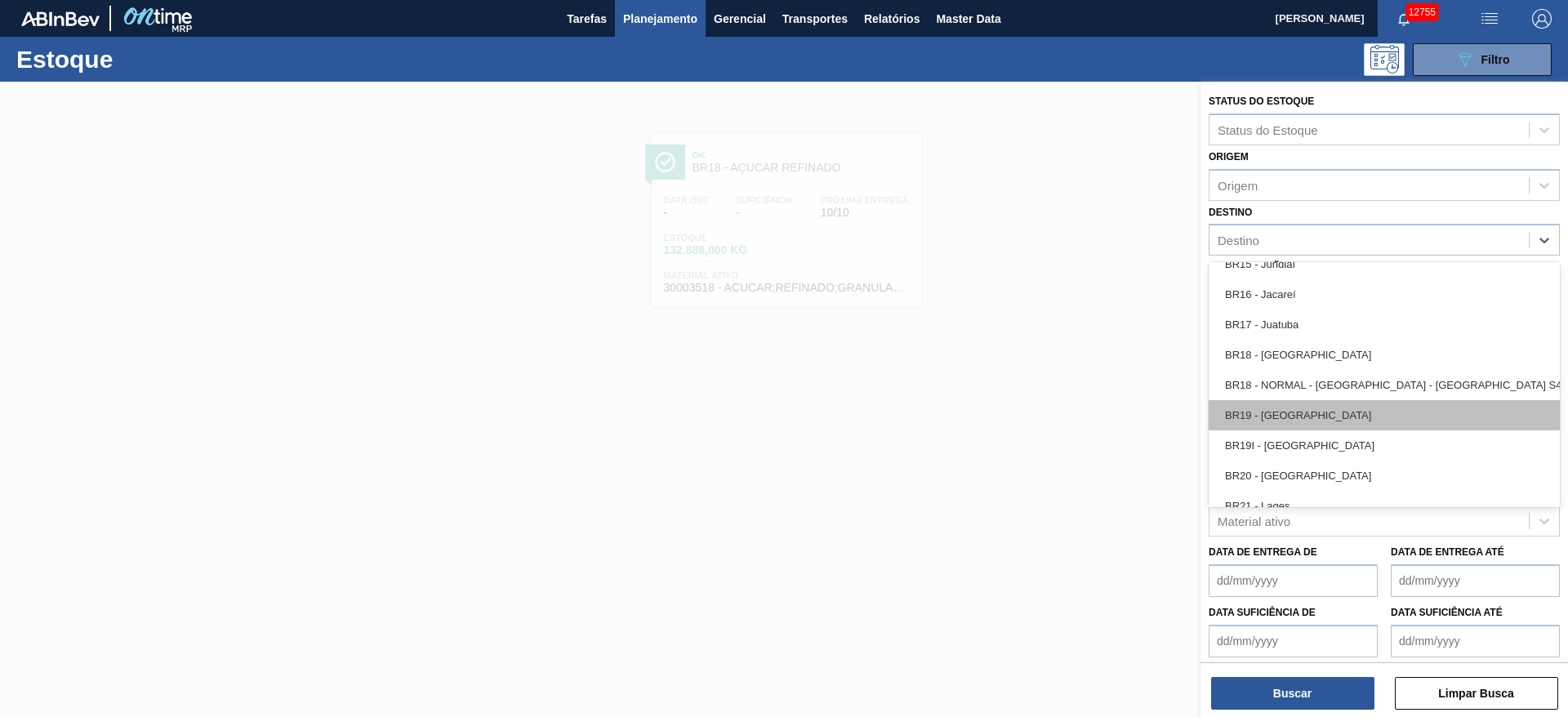
click at [1044, 419] on div "BR19 - Nova Rio" at bounding box center [1383, 415] width 351 height 30
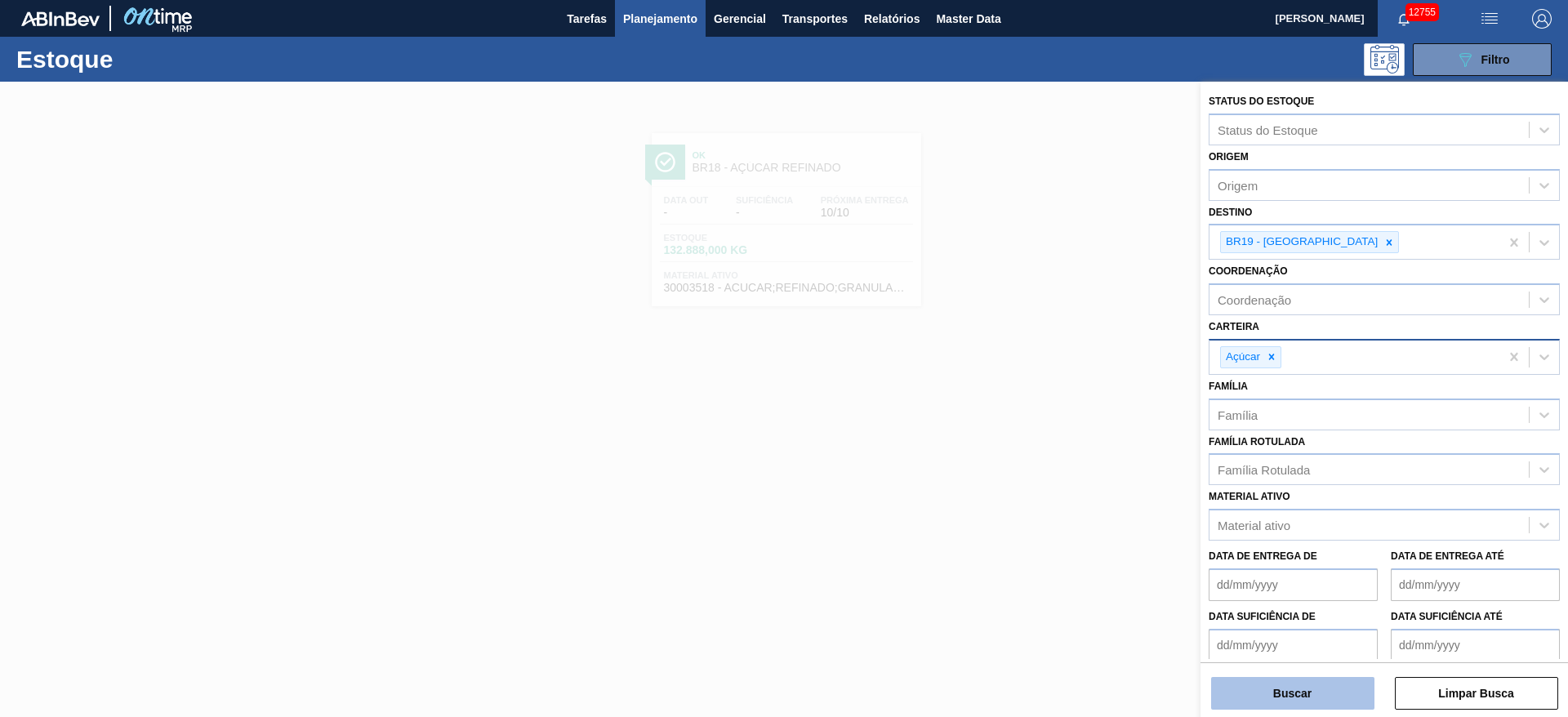
click at [1044, 477] on button "Buscar" at bounding box center [1292, 693] width 163 height 33
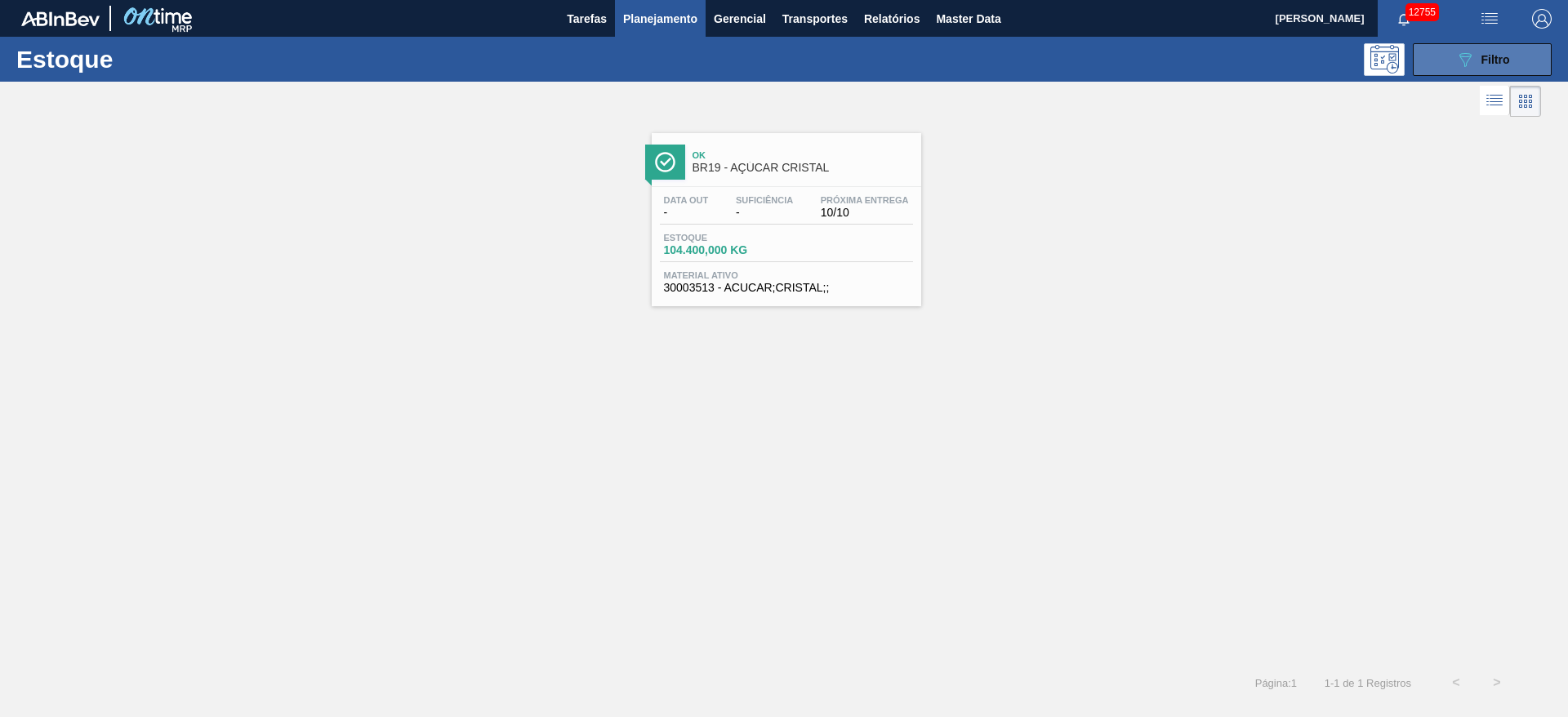
click at [1044, 72] on button "089F7B8B-B2A5-4AFE-B5C0-19BA573D28AC Filtro" at bounding box center [1481, 59] width 139 height 33
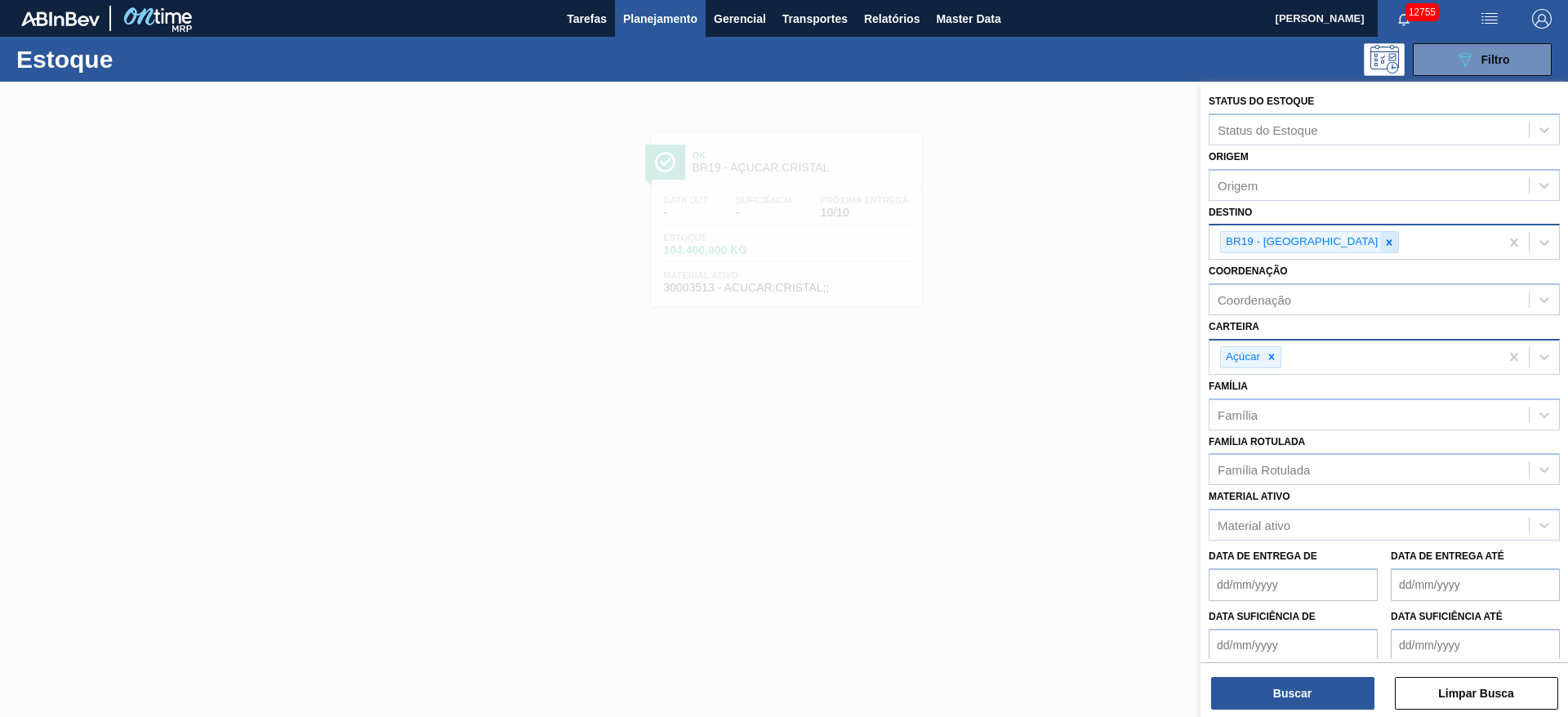
click at [1044, 246] on icon at bounding box center [1388, 242] width 11 height 11
click at [1044, 246] on div "BR19 - Nova Rio" at bounding box center [1354, 241] width 290 height 33
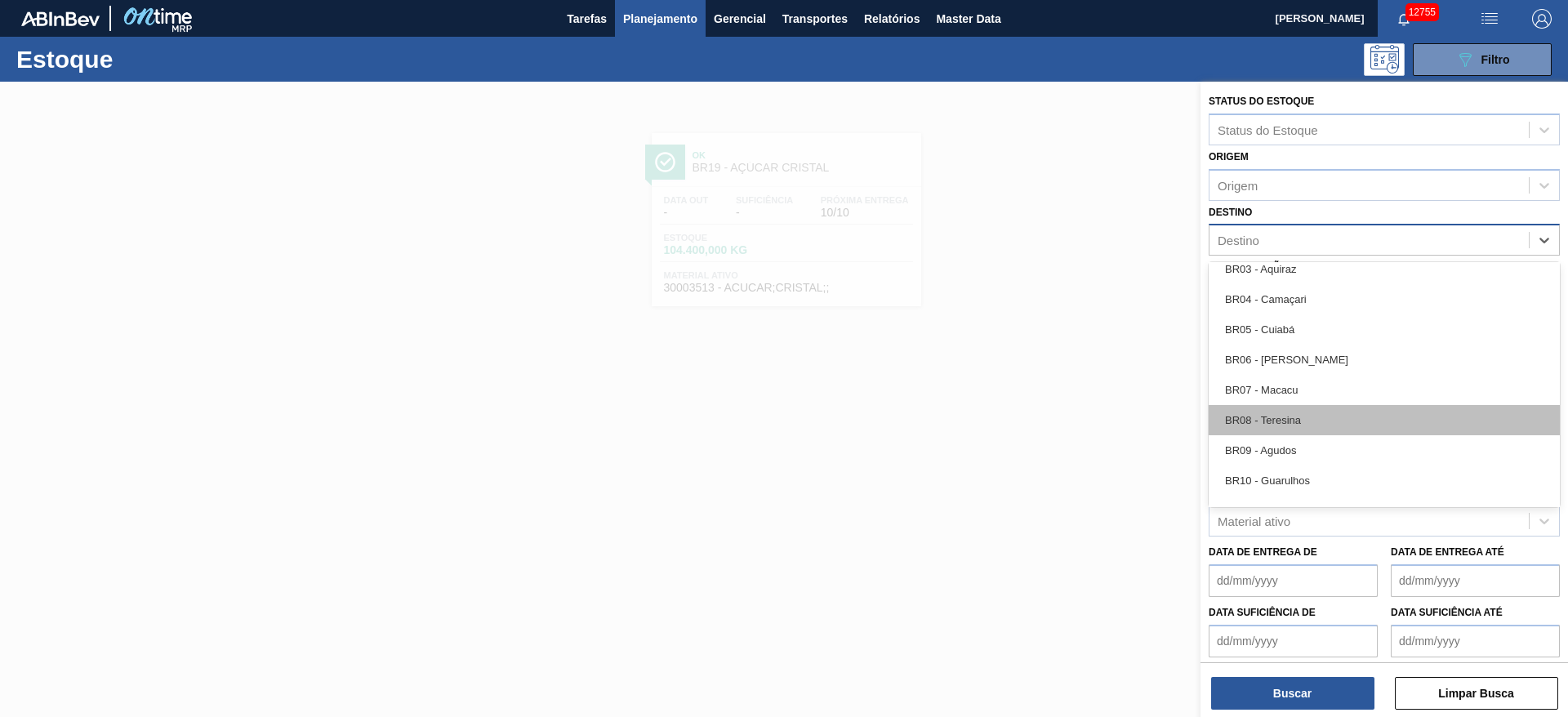
scroll to position [980, 0]
click at [1044, 415] on div "BR12 - Cebrasa" at bounding box center [1383, 418] width 351 height 30
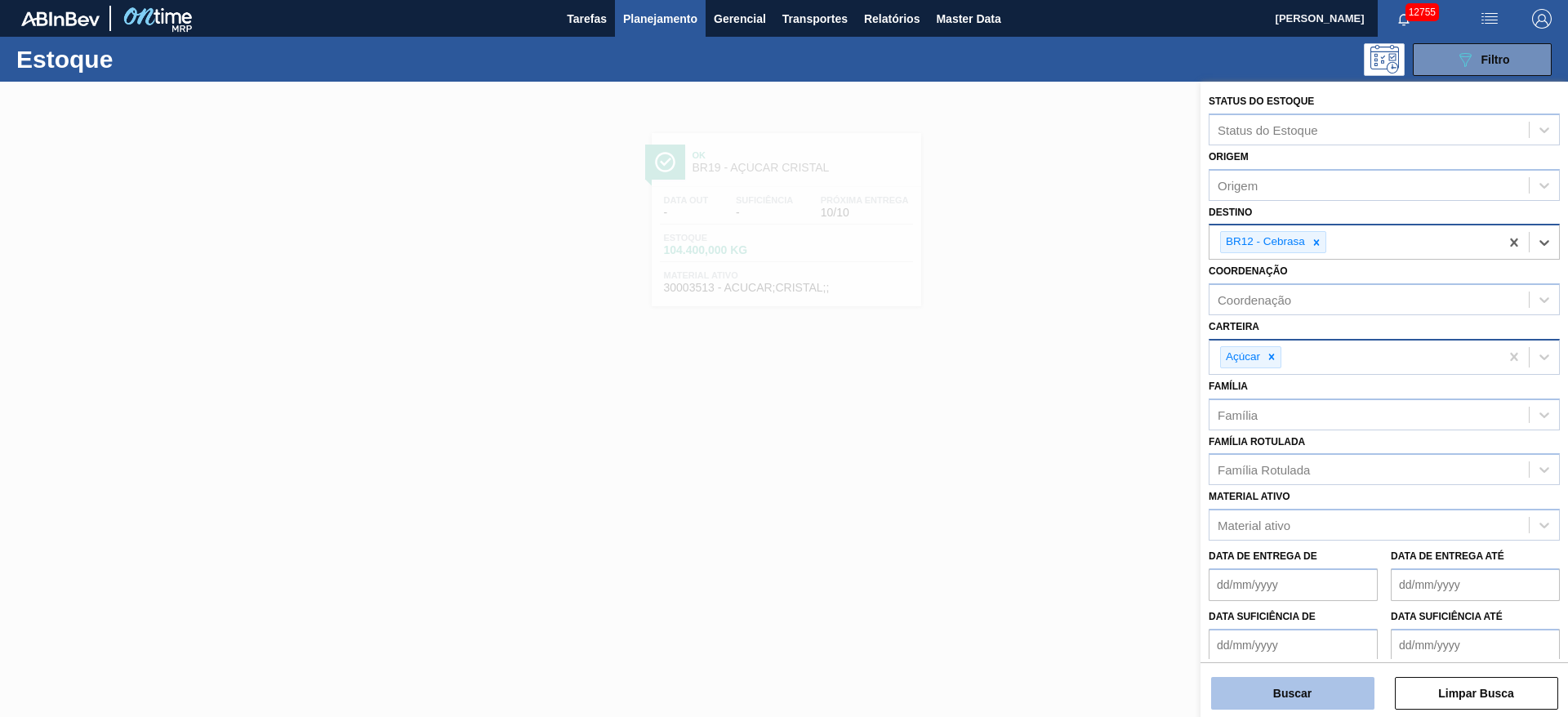
click at [1044, 477] on button "Buscar" at bounding box center [1292, 693] width 163 height 33
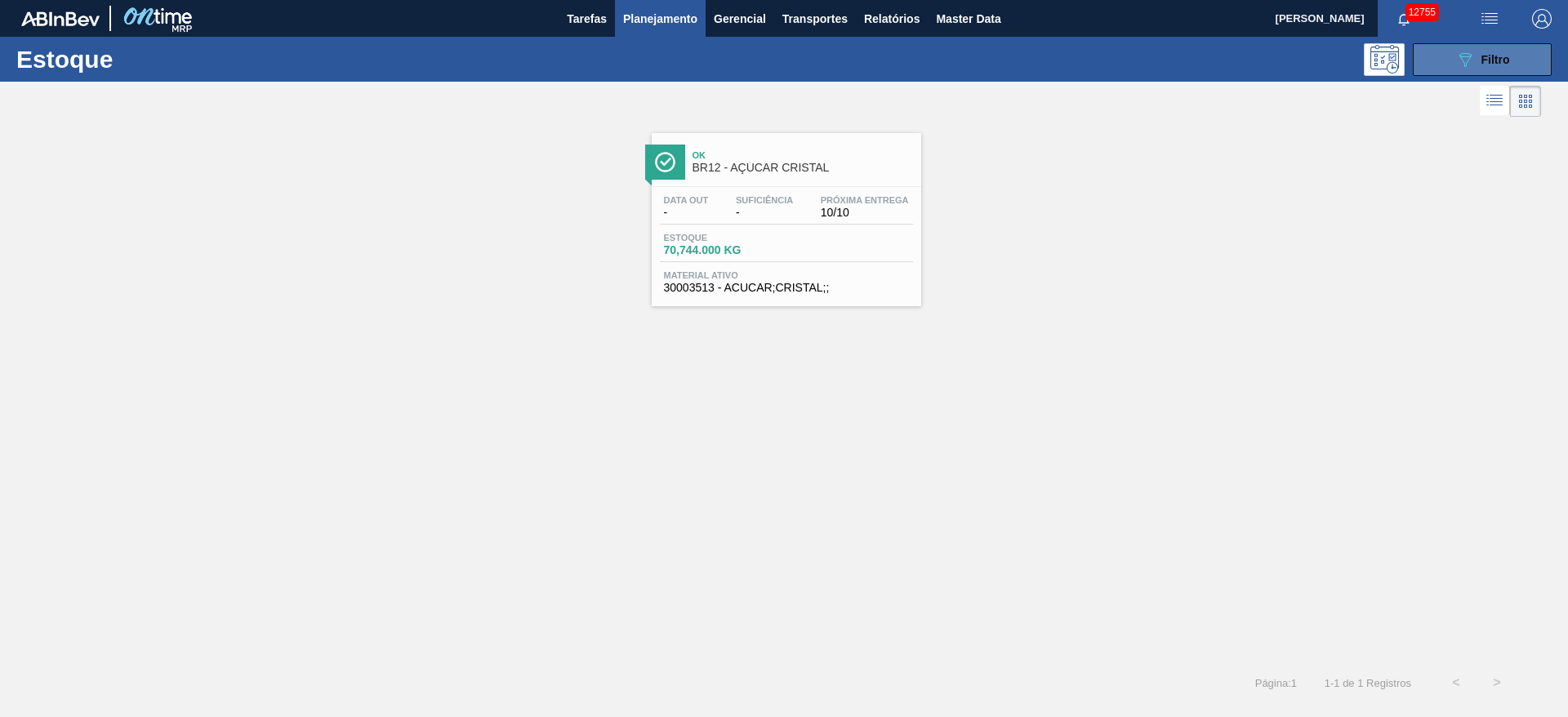
click at [1044, 56] on button "089F7B8B-B2A5-4AFE-B5C0-19BA573D28AC Filtro" at bounding box center [1481, 59] width 139 height 33
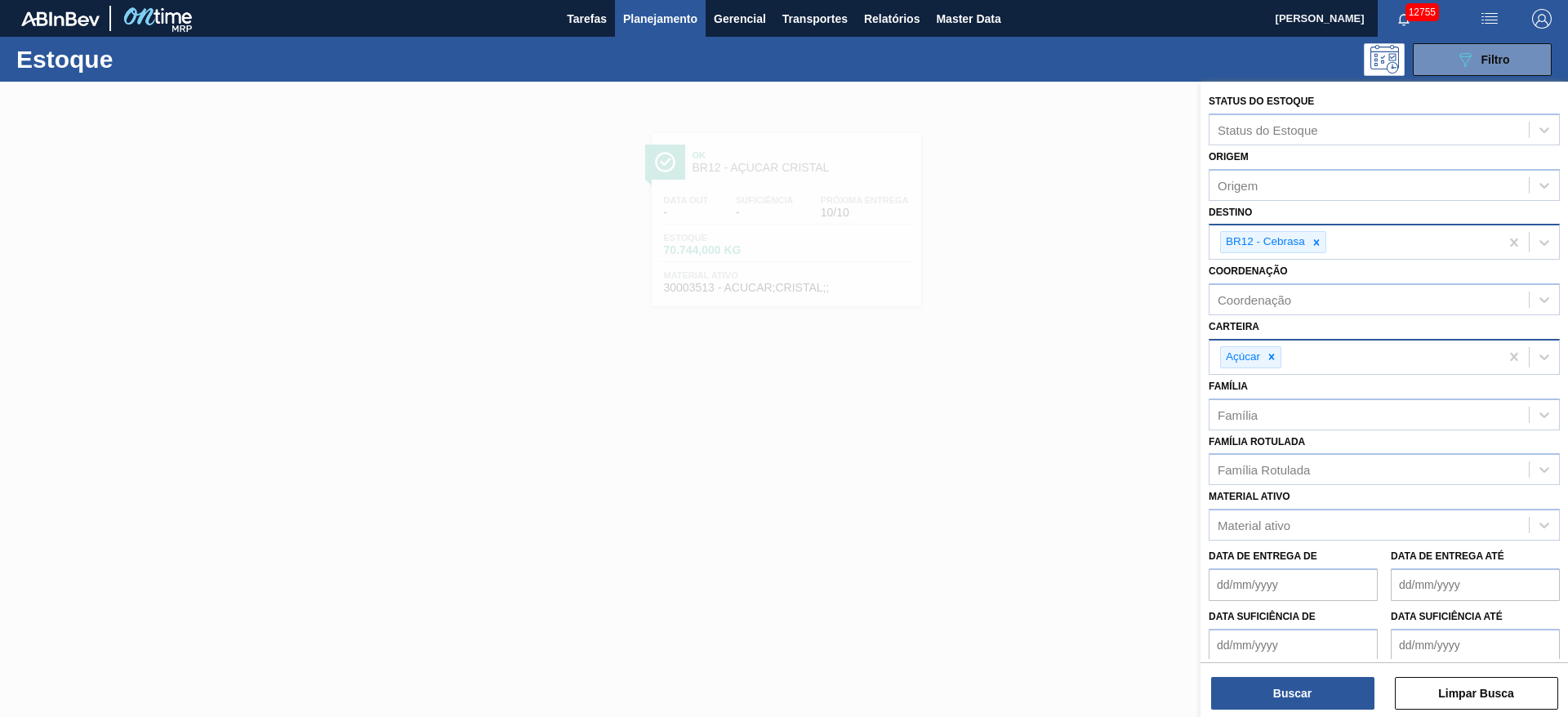
click at [1044, 345] on div "Açúcar" at bounding box center [1354, 356] width 290 height 33
click at [1044, 354] on icon at bounding box center [1270, 356] width 11 height 11
click at [1044, 354] on div "Açúcar" at bounding box center [1354, 356] width 290 height 33
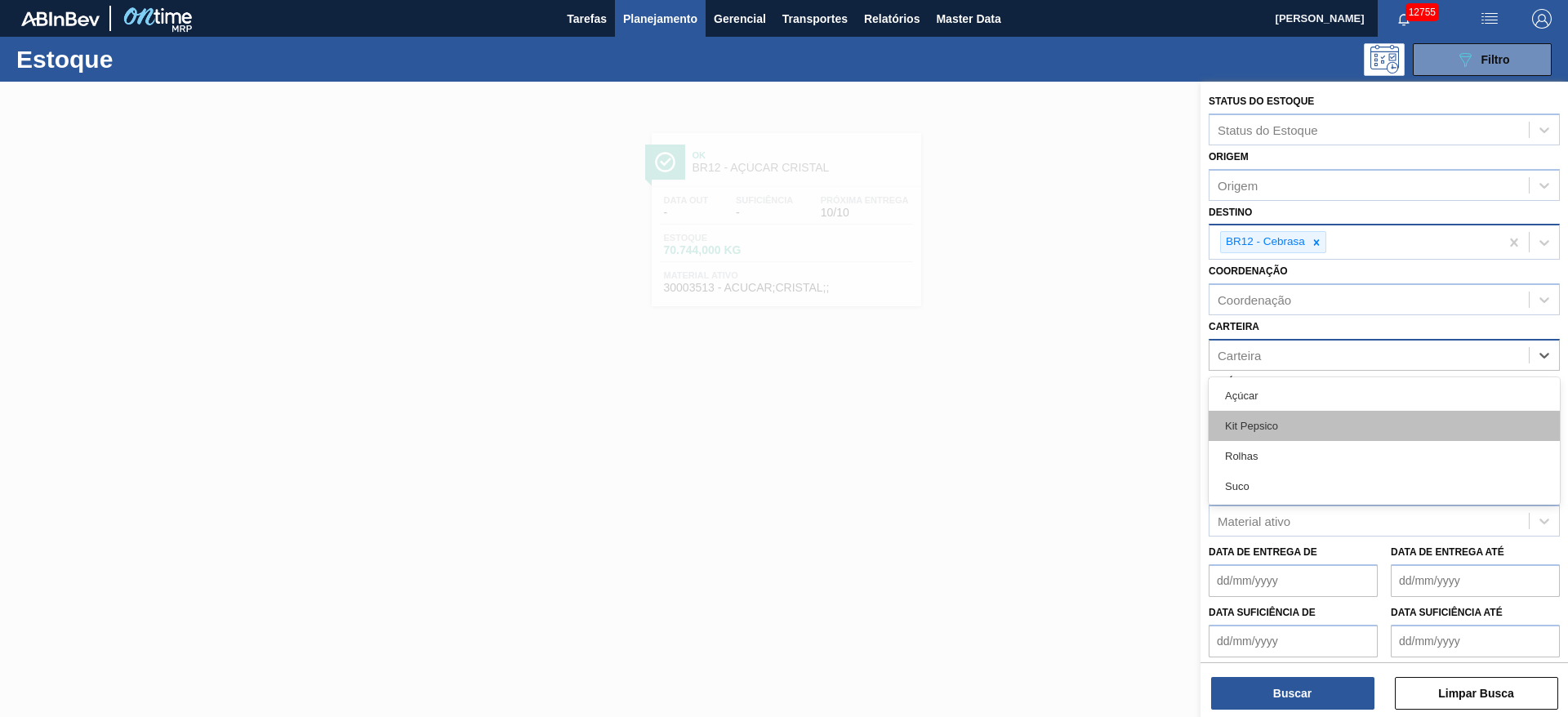
click at [1044, 412] on div "Kit Pepsico" at bounding box center [1383, 426] width 351 height 30
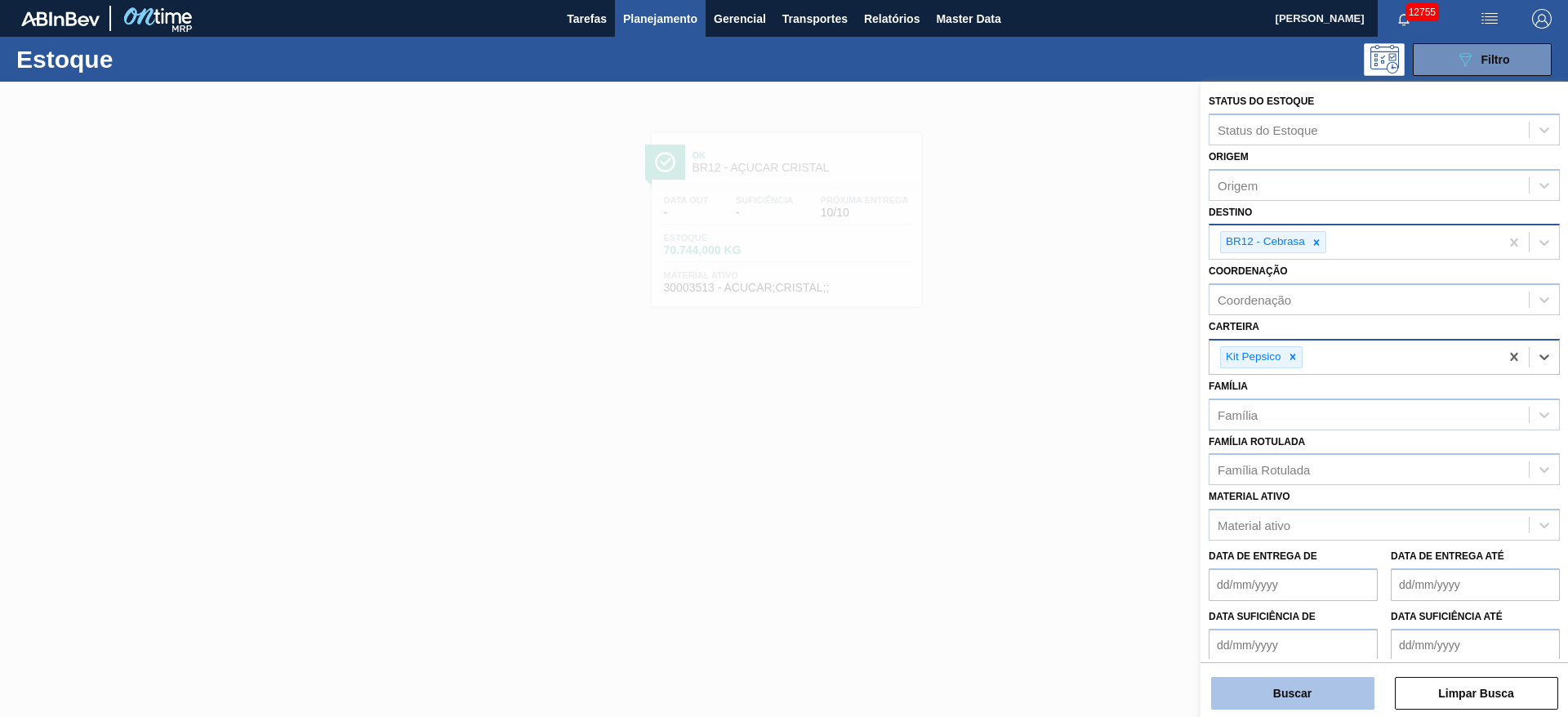
click at [1044, 477] on button "Buscar" at bounding box center [1292, 693] width 163 height 33
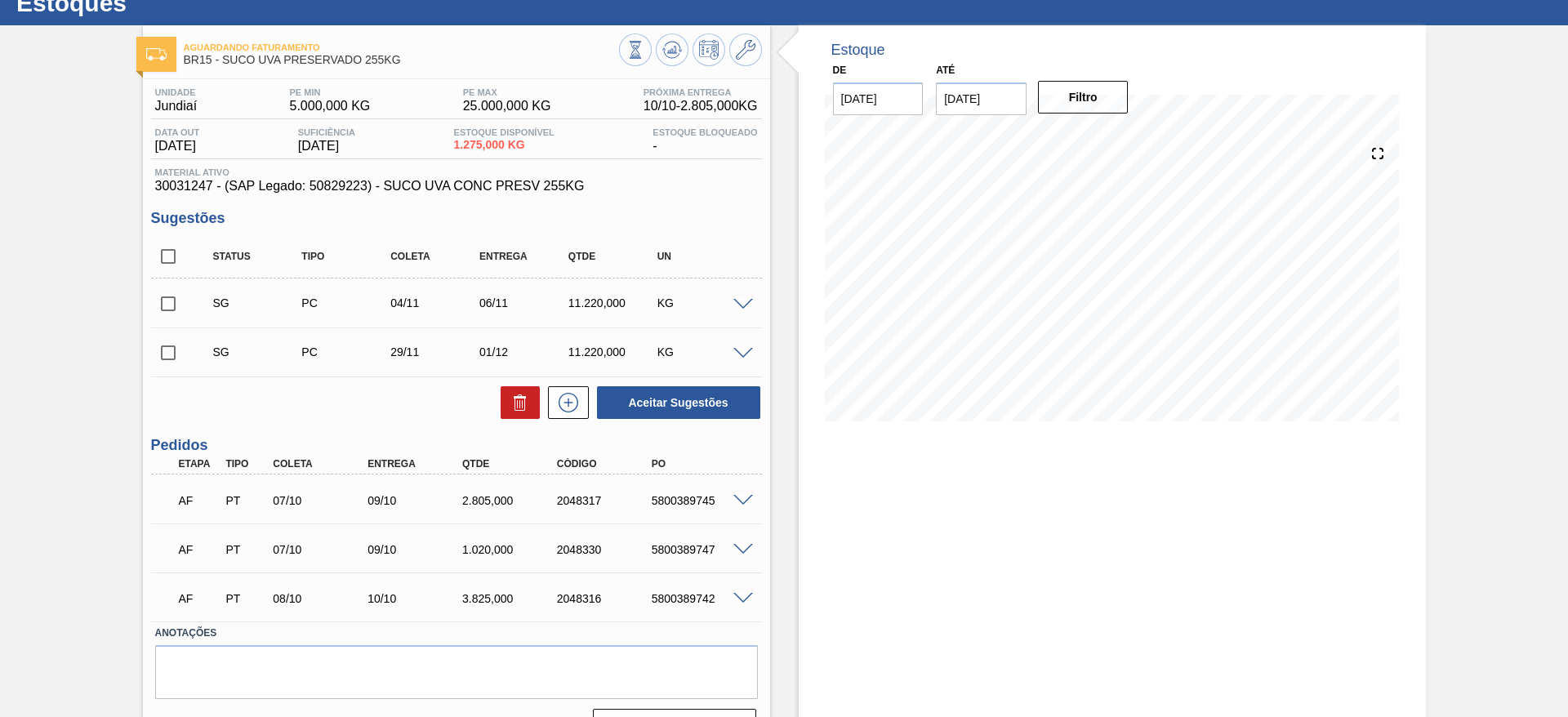
scroll to position [95, 0]
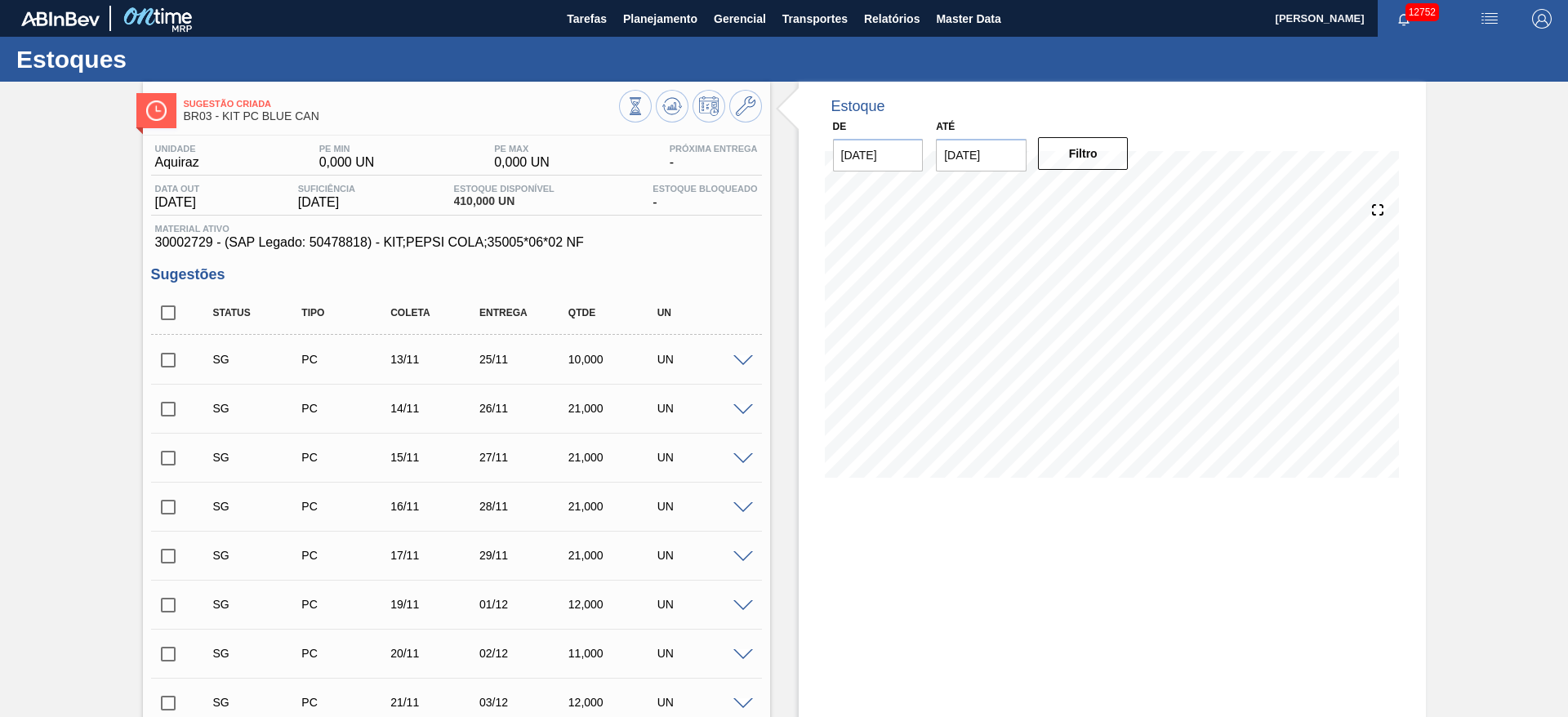
click at [967, 169] on input "24/10/2025" at bounding box center [981, 155] width 91 height 33
click at [1122, 187] on div "outubro 2025" at bounding box center [1034, 194] width 196 height 14
click at [1115, 189] on button "Next Month" at bounding box center [1118, 194] width 11 height 11
click at [1115, 374] on div "6" at bounding box center [1114, 379] width 22 height 22
type input "[DATE]"
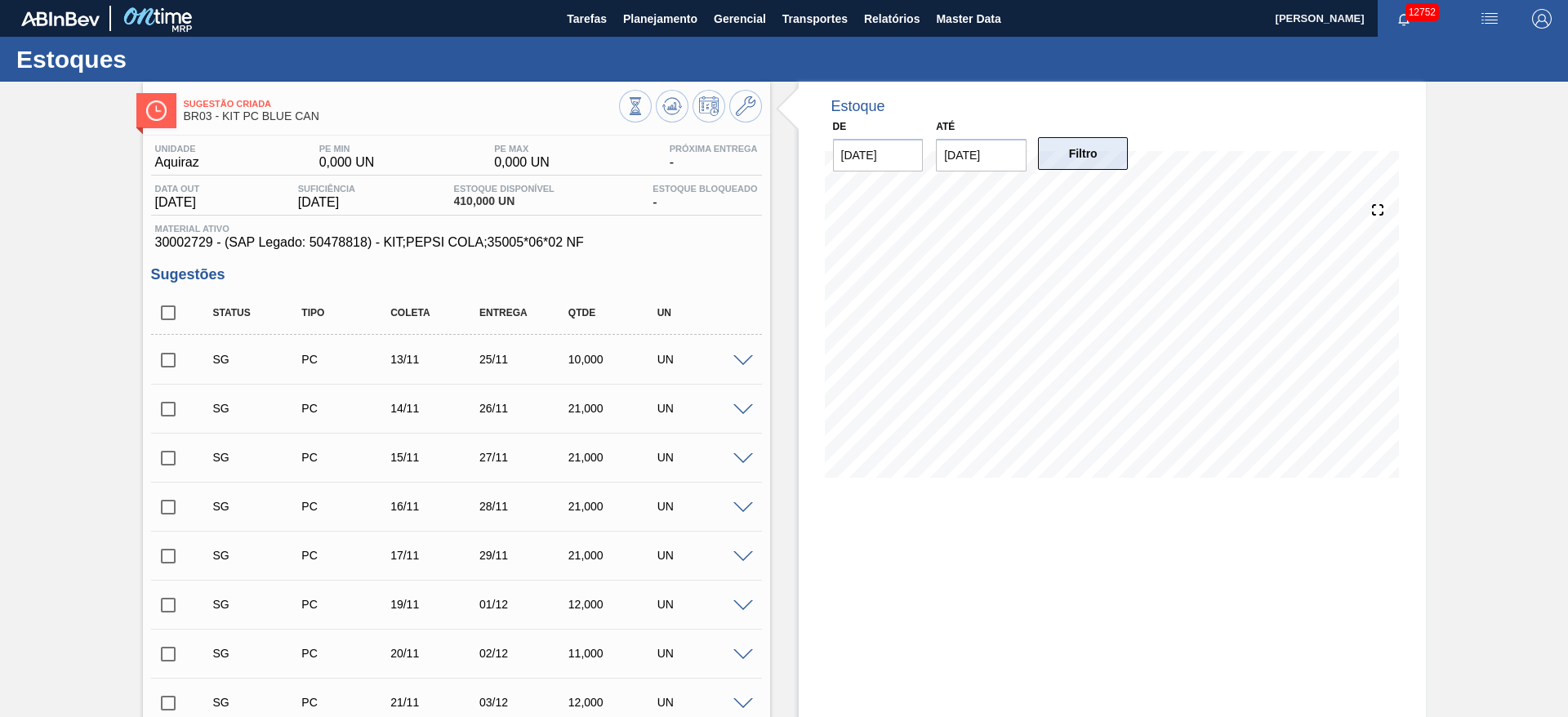
click at [1101, 140] on button "Filtro" at bounding box center [1083, 153] width 91 height 33
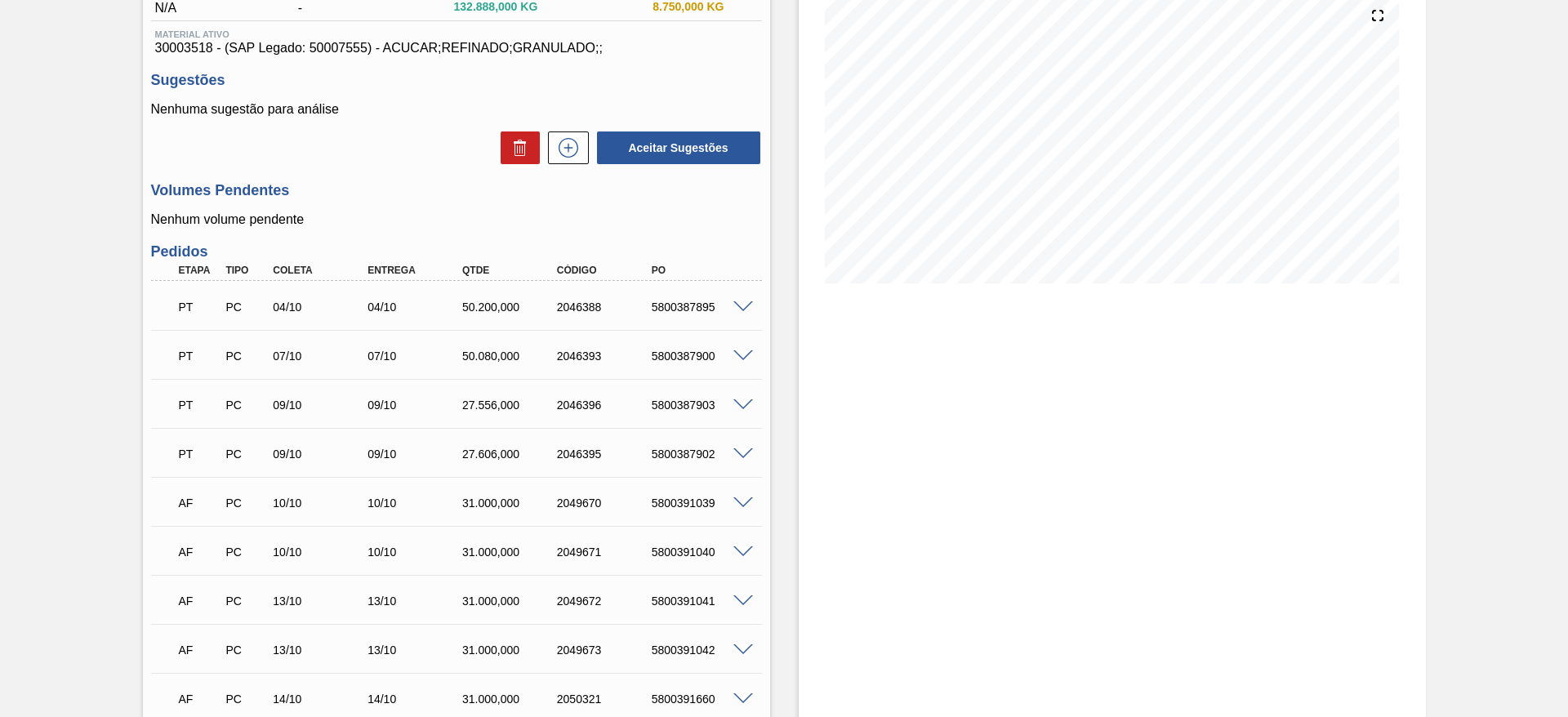
scroll to position [431, 0]
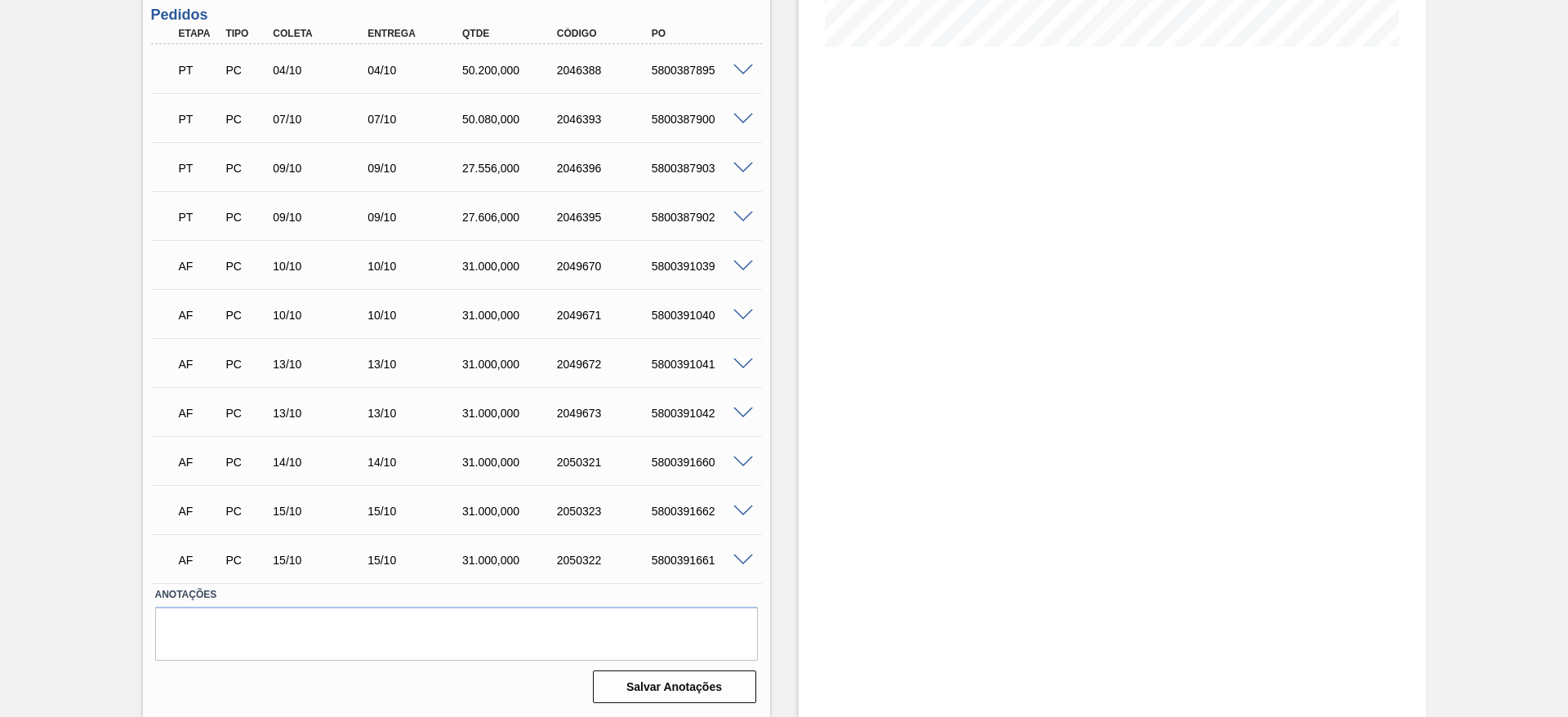
click at [741, 268] on span at bounding box center [743, 266] width 20 height 12
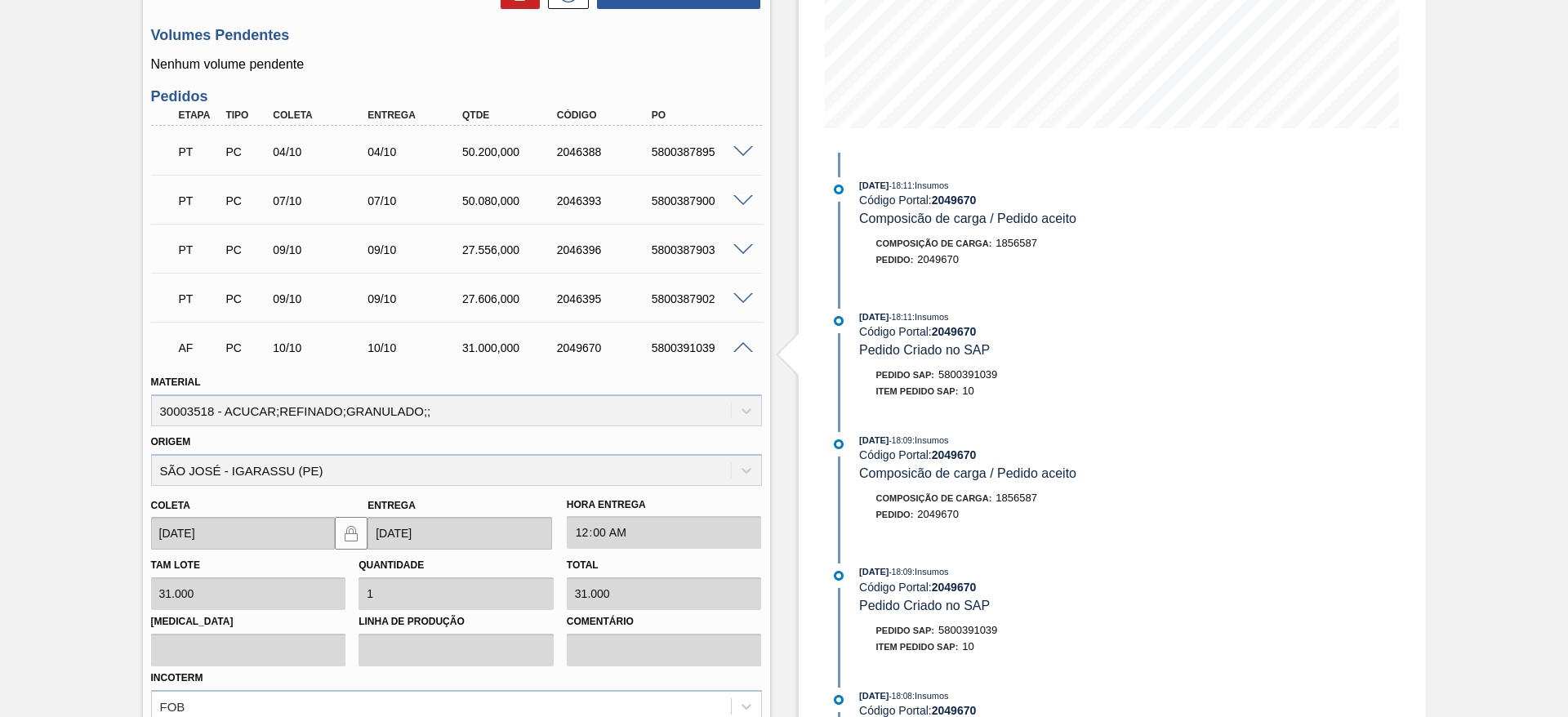
scroll to position [554, 0]
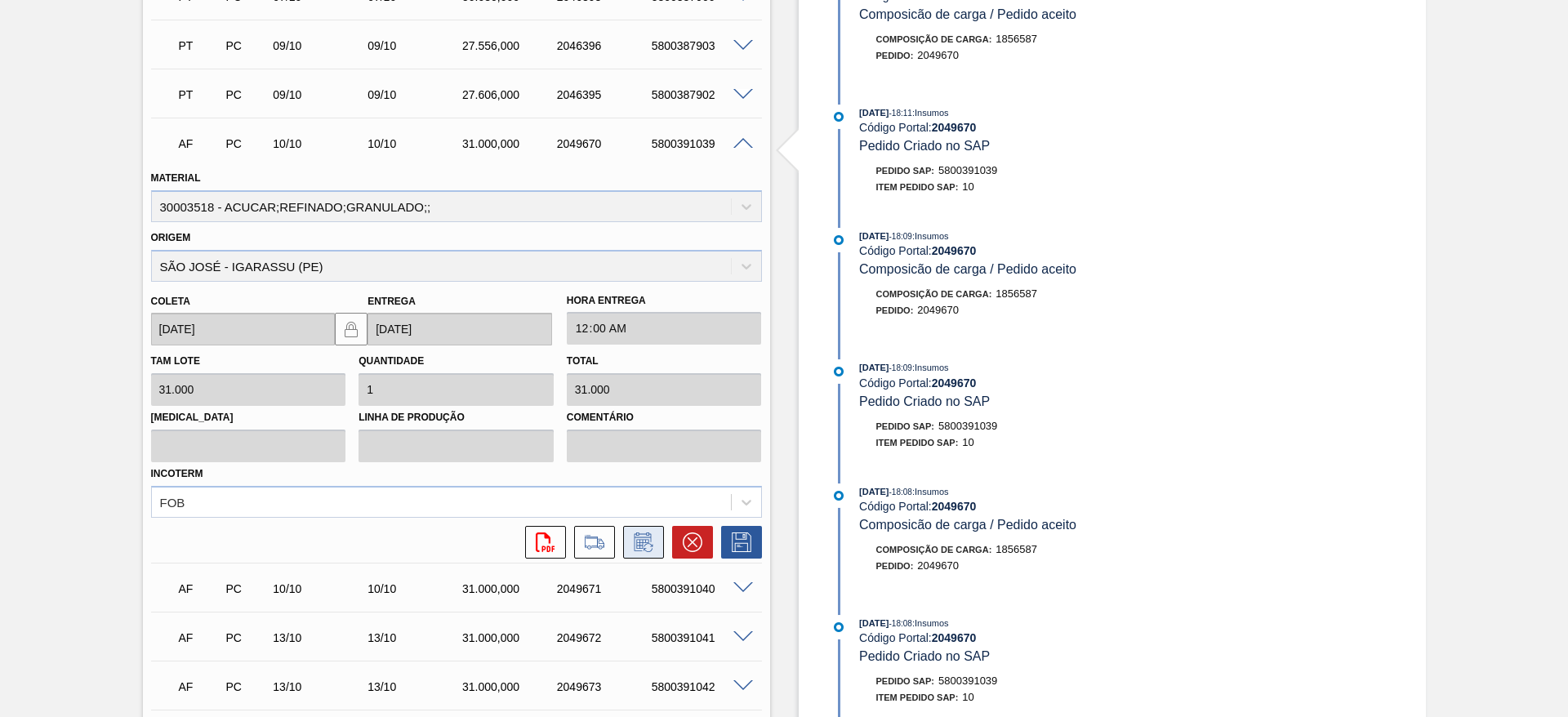
click at [646, 556] on button at bounding box center [643, 542] width 41 height 33
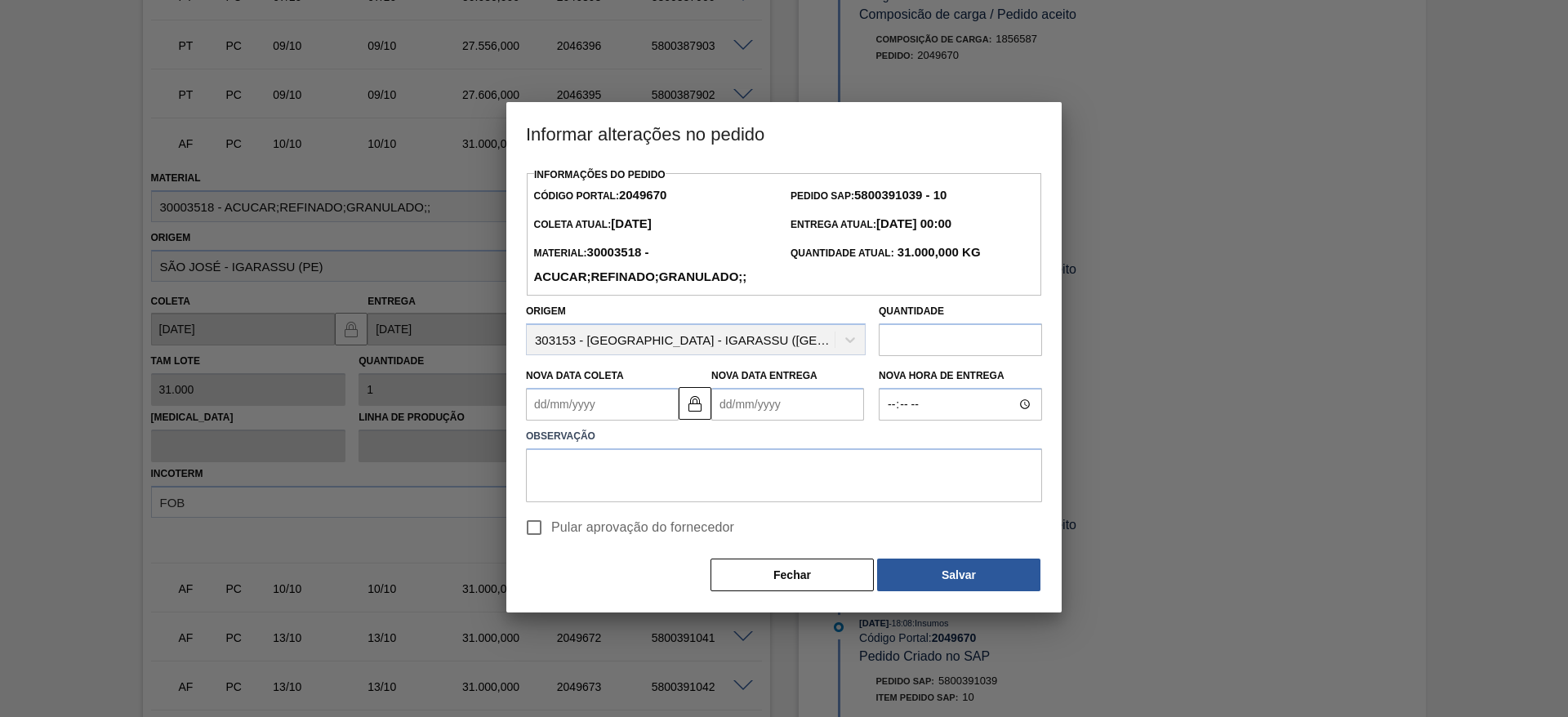
click at [560, 412] on Coleta2049670 "Nova Data Coleta" at bounding box center [602, 404] width 153 height 33
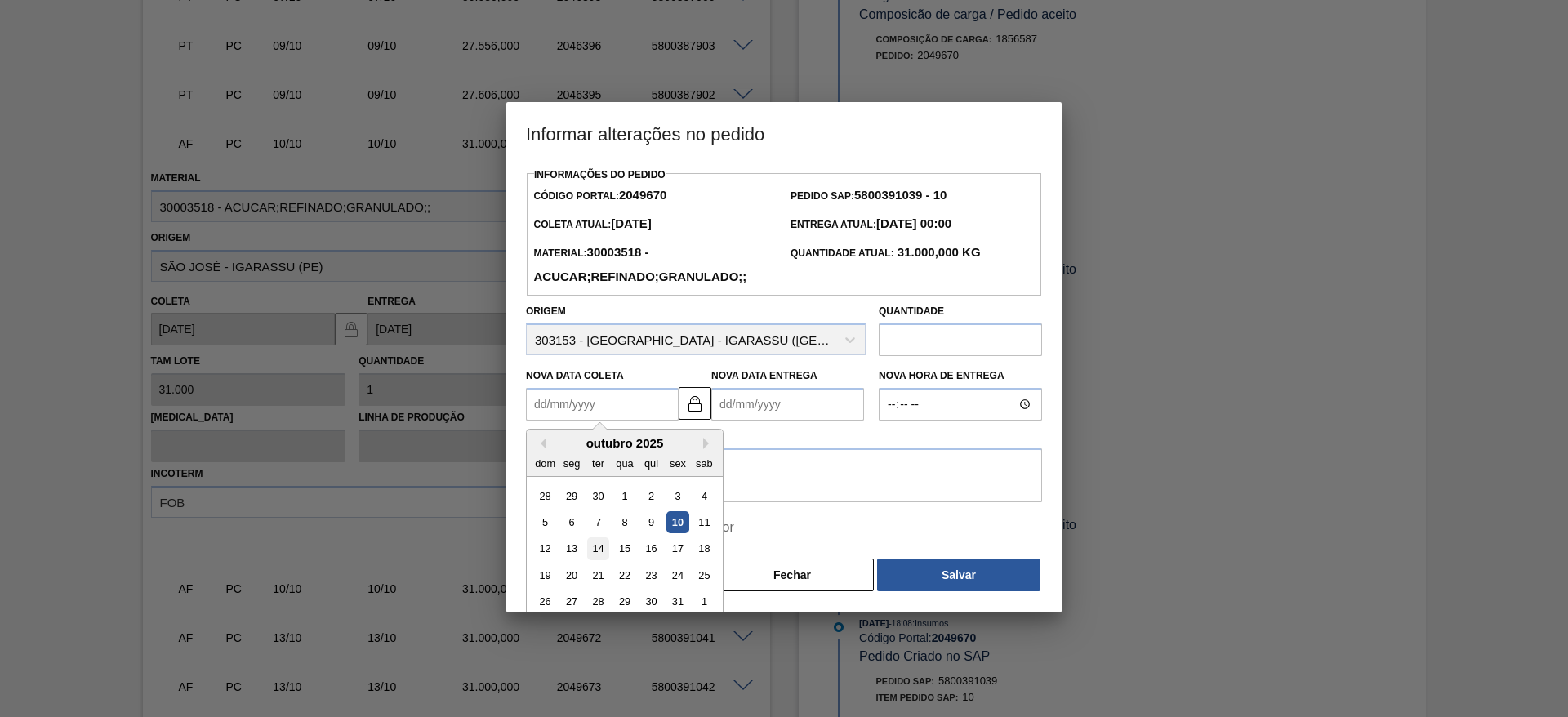
click at [597, 551] on div "14" at bounding box center [598, 549] width 22 height 22
type Coleta2049670 "[DATE]"
type Entrega2049670 "[DATE]"
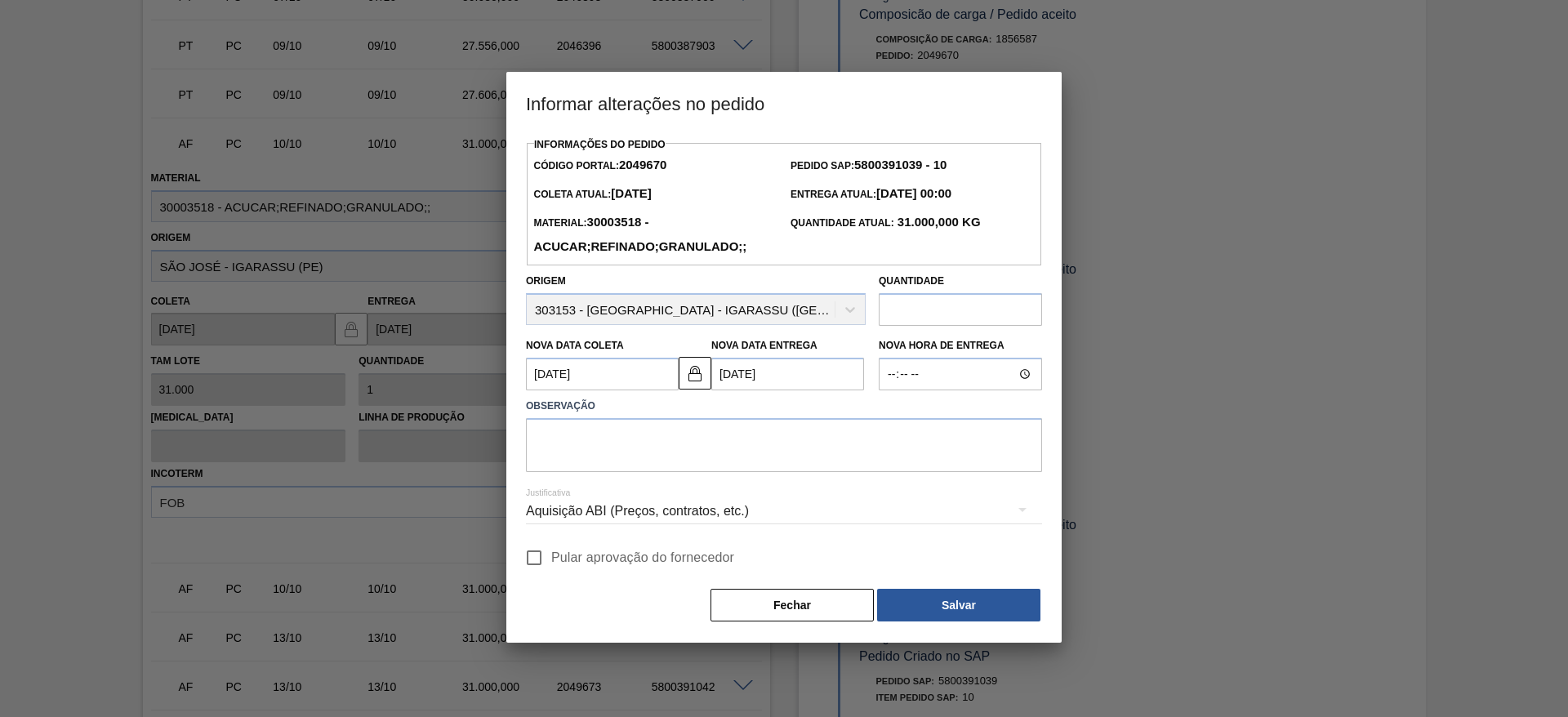
click at [544, 548] on input "Pular aprovação do fornecedor" at bounding box center [534, 557] width 34 height 34
checkbox input "true"
click at [584, 460] on textarea at bounding box center [784, 445] width 516 height 54
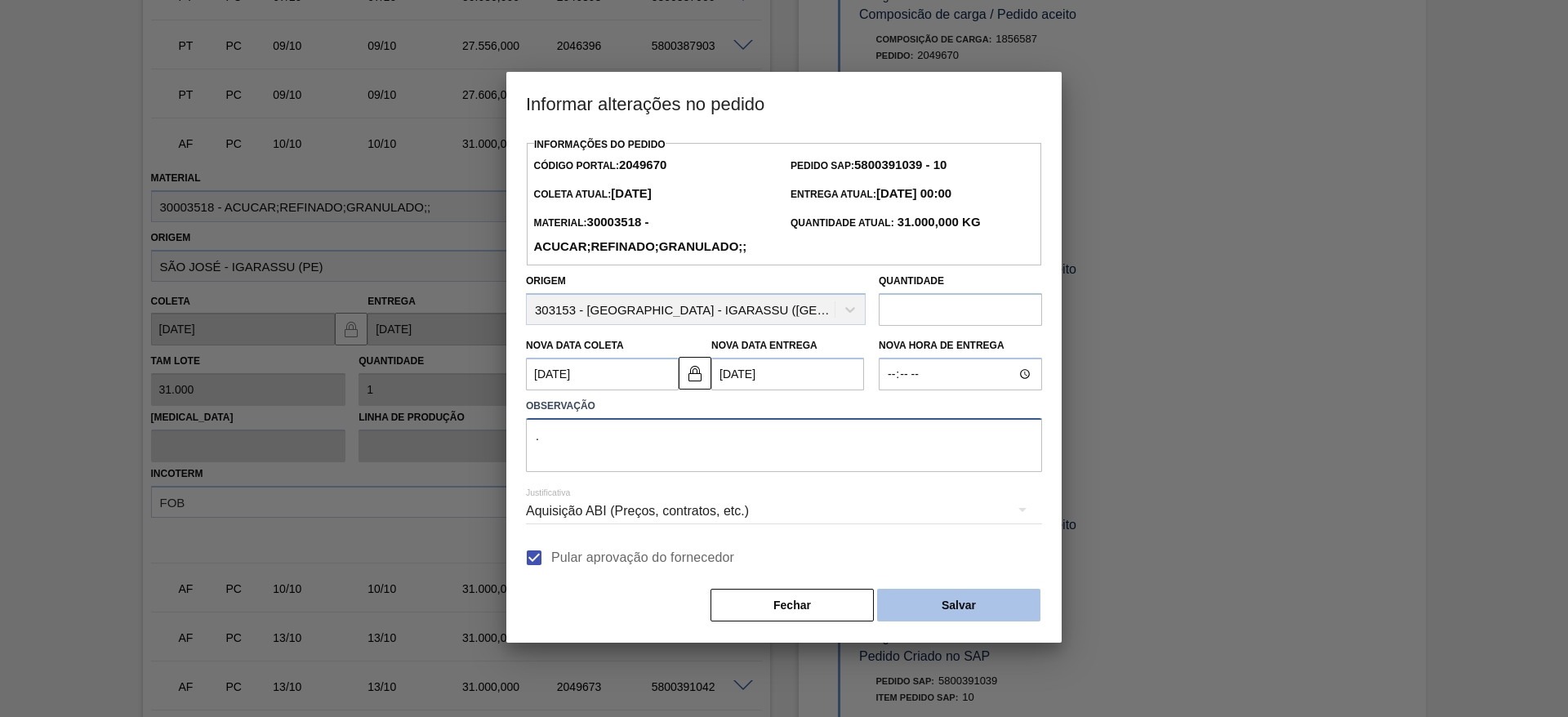
type textarea "."
click at [972, 620] on button "Salvar" at bounding box center [958, 605] width 163 height 33
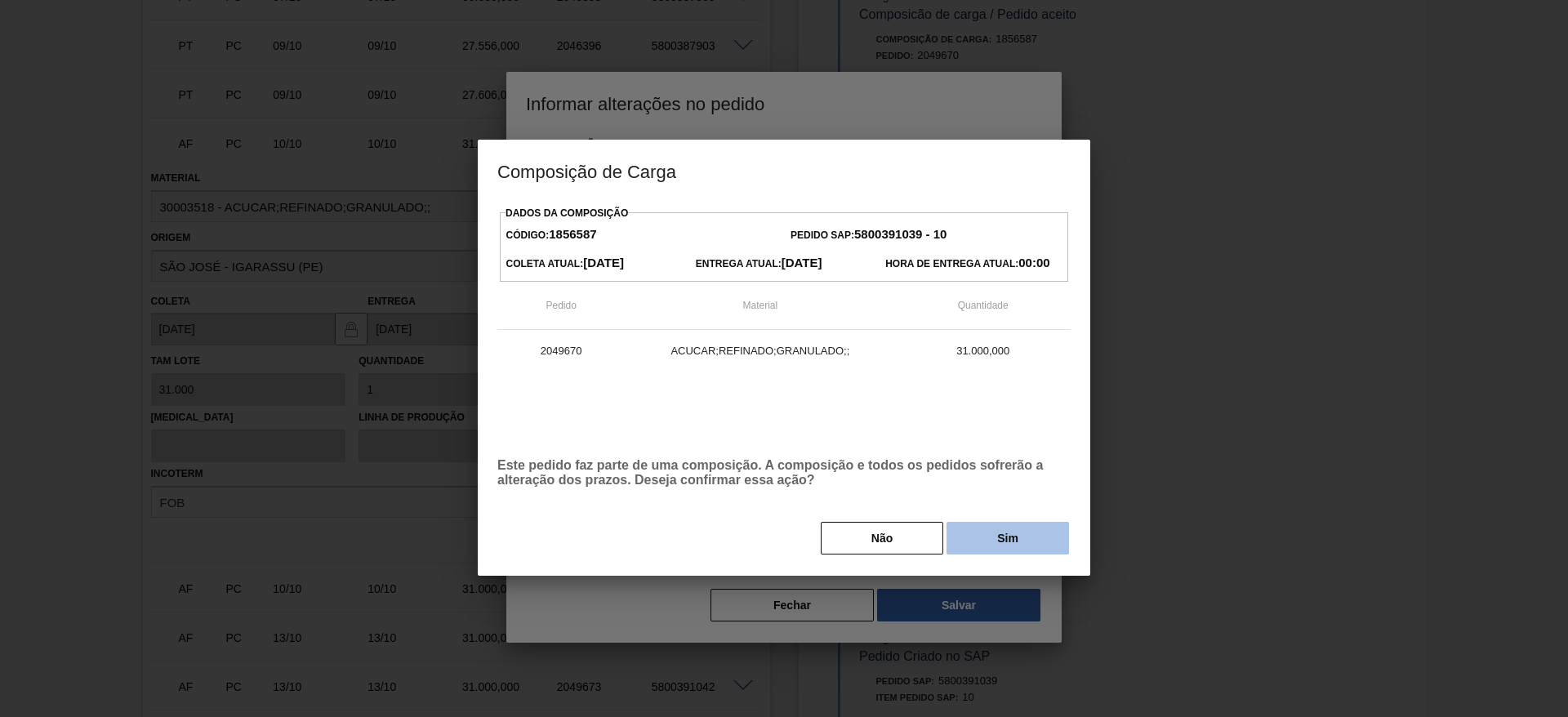
click at [984, 532] on button "Sim" at bounding box center [1007, 538] width 122 height 33
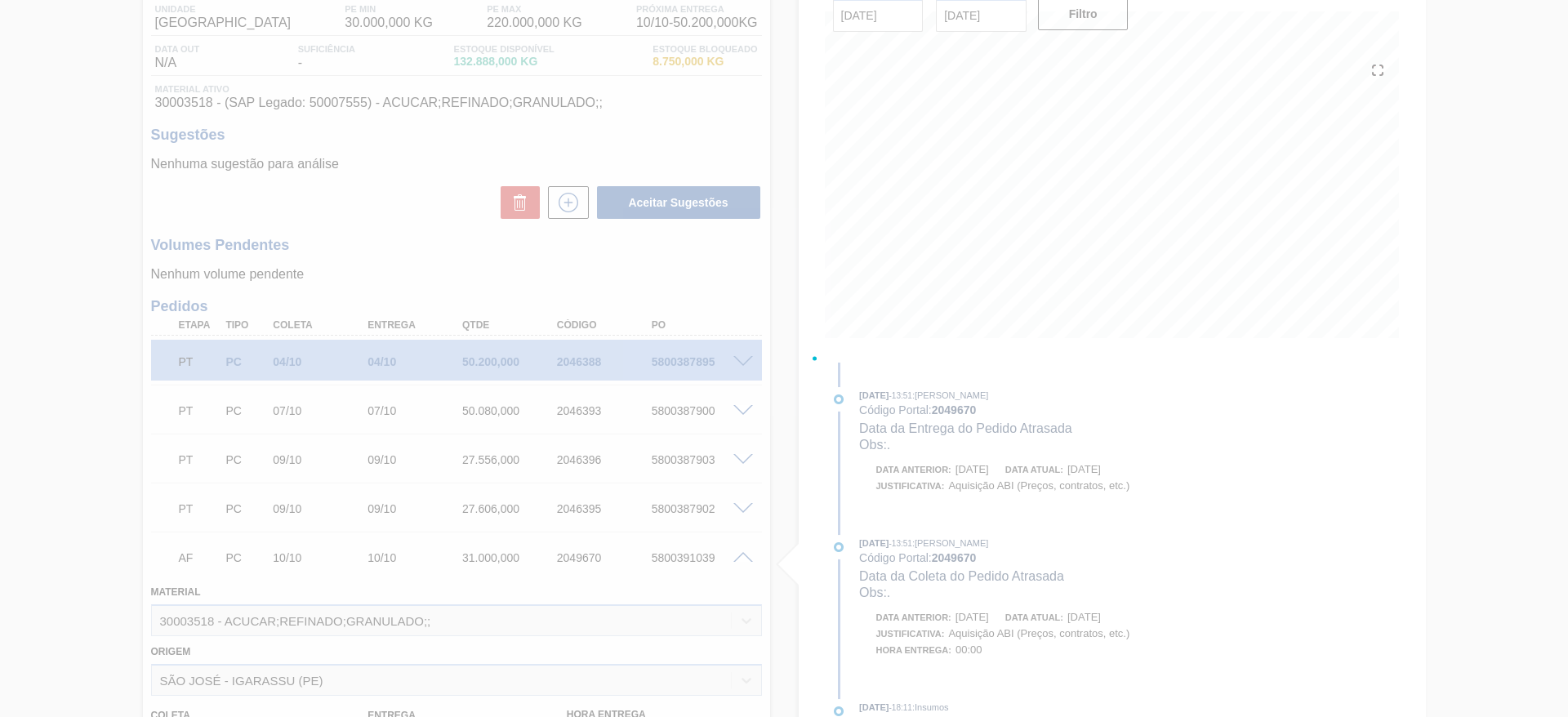
scroll to position [137, 0]
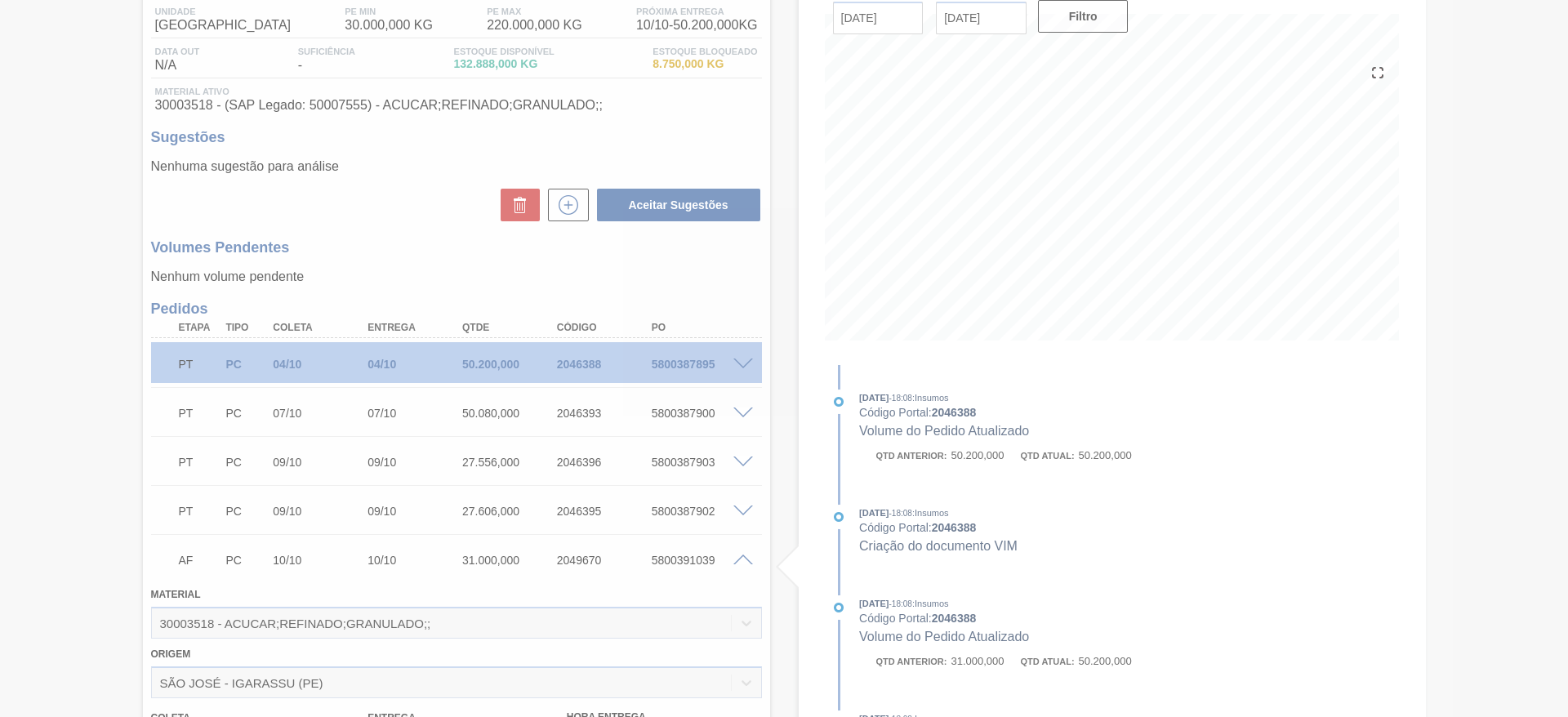
type input "."
type input "[DATE]"
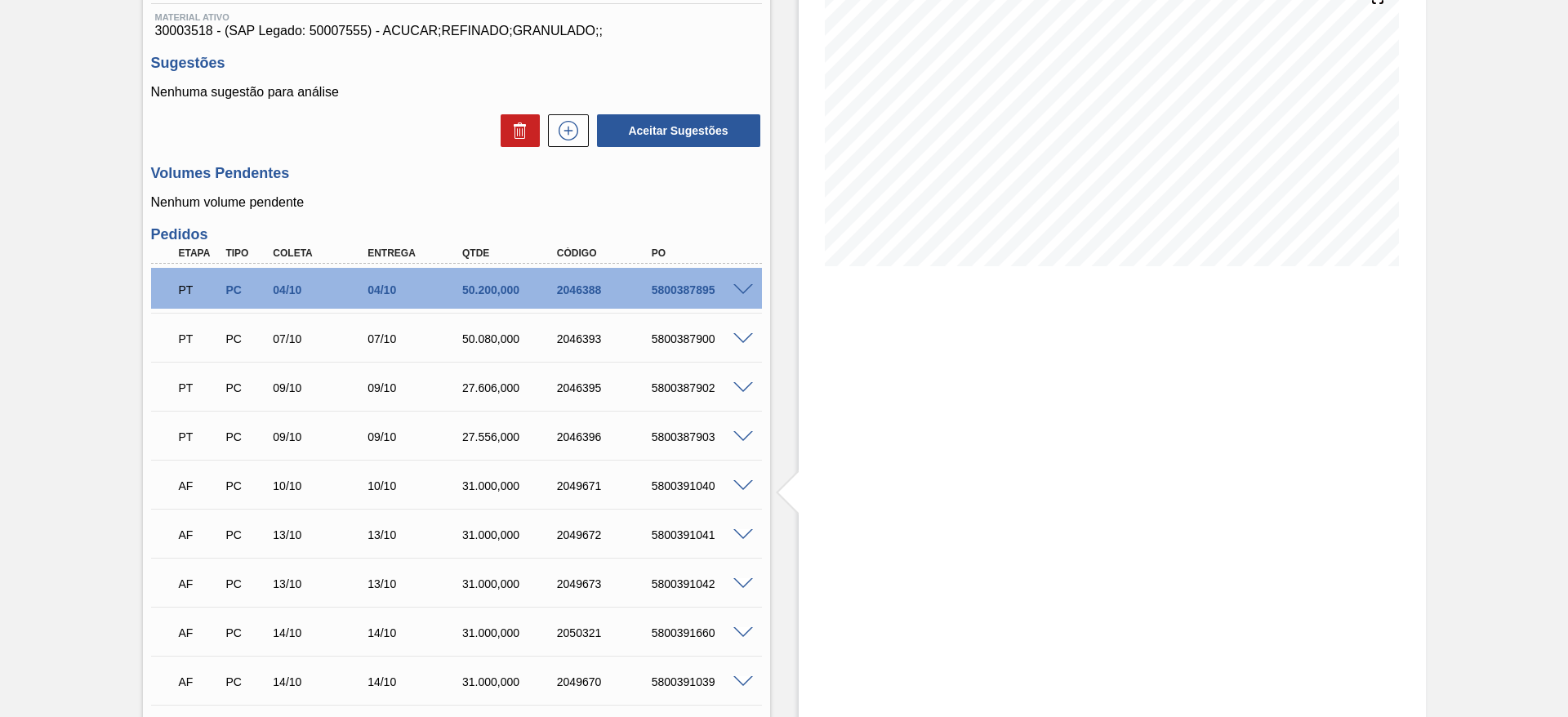
scroll to position [431, 0]
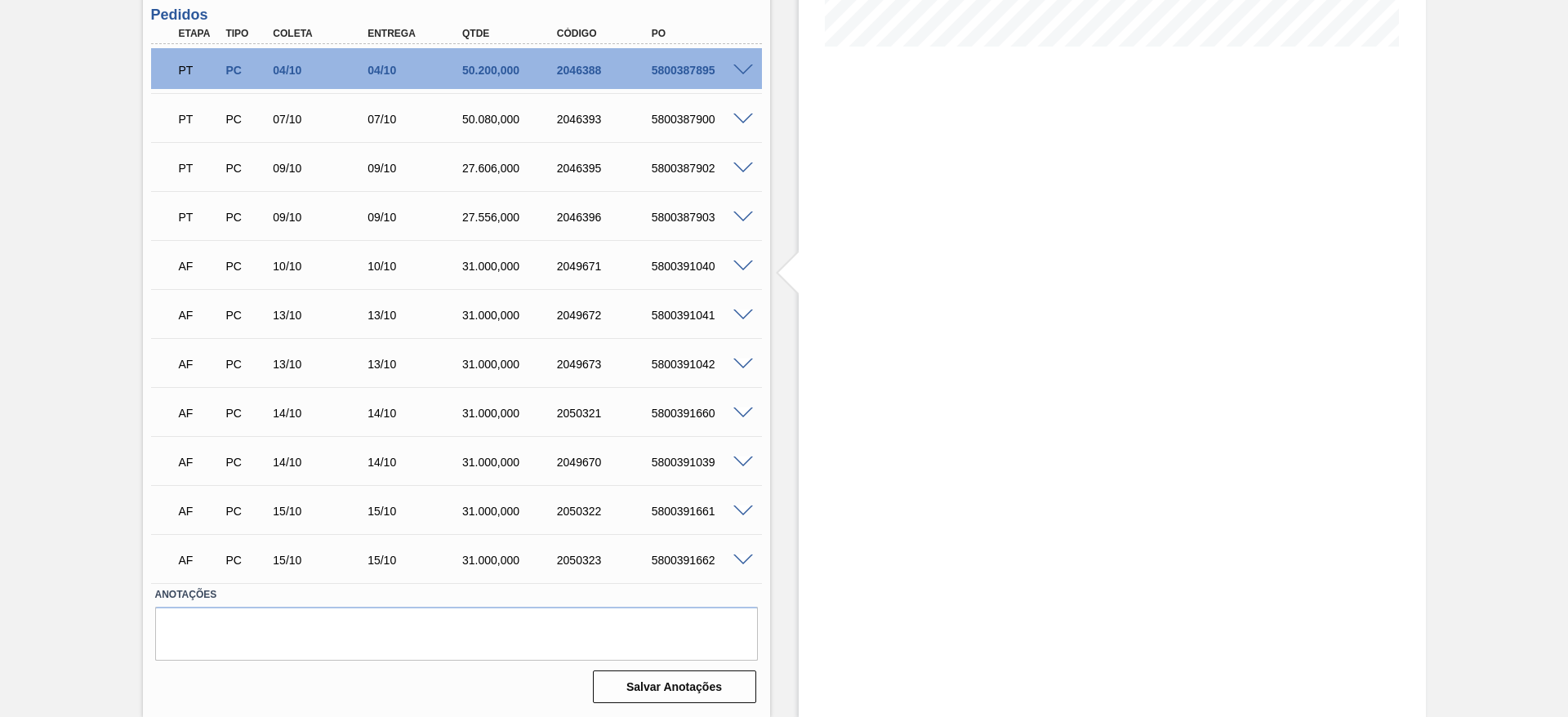
click at [745, 267] on span at bounding box center [743, 266] width 20 height 12
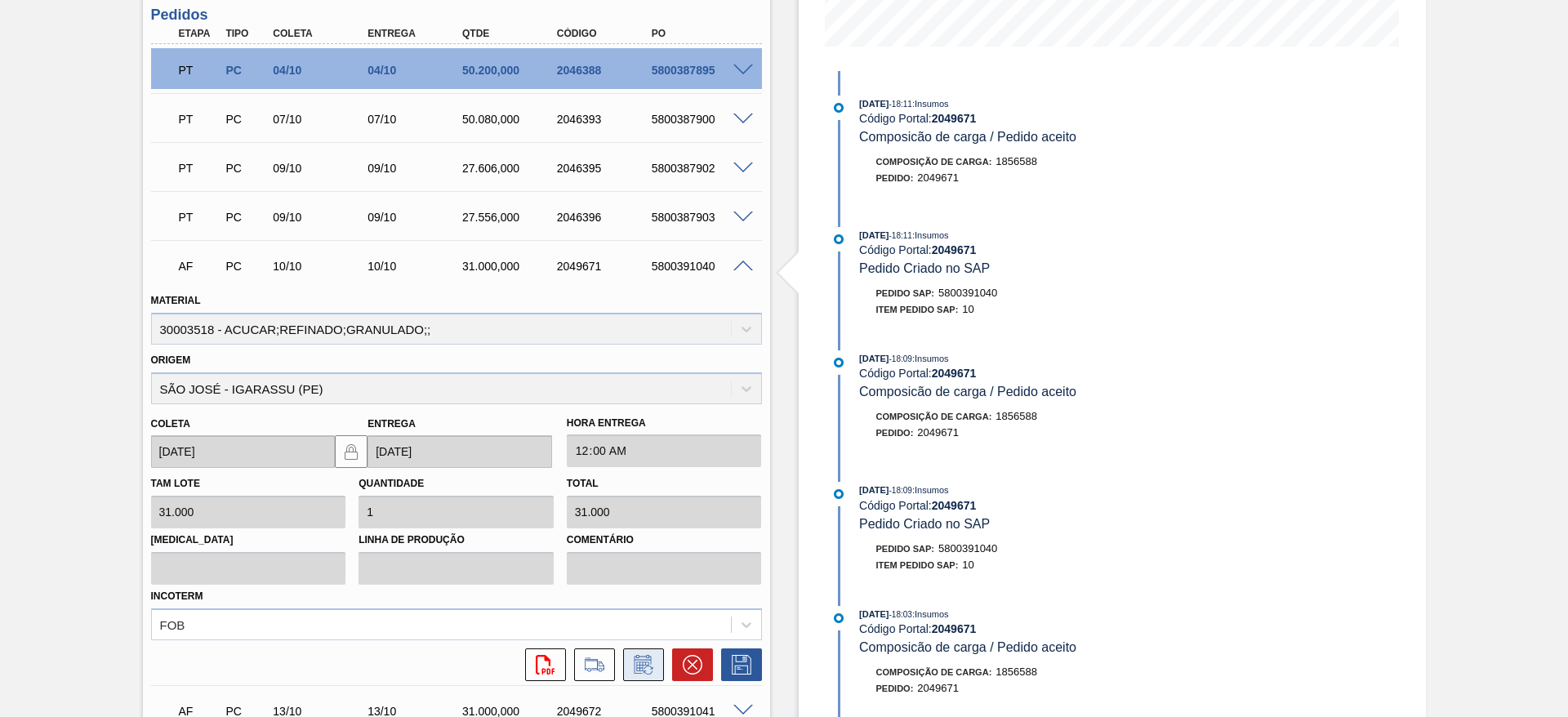
click at [640, 674] on icon at bounding box center [643, 665] width 26 height 20
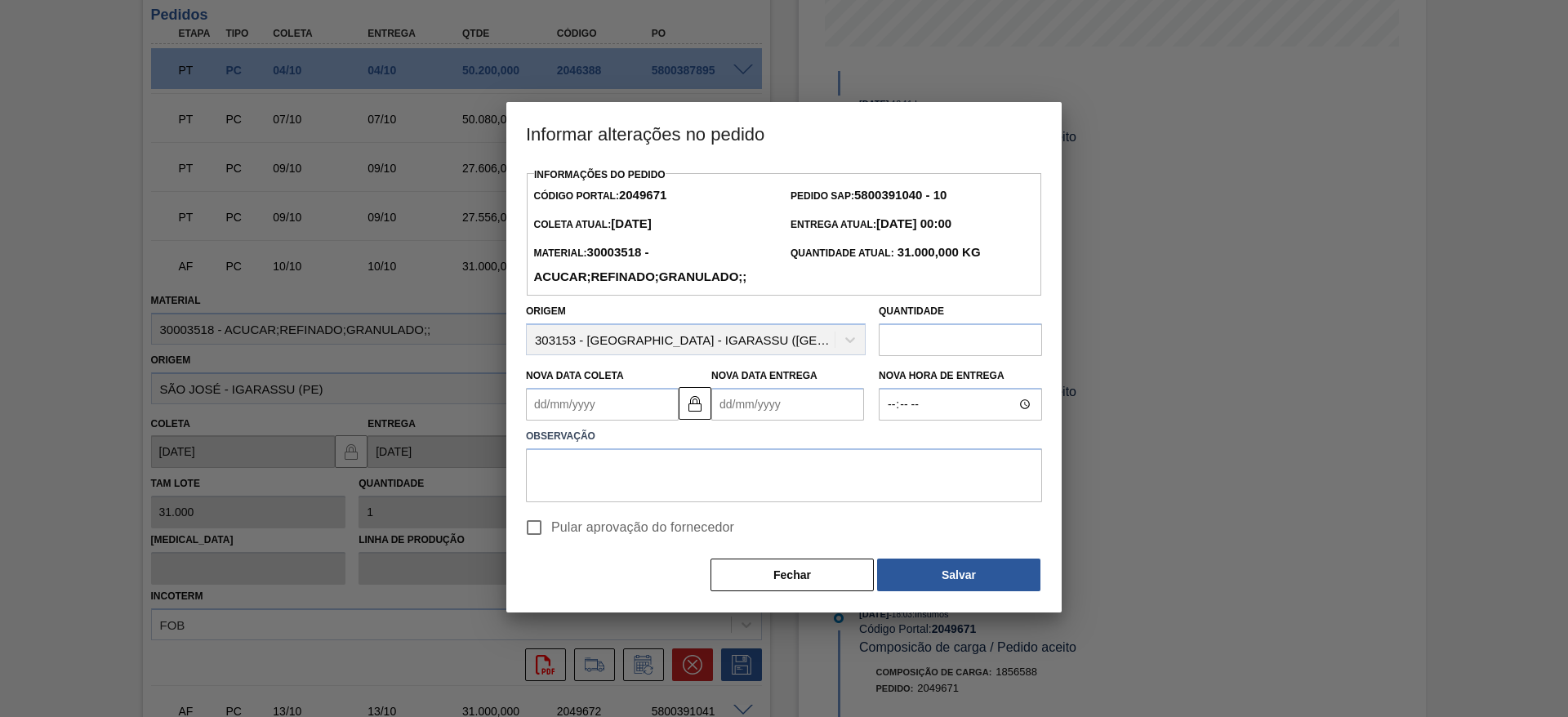
click at [558, 416] on Coleta2049671 "Nova Data Coleta" at bounding box center [602, 404] width 153 height 33
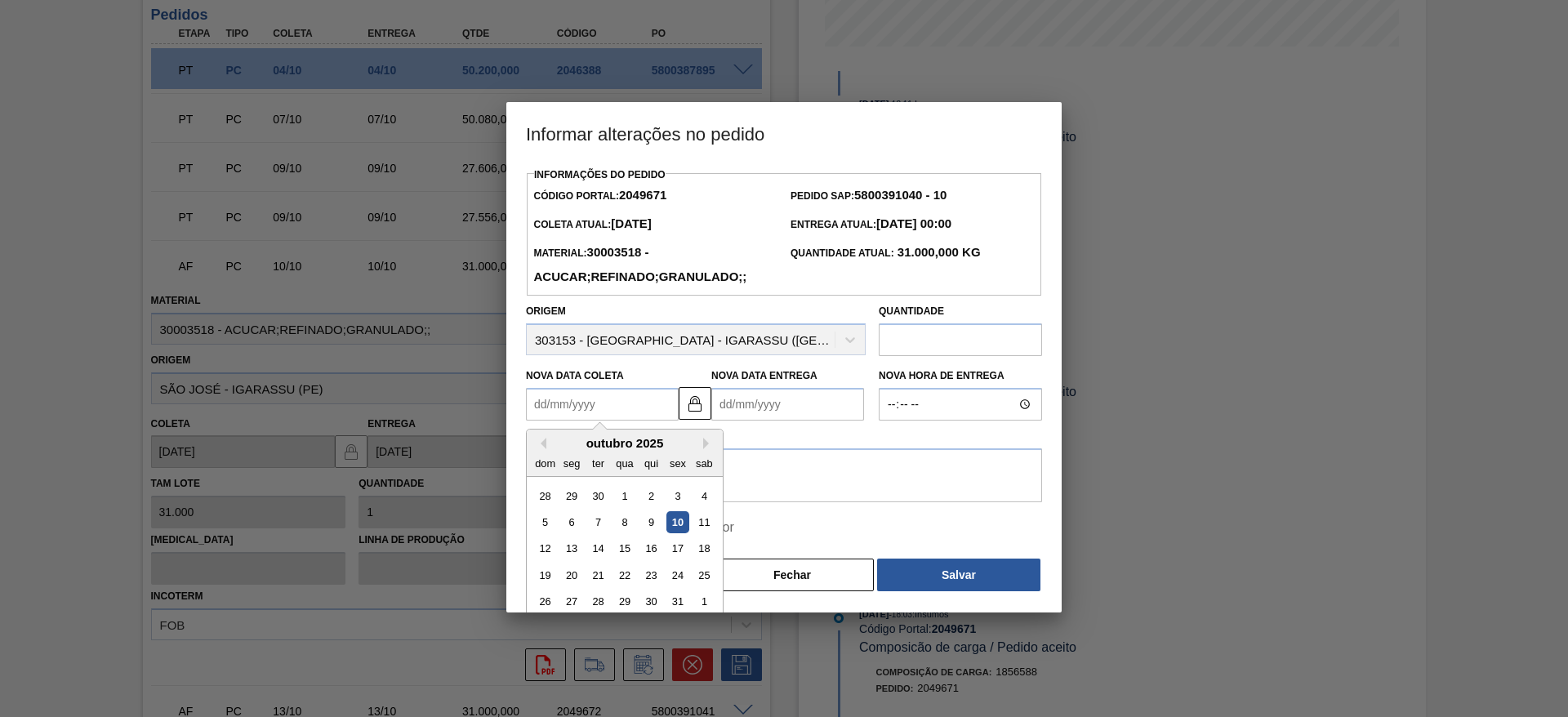
click at [580, 539] on div "12 13 14 15 16 17 18" at bounding box center [624, 549] width 185 height 26
click at [570, 549] on div "13" at bounding box center [572, 549] width 22 height 22
type Coleta2049671 "[DATE]"
type Entrega2049671 "[DATE]"
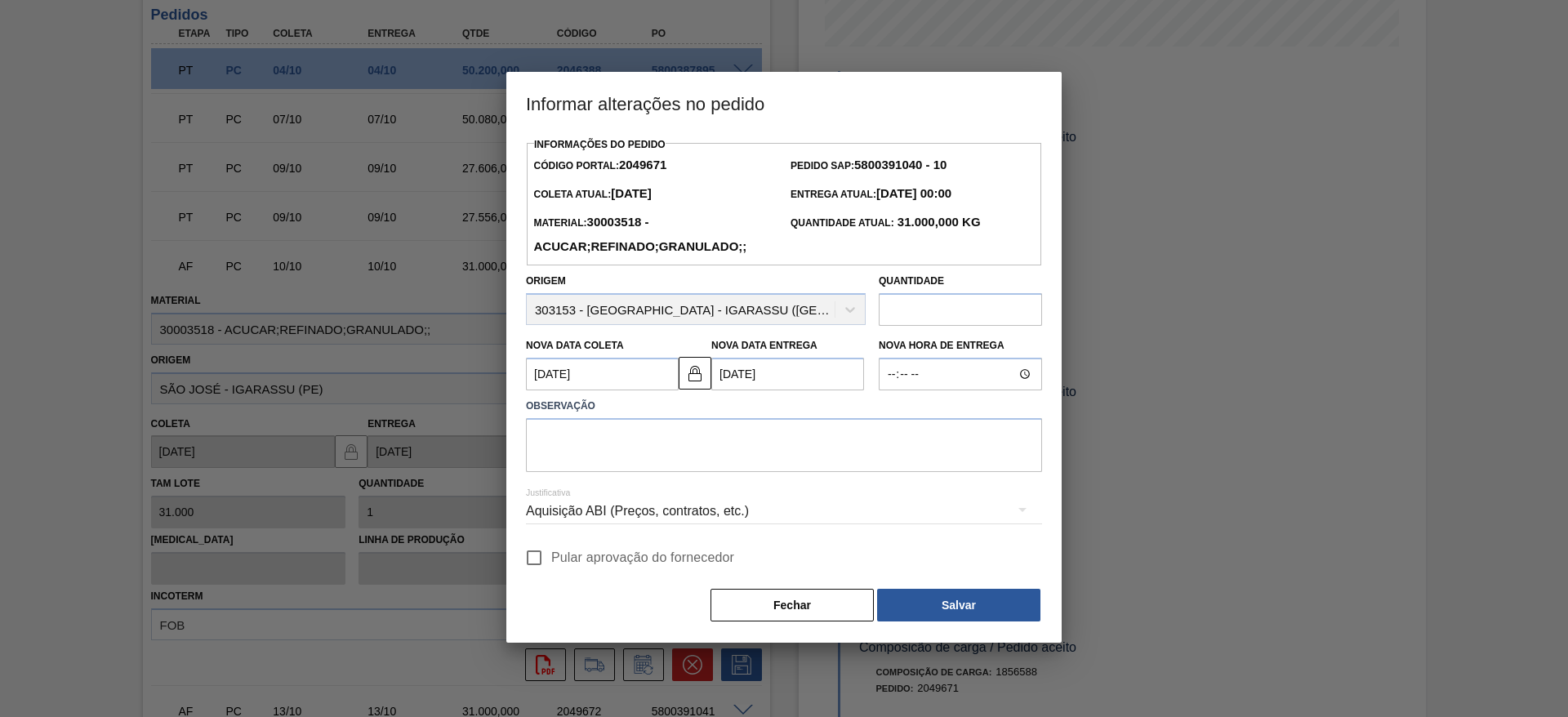
click at [547, 555] on input "Pular aprovação do fornecedor" at bounding box center [534, 557] width 34 height 34
checkbox input "true"
click at [604, 453] on textarea at bounding box center [784, 445] width 516 height 54
type textarea "."
click at [953, 589] on div "Informações do Pedido Código Portal: 2049671 Pedido SAP: 5800391040 - 10 Coleta…" at bounding box center [784, 378] width 516 height 490
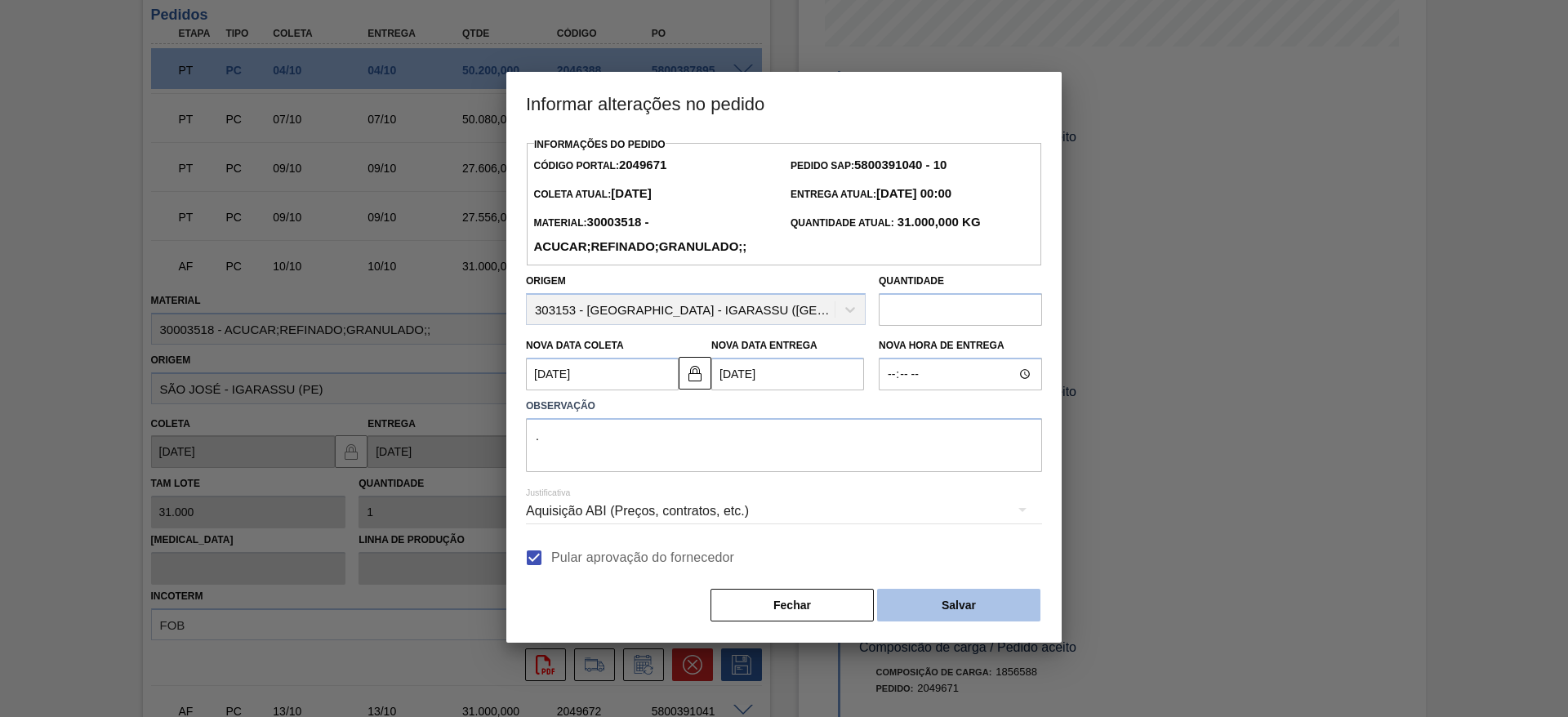
click at [956, 608] on button "Salvar" at bounding box center [958, 605] width 163 height 33
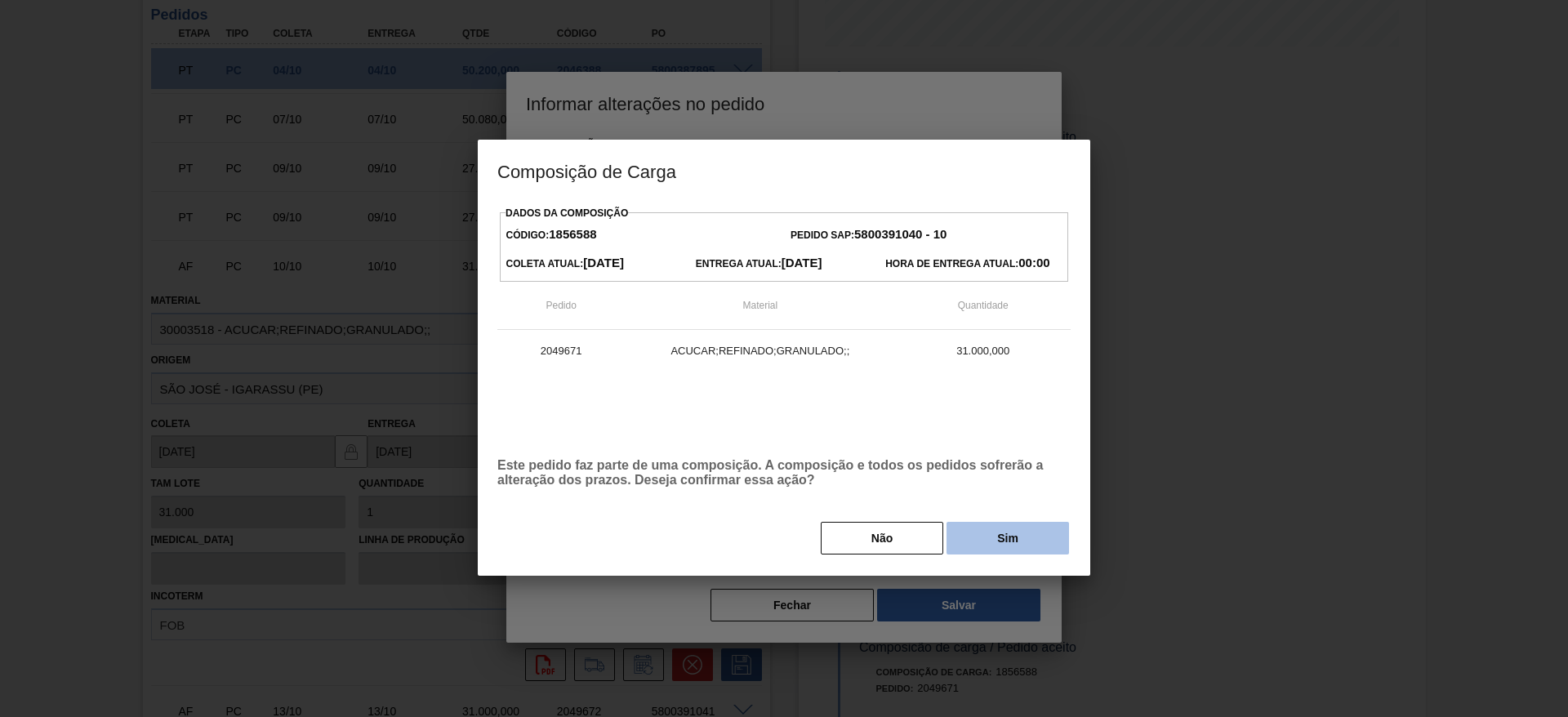
click at [1015, 536] on button "Sim" at bounding box center [1007, 538] width 122 height 33
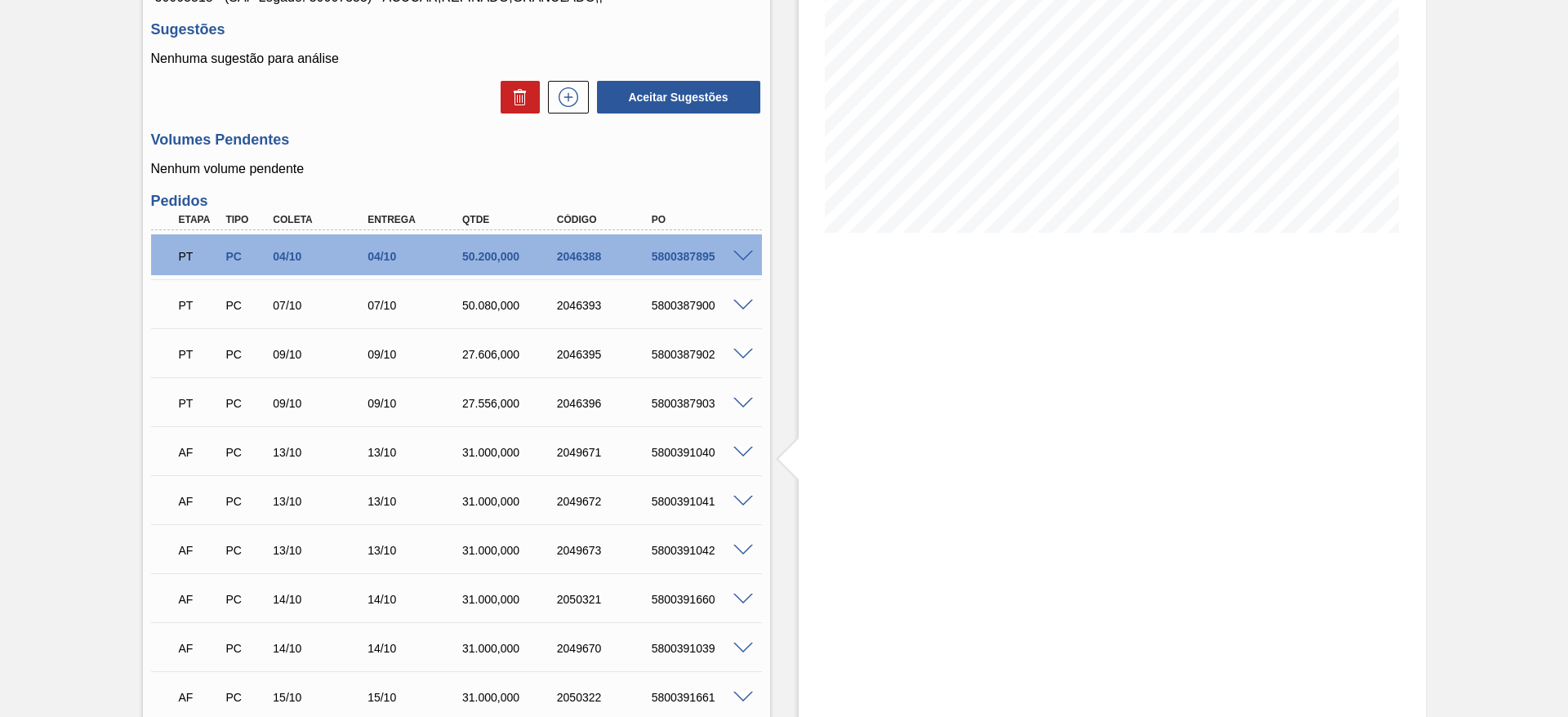
scroll to position [0, 0]
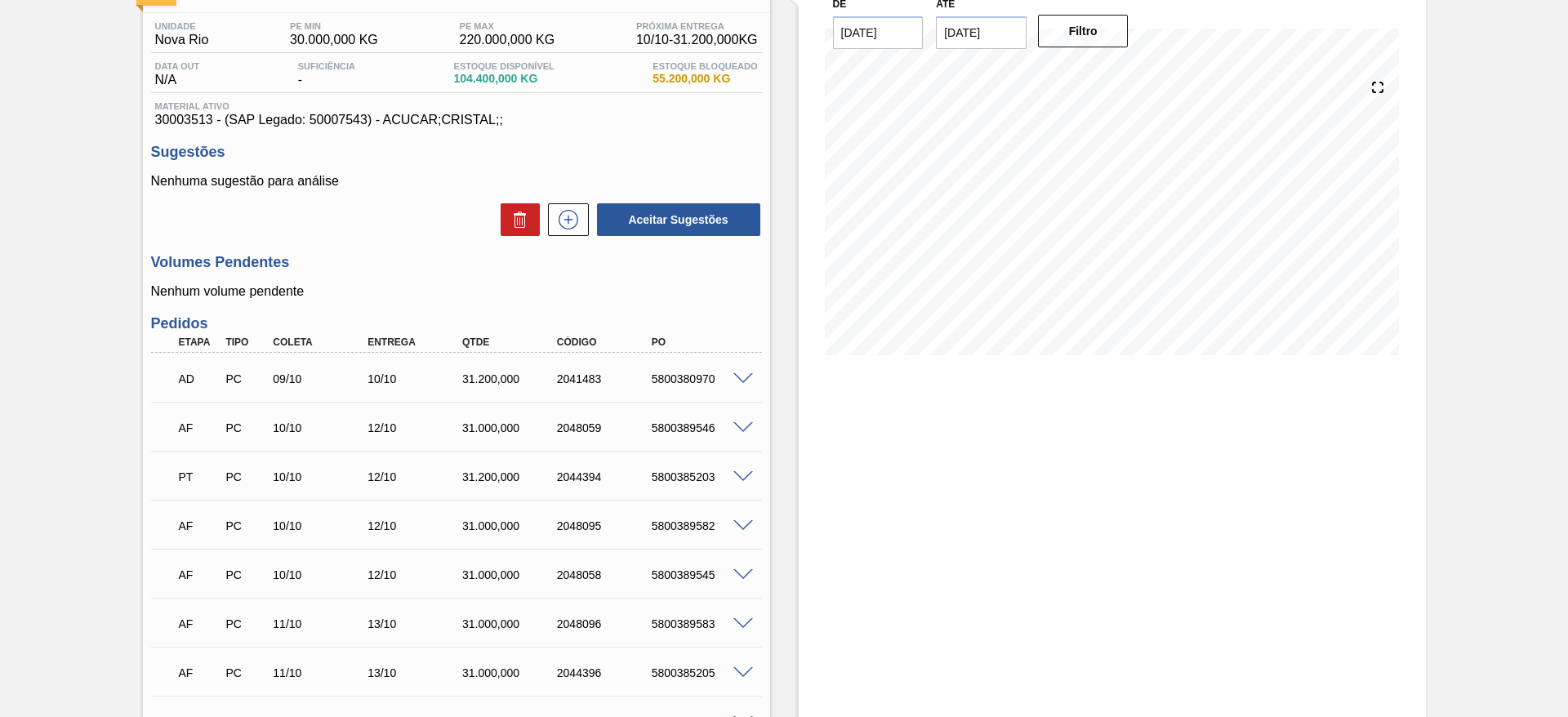
scroll to position [245, 0]
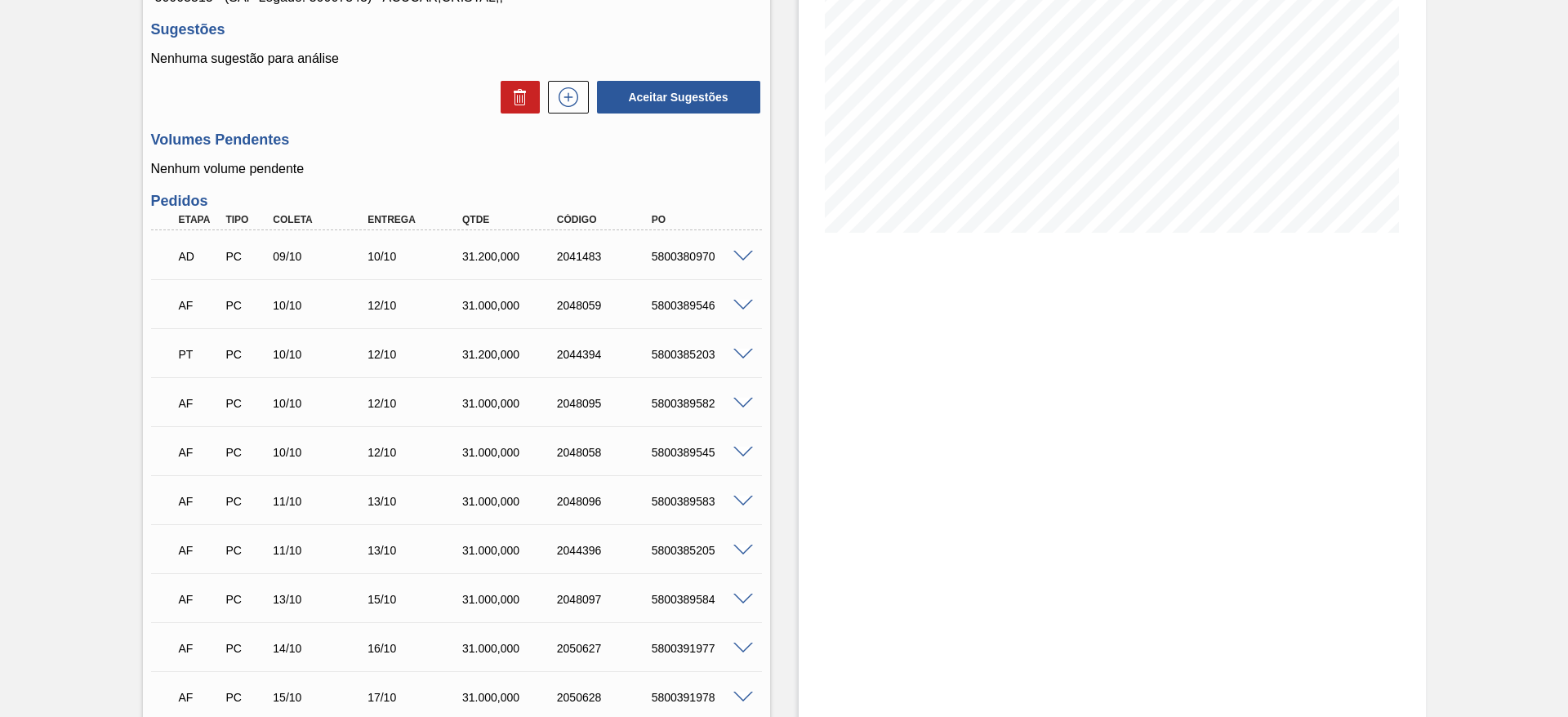
click at [682, 302] on div "5800389546" at bounding box center [700, 305] width 106 height 13
copy div "5800389546"
click at [684, 407] on div "5800389582" at bounding box center [700, 403] width 106 height 13
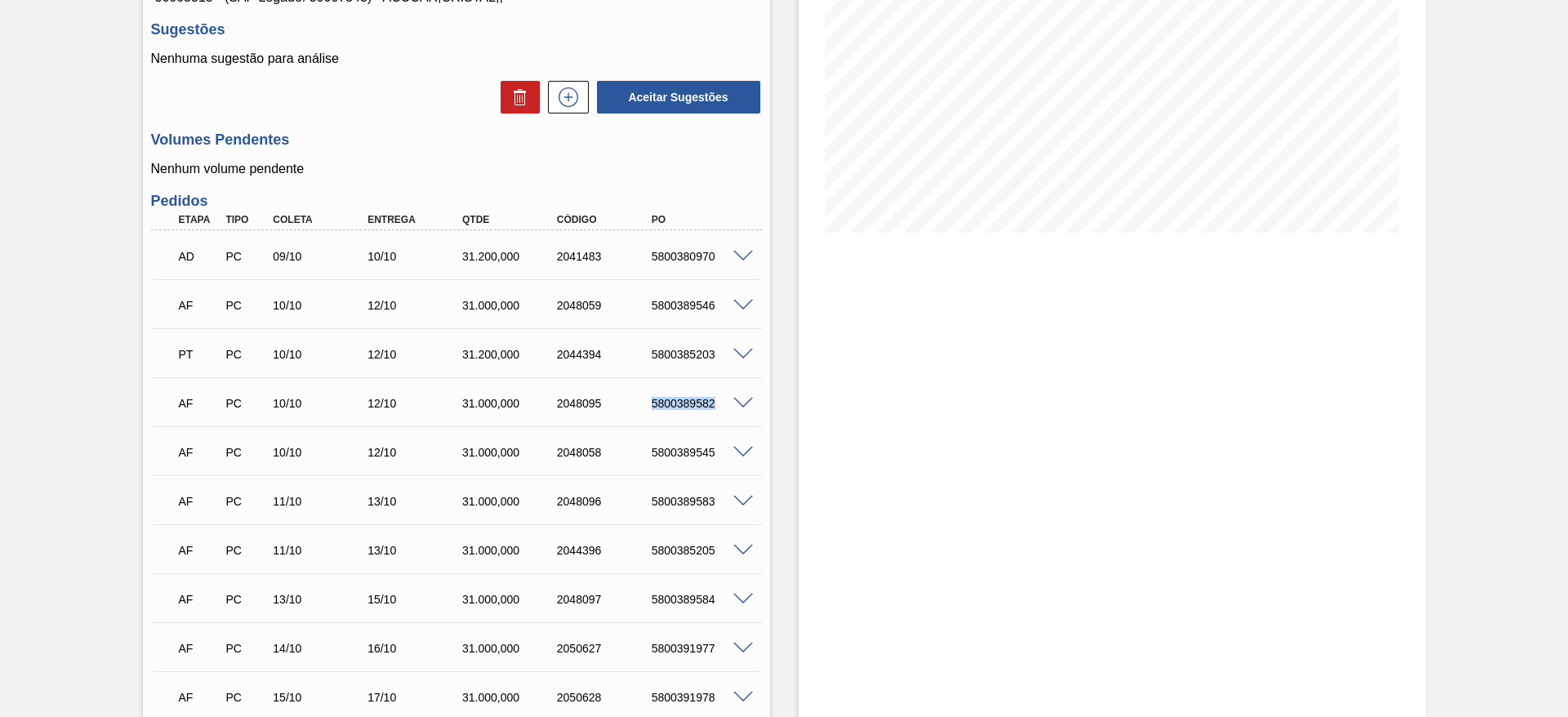
copy div "5800389582"
click at [664, 438] on div "AF PC 10/10 12/10 31.000,000 2048058 5800389545" at bounding box center [451, 450] width 567 height 33
click at [664, 443] on div "AF PC 10/10 12/10 31.000,000 2048058 5800389545" at bounding box center [451, 450] width 567 height 33
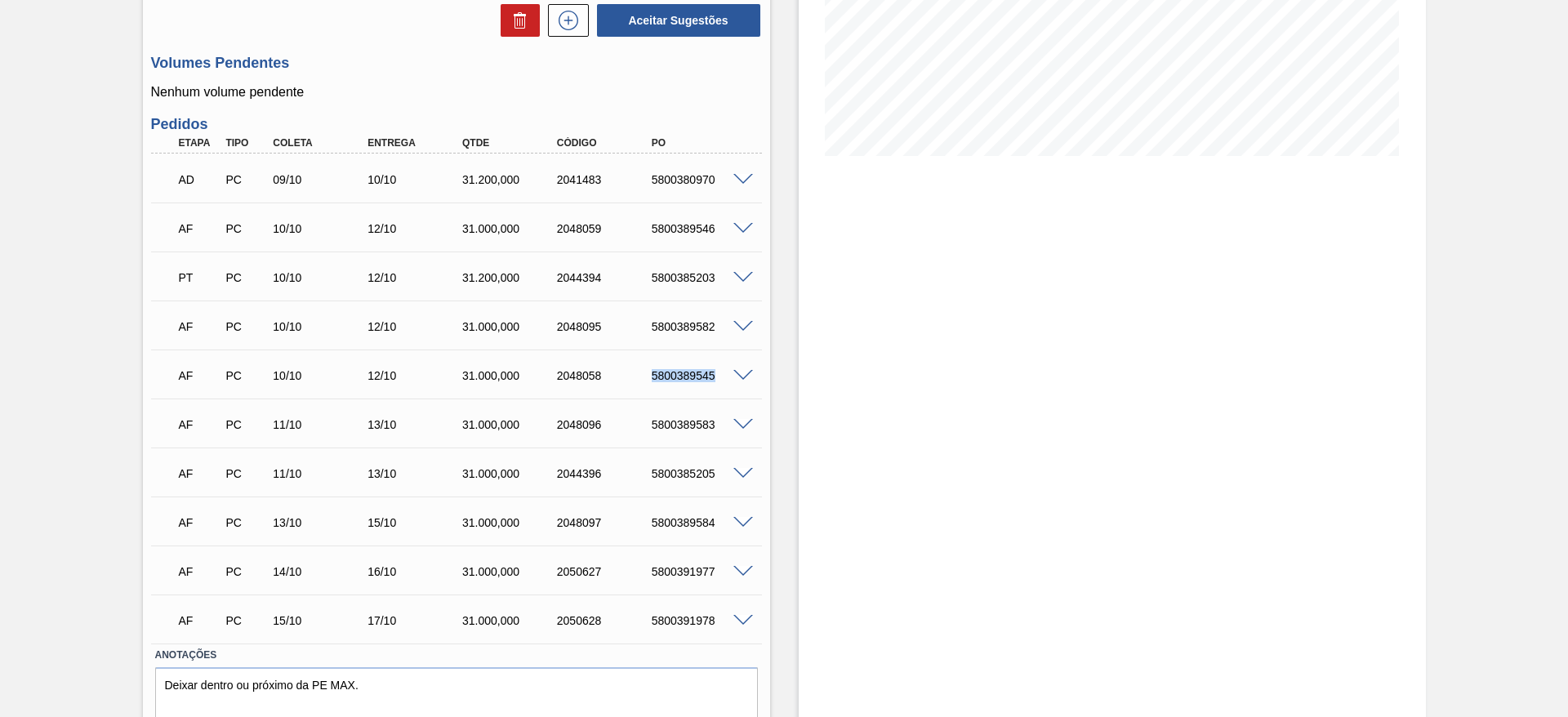
scroll to position [382, 0]
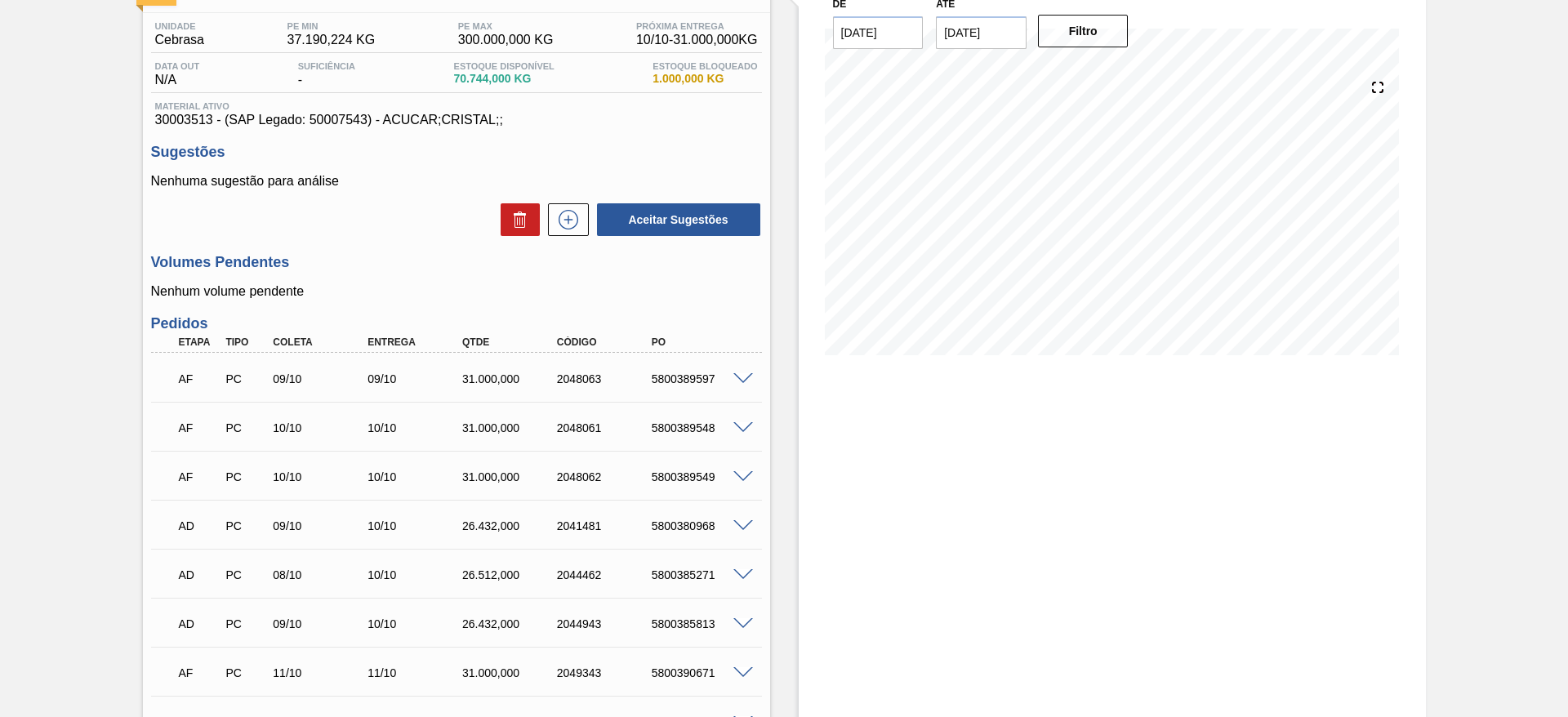
scroll to position [245, 0]
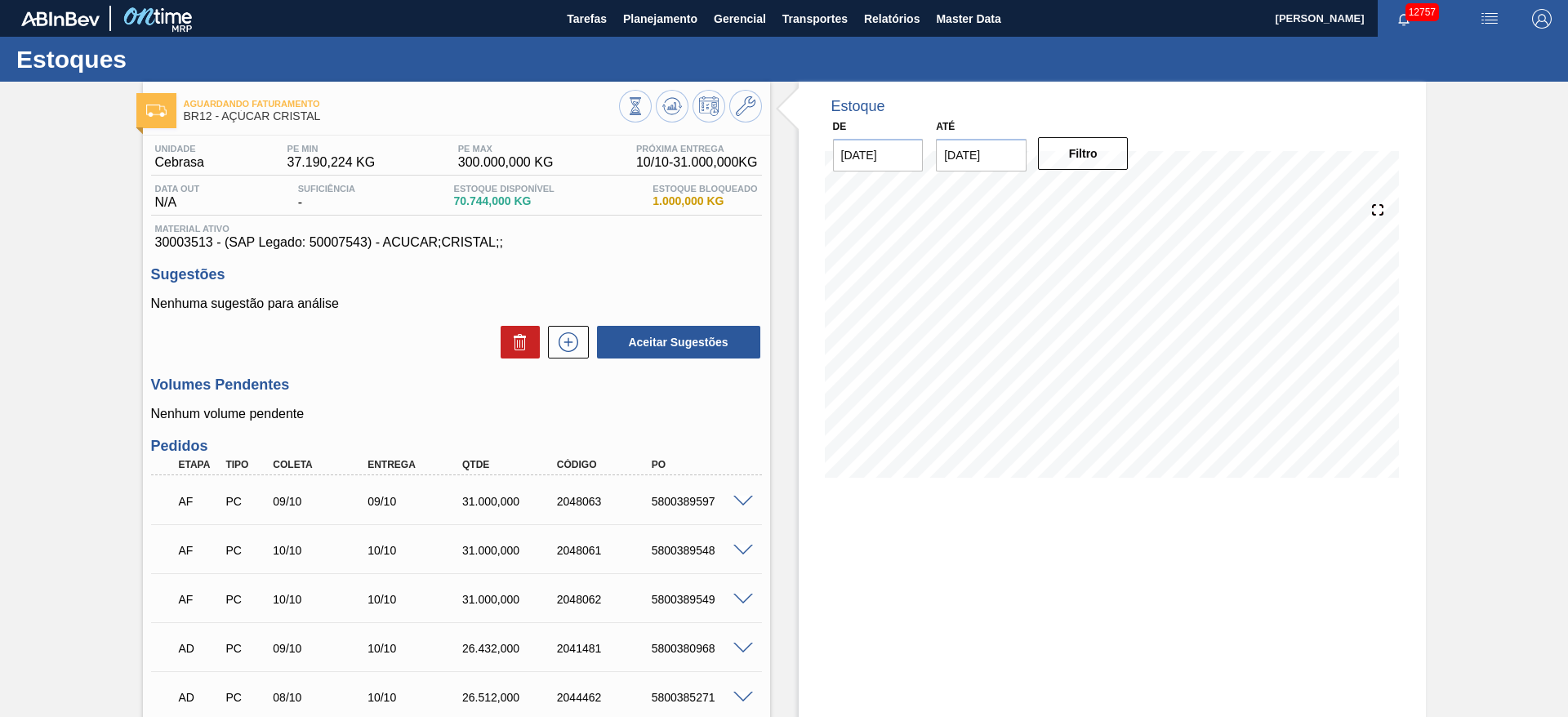
scroll to position [245, 0]
